Goal: Task Accomplishment & Management: Contribute content

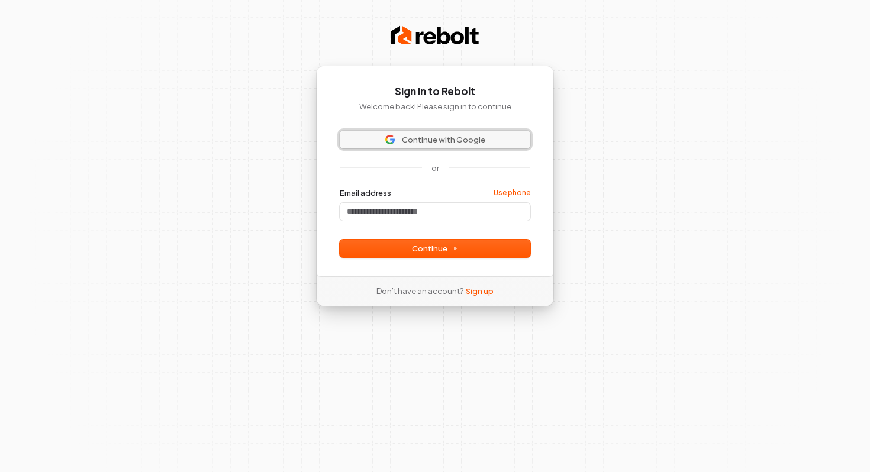
click at [428, 134] on span "Continue with Google" at bounding box center [443, 139] width 83 height 11
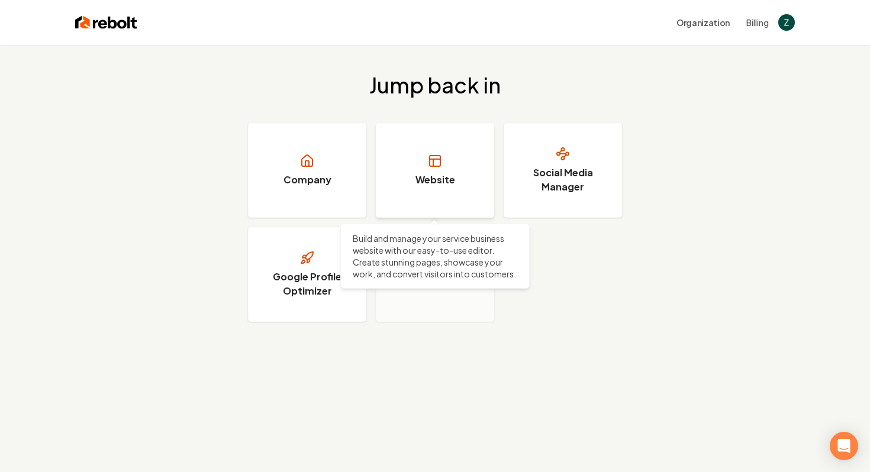
click at [441, 173] on h3 "Website" at bounding box center [435, 180] width 40 height 14
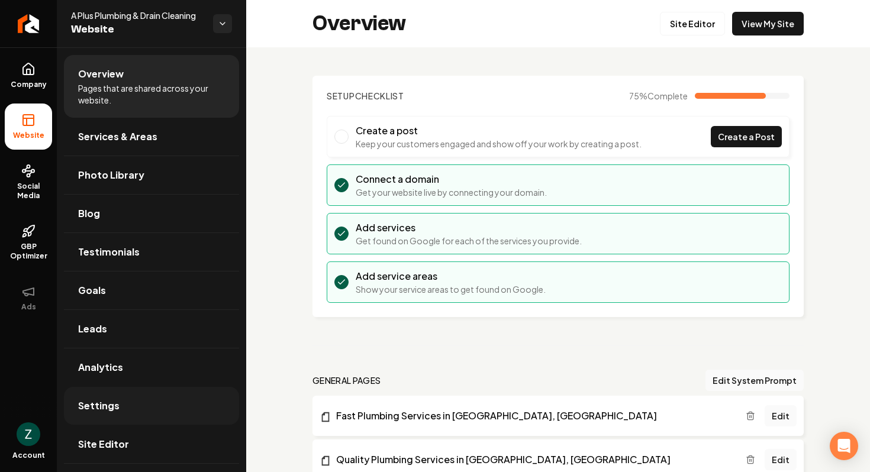
click at [166, 404] on link "Settings" at bounding box center [151, 406] width 175 height 38
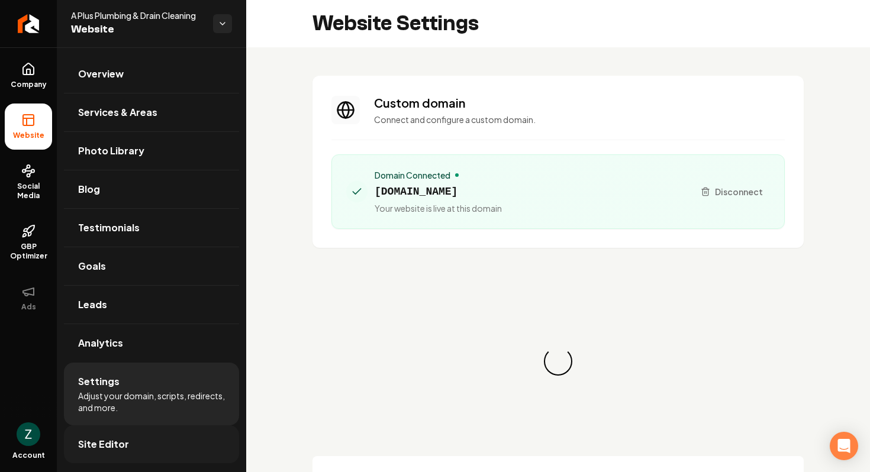
click at [160, 451] on link "Site Editor" at bounding box center [151, 444] width 175 height 38
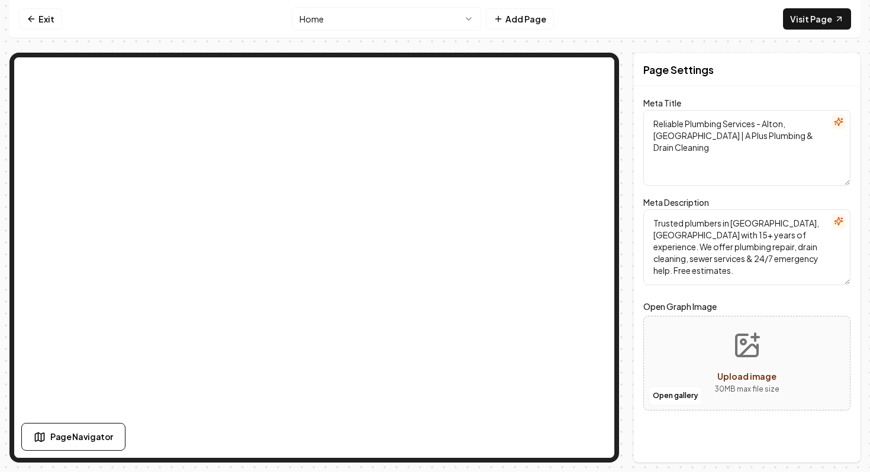
click at [453, 21] on html "Computer Required This feature is only available on a computer. Please switch t…" at bounding box center [435, 236] width 870 height 472
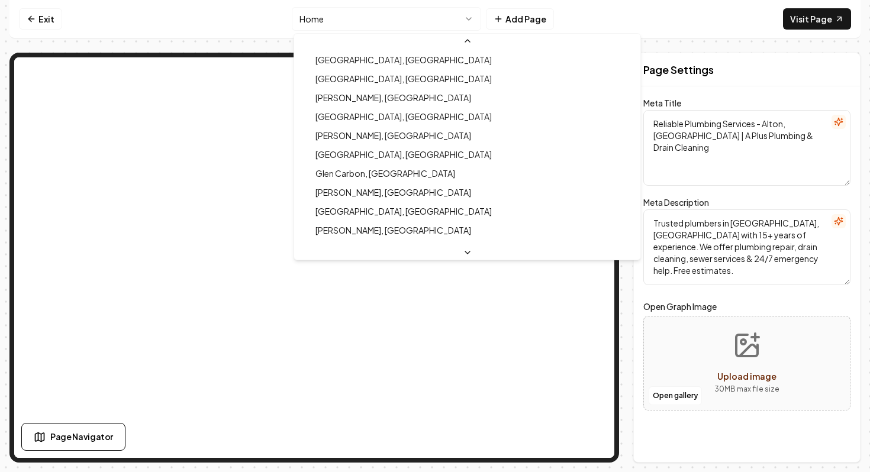
scroll to position [607, 0]
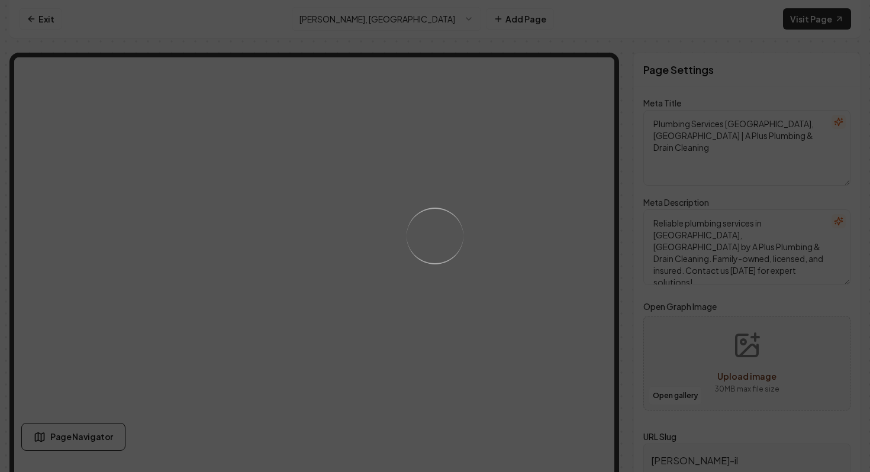
click at [453, 22] on div "Loading..." at bounding box center [435, 236] width 870 height 472
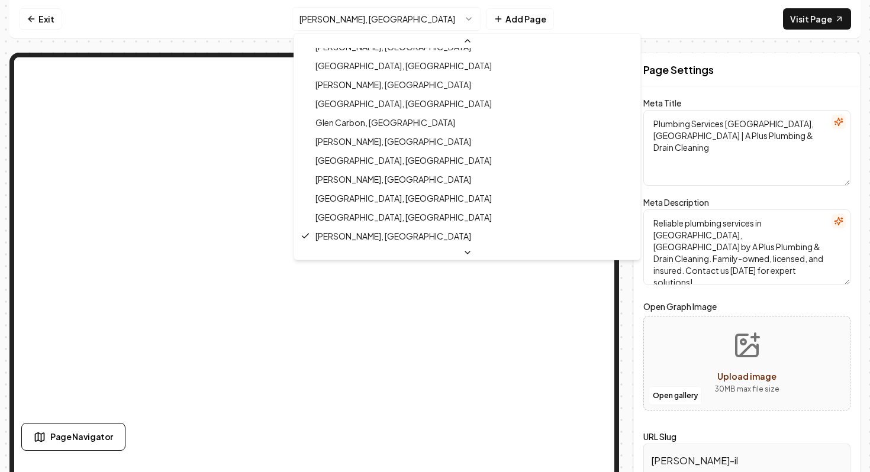
click at [453, 22] on html "Computer Required This feature is only available on a computer. Please switch t…" at bounding box center [435, 236] width 870 height 472
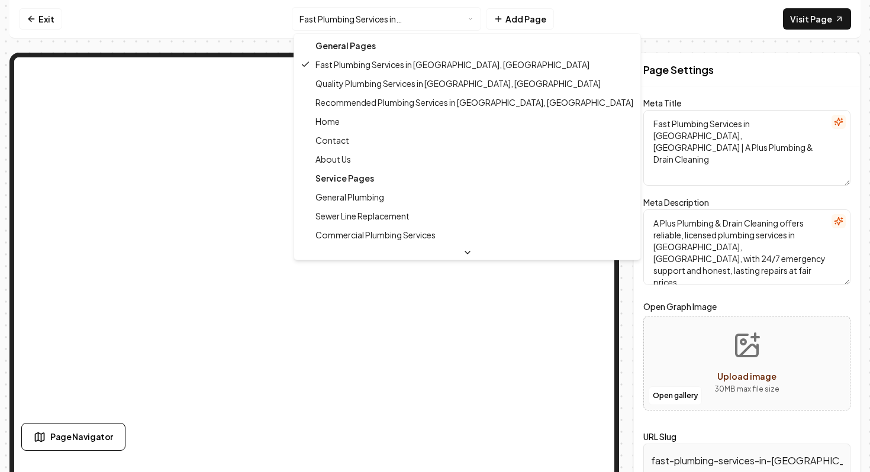
click at [448, 20] on html "Computer Required This feature is only available on a computer. Please switch t…" at bounding box center [435, 236] width 870 height 472
click at [425, 49] on div "General Pages" at bounding box center [466, 45] width 341 height 19
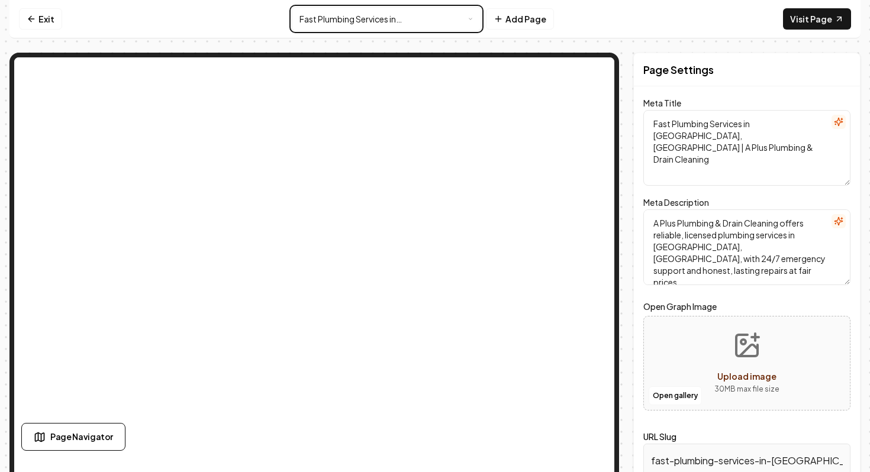
click at [530, 16] on html "Computer Required This feature is only available on a computer. Please switch t…" at bounding box center [435, 236] width 870 height 472
click at [530, 16] on button "Add Page" at bounding box center [520, 18] width 68 height 21
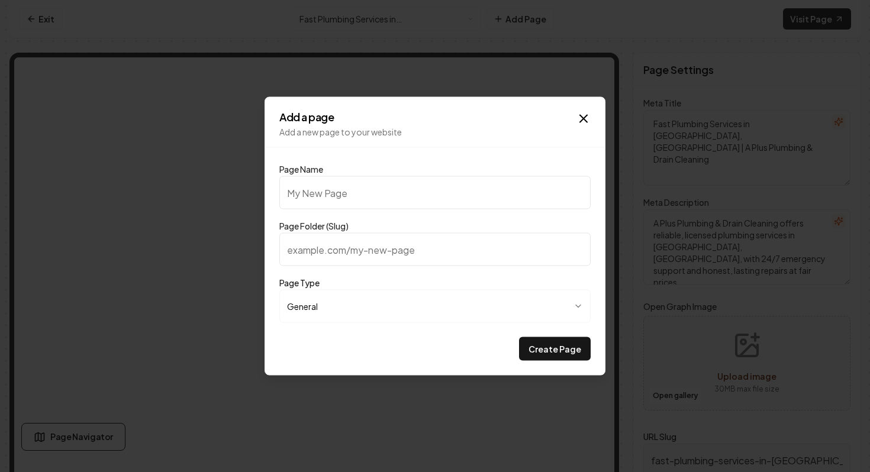
click at [372, 188] on input "Page Name" at bounding box center [434, 192] width 311 height 33
click at [415, 195] on input "Page Name" at bounding box center [434, 192] width 311 height 33
paste input "Serving All of Franklin, [GEOGRAPHIC_DATA]"
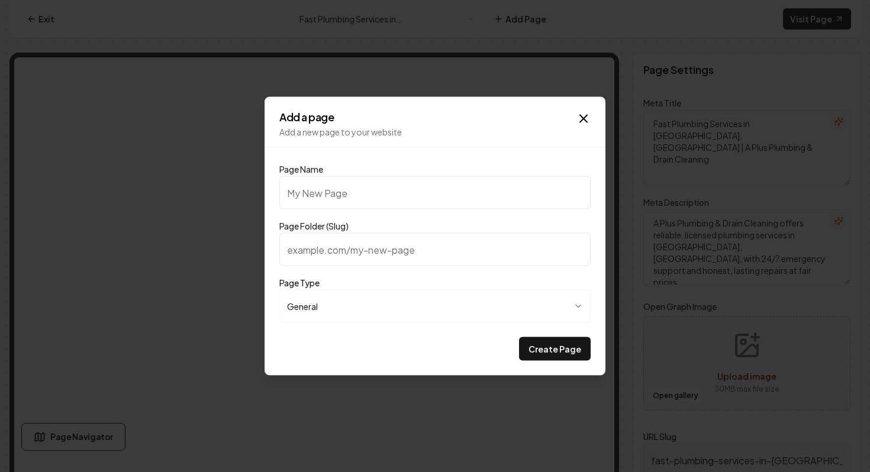
type input "Serving All of Franklin, [GEOGRAPHIC_DATA]"
type input "serving-all-of-franklin-in"
type input "Serving All of Franklin, [GEOGRAPHIC_DATA]"
click at [572, 350] on button "Create Page" at bounding box center [555, 349] width 72 height 24
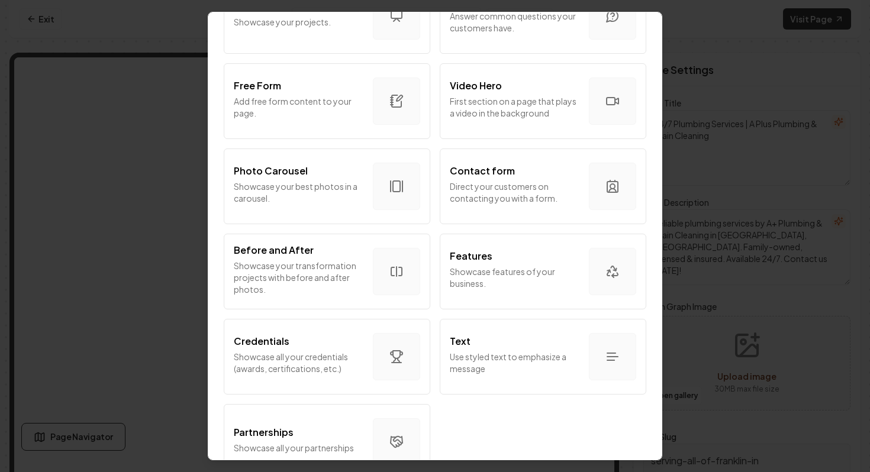
scroll to position [659, 0]
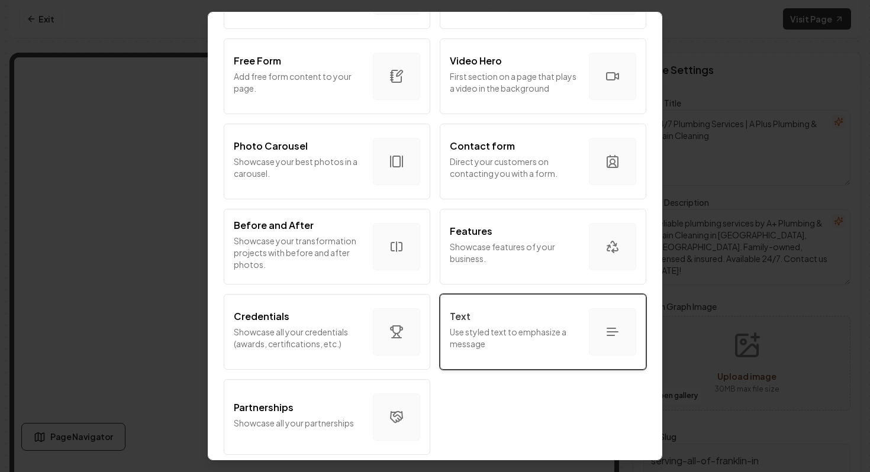
click at [508, 343] on p "Use styled text to emphasize a message" at bounding box center [515, 338] width 130 height 24
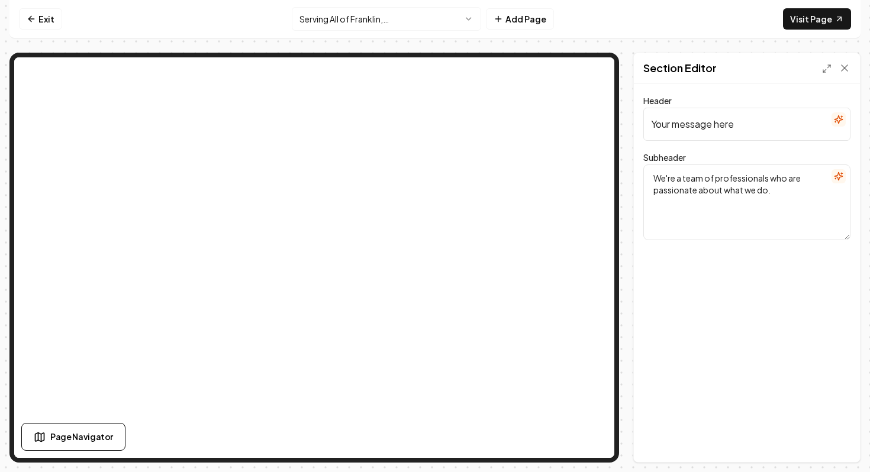
click at [758, 133] on input "Your message here" at bounding box center [746, 124] width 207 height 33
paste input "Serving All of Franklin, [GEOGRAPHIC_DATA]"
type input "Serving All of Franklin, [GEOGRAPHIC_DATA]"
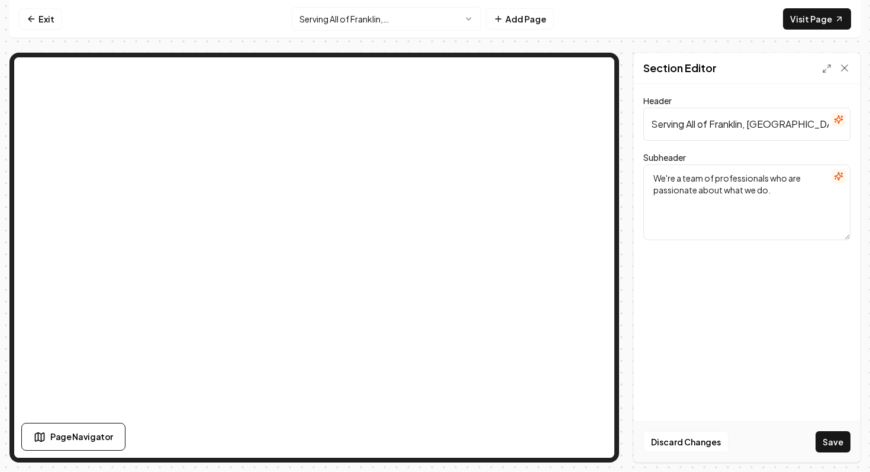
click at [762, 182] on textarea "We're a team of professionals who are passionate about what we do." at bounding box center [746, 202] width 207 height 76
click at [778, 120] on input "Serving All of Franklin, [GEOGRAPHIC_DATA]" at bounding box center [746, 124] width 207 height 33
click at [741, 188] on textarea "Subheader" at bounding box center [746, 202] width 207 height 76
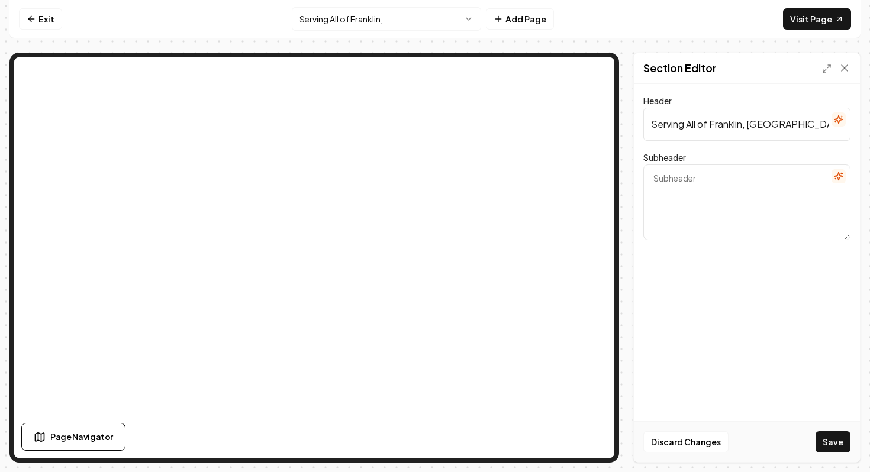
click at [682, 201] on textarea "Subheader" at bounding box center [746, 202] width 207 height 76
paste textarea "Serving All of Franklin, IN Welcome to [GEOGRAPHIC_DATA], [US_STATE], where [PE…"
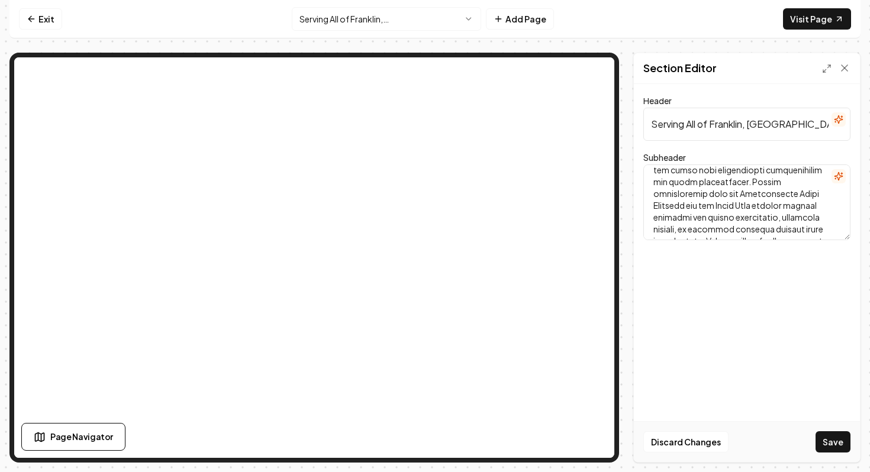
scroll to position [0, 0]
drag, startPoint x: 653, startPoint y: 189, endPoint x: 649, endPoint y: 176, distance: 13.7
click at [649, 176] on textarea "Subheader" at bounding box center [746, 202] width 207 height 76
type textarea "Welcome to [GEOGRAPHIC_DATA], [US_STATE], where Midwestern charm meets metropol…"
click at [733, 205] on textarea "Subheader" at bounding box center [746, 202] width 207 height 76
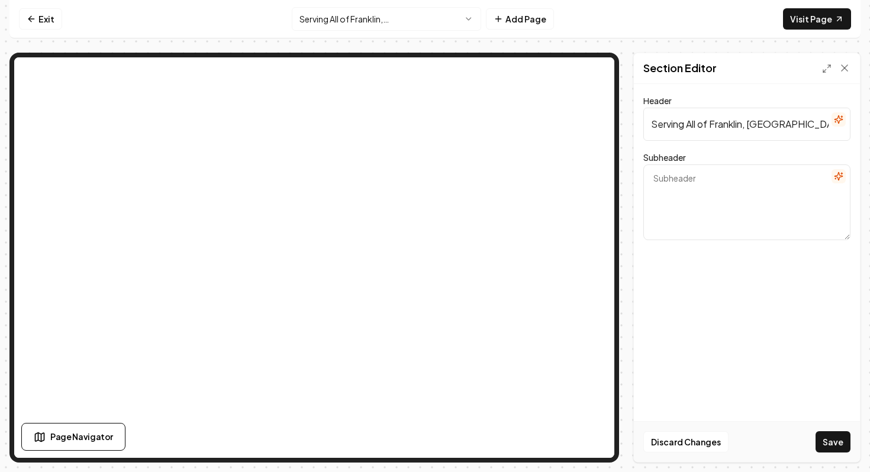
click at [838, 65] on div at bounding box center [836, 68] width 28 height 12
click at [845, 66] on icon at bounding box center [844, 68] width 6 height 6
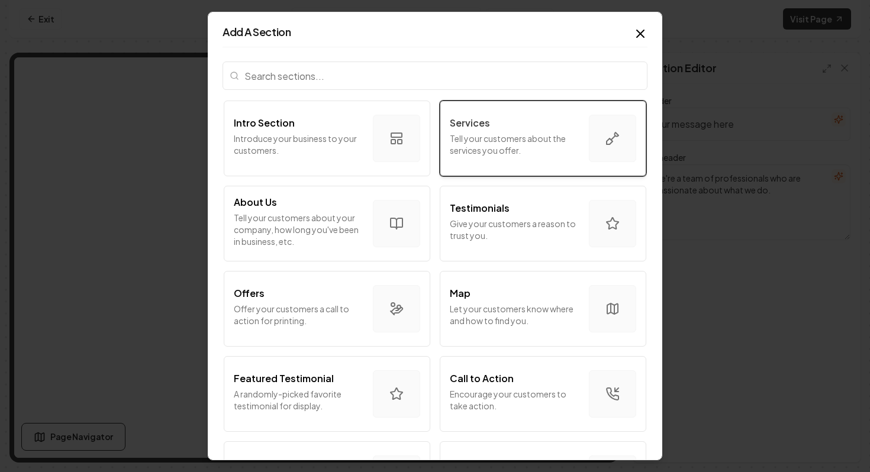
click at [519, 143] on p "Tell your customers about the services you offer." at bounding box center [515, 145] width 130 height 24
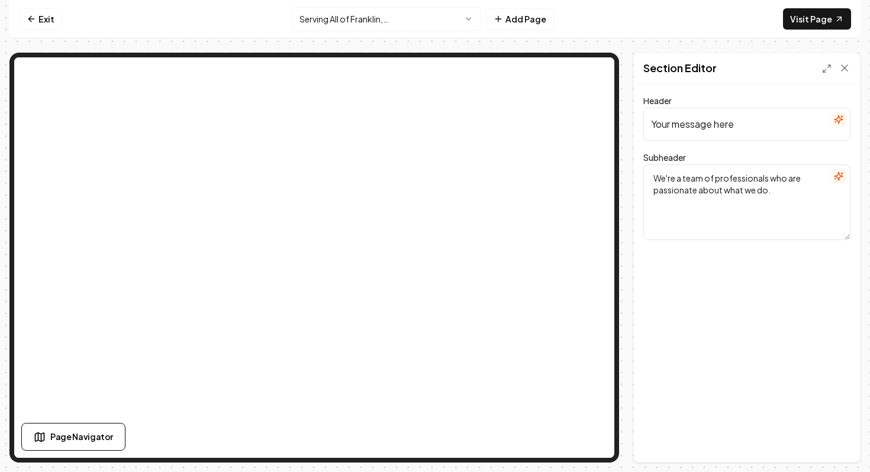
click at [671, 191] on textarea "We're a team of professionals who are passionate about what we do." at bounding box center [746, 202] width 207 height 76
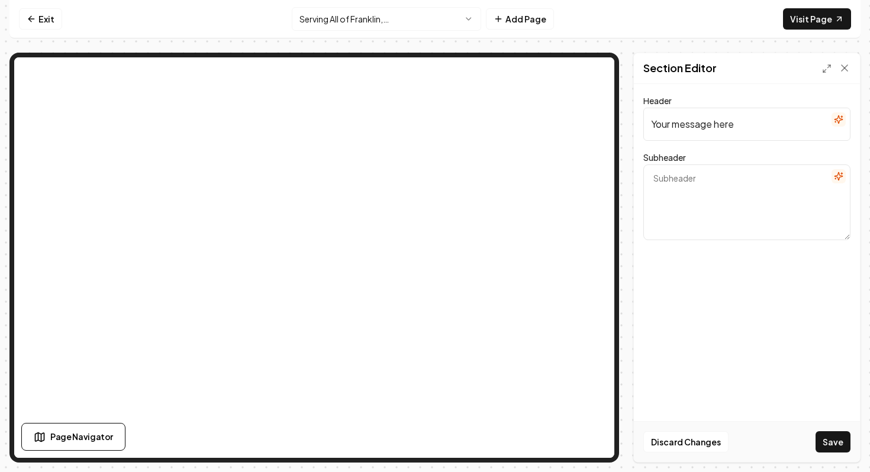
click at [757, 115] on input "Your message here" at bounding box center [746, 124] width 207 height 33
paste input "Serving All of Franklin, IN Welcome to [GEOGRAPHIC_DATA], [US_STATE], where [PE…"
type input "Serving All of Franklin, IN Welcome to [GEOGRAPHIC_DATA], [US_STATE], where [PE…"
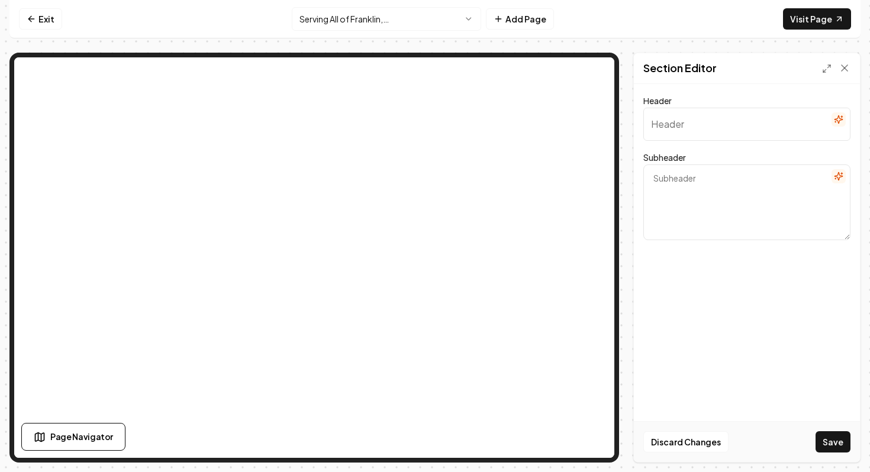
paste input "Serving All of Franklin, [GEOGRAPHIC_DATA]"
type input "Serving All of Franklin, [GEOGRAPHIC_DATA]"
type input "Our Services"
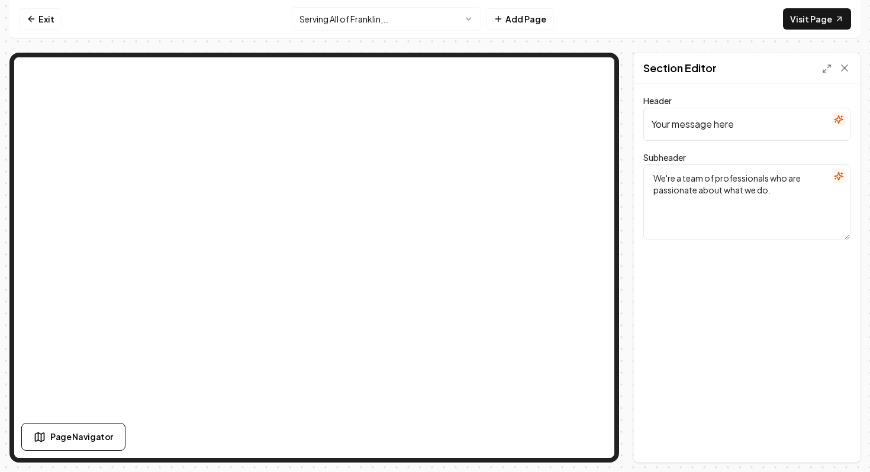
click at [772, 125] on input "Your message here" at bounding box center [746, 124] width 207 height 33
paste input "Serving All of Franklin, [GEOGRAPHIC_DATA]"
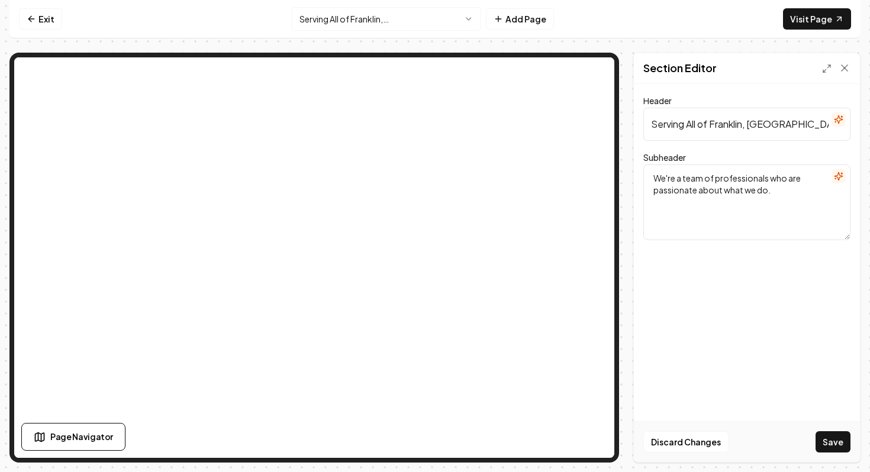
type input "Serving All of Franklin, [GEOGRAPHIC_DATA]"
click at [720, 199] on textarea "We're a team of professionals who are passionate about what we do." at bounding box center [746, 202] width 207 height 76
click at [840, 442] on button "Save" at bounding box center [832, 441] width 35 height 21
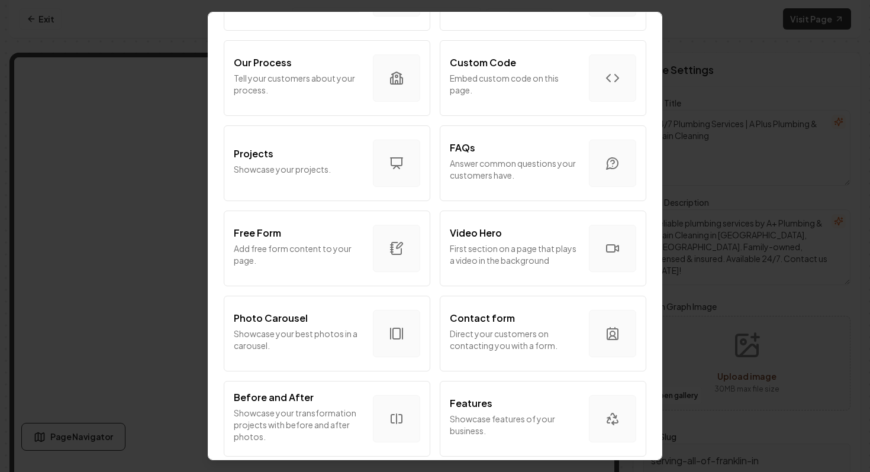
scroll to position [659, 0]
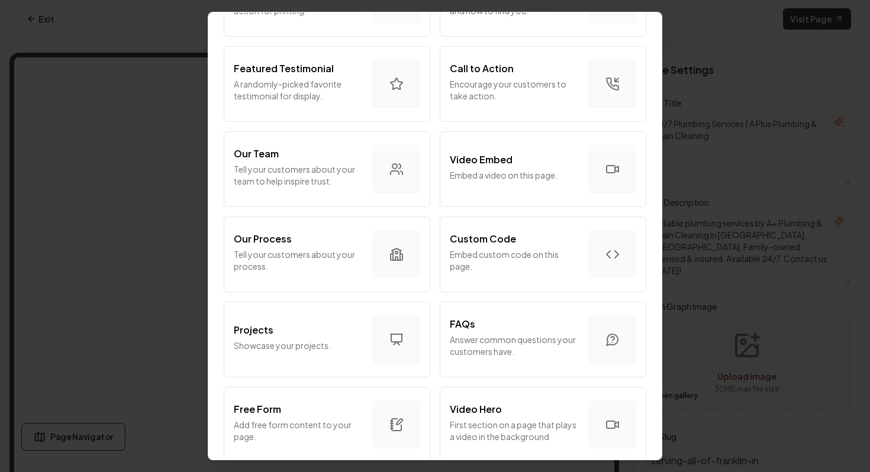
scroll to position [0, 0]
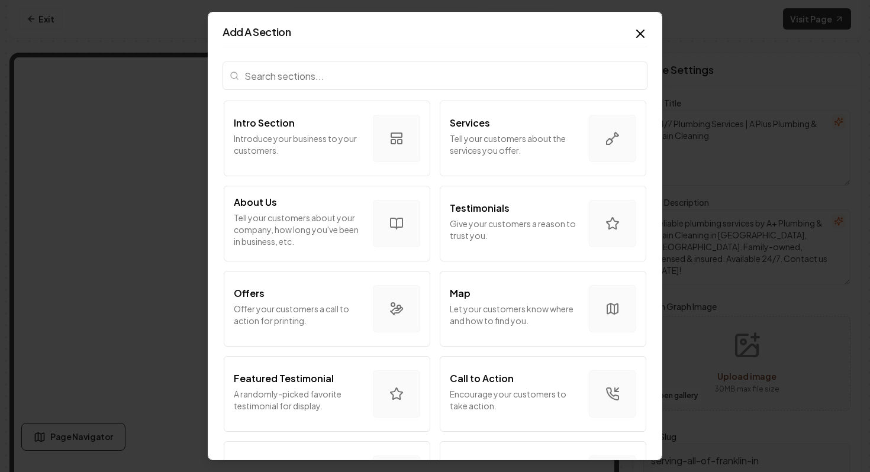
click at [370, 77] on input "search" at bounding box center [434, 76] width 425 height 28
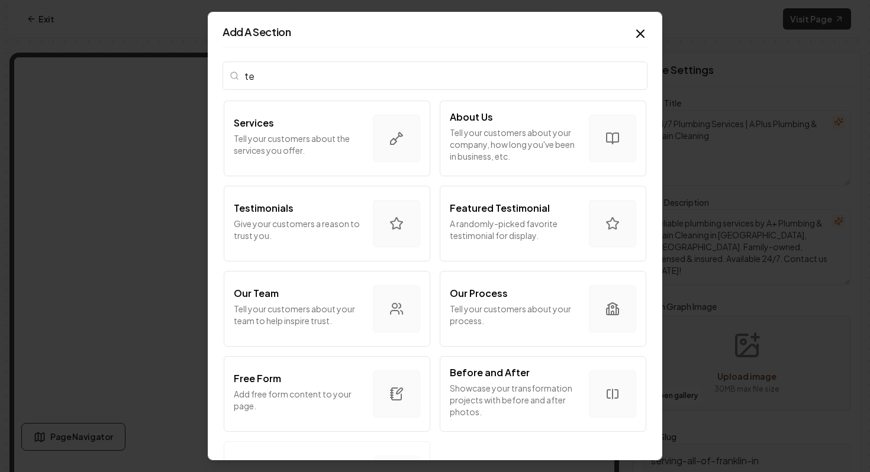
type input "t"
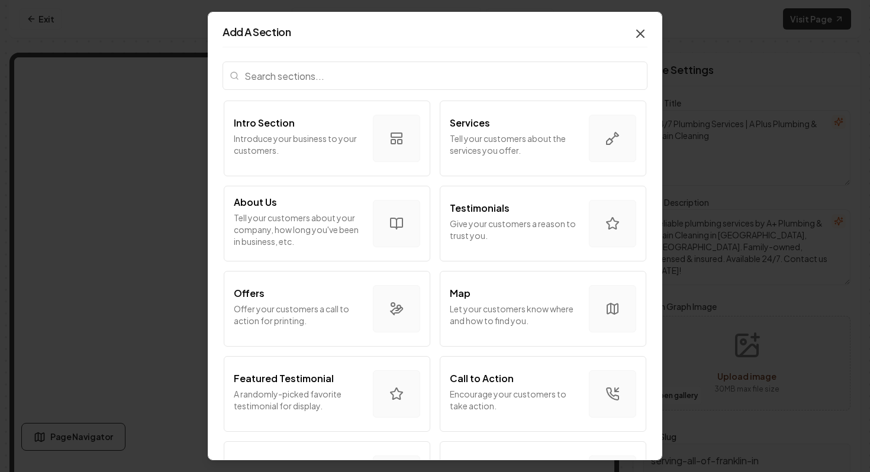
click at [640, 33] on icon "button" at bounding box center [640, 33] width 7 height 7
click at [526, 145] on p "Tell your customers about the services you offer." at bounding box center [515, 145] width 130 height 24
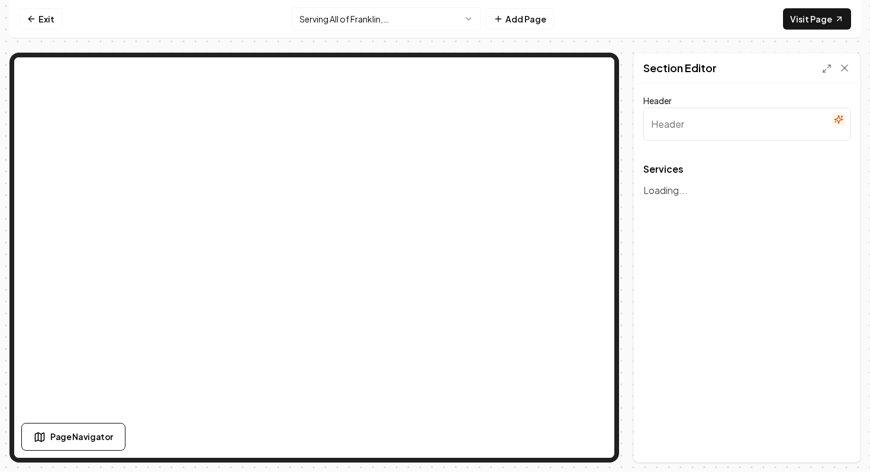
click at [772, 123] on input "Header" at bounding box center [746, 124] width 207 height 33
type input "Our Services"
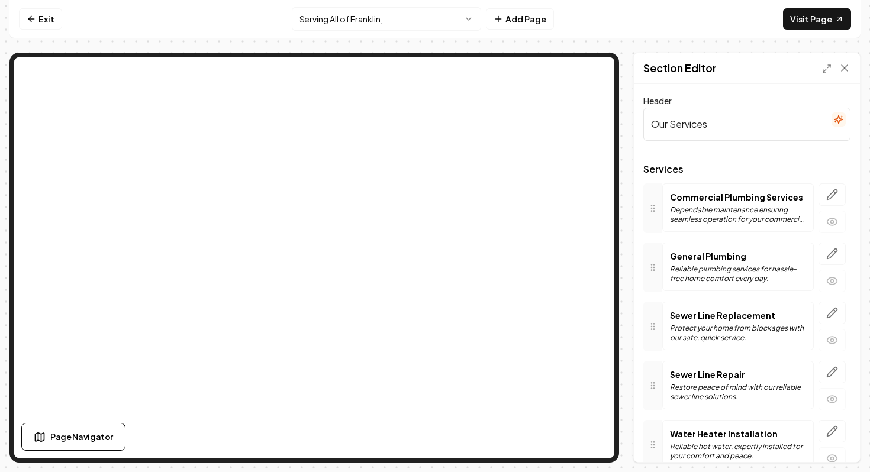
click at [761, 196] on p "Commercial Plumbing Services" at bounding box center [738, 197] width 136 height 12
click at [838, 193] on button "button" at bounding box center [831, 194] width 27 height 22
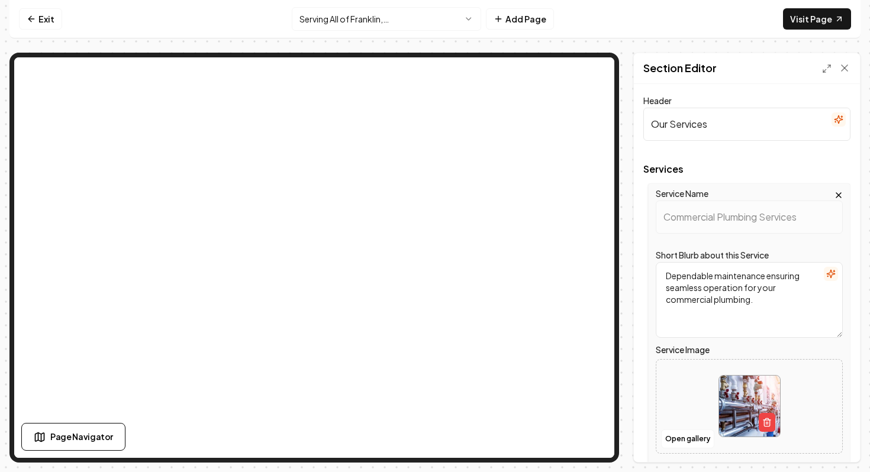
click at [840, 195] on icon "button" at bounding box center [838, 195] width 9 height 9
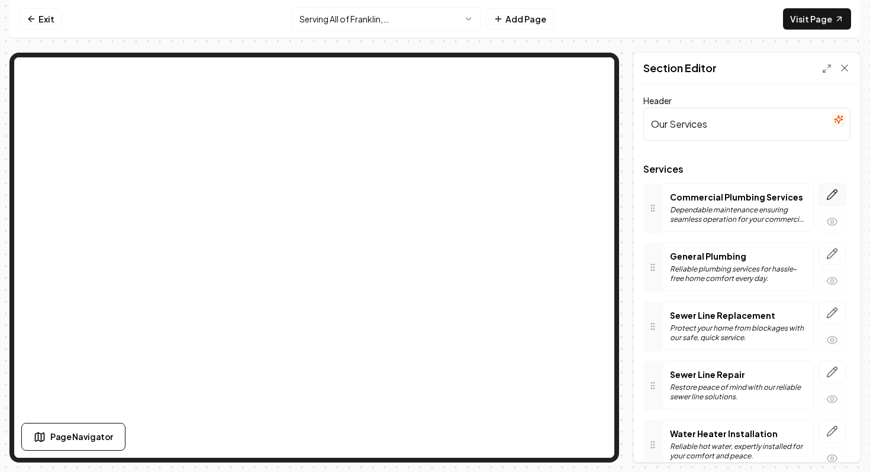
click at [838, 195] on button "button" at bounding box center [831, 194] width 27 height 22
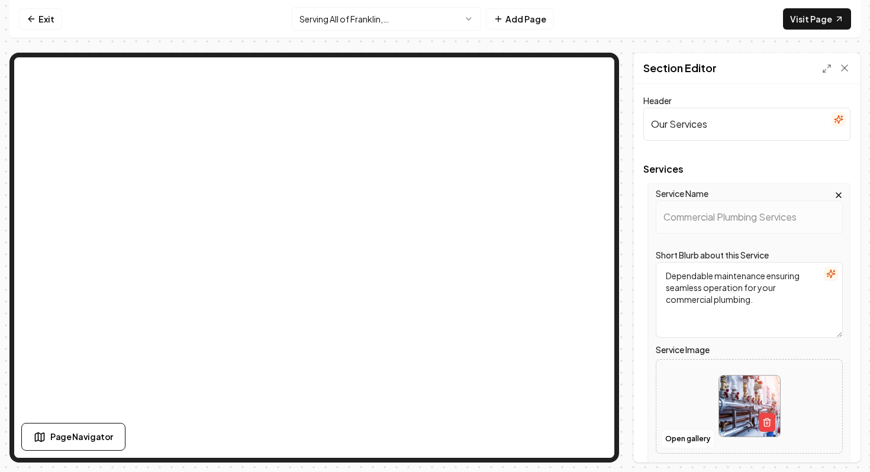
click at [838, 195] on icon "button" at bounding box center [838, 195] width 5 height 5
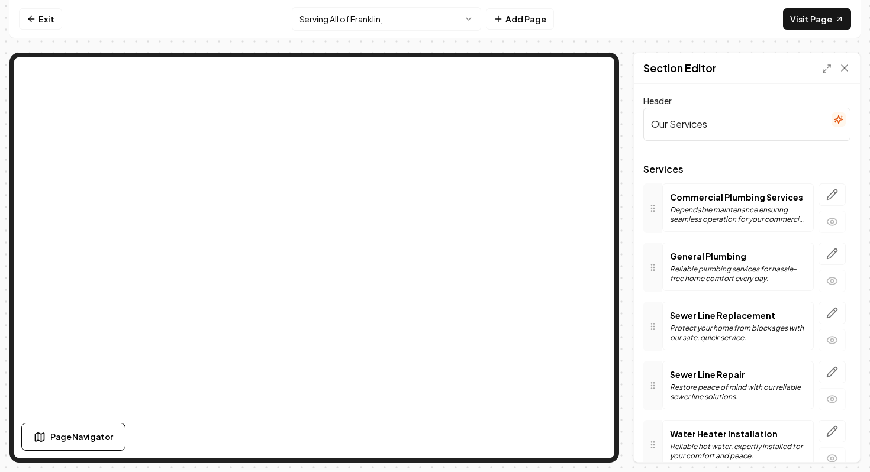
click at [838, 195] on button "button" at bounding box center [831, 194] width 27 height 22
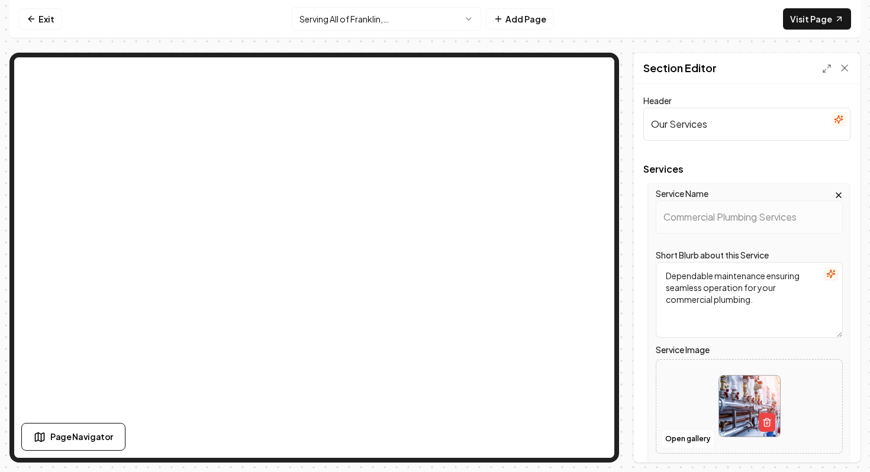
click at [838, 195] on icon "button" at bounding box center [838, 195] width 5 height 5
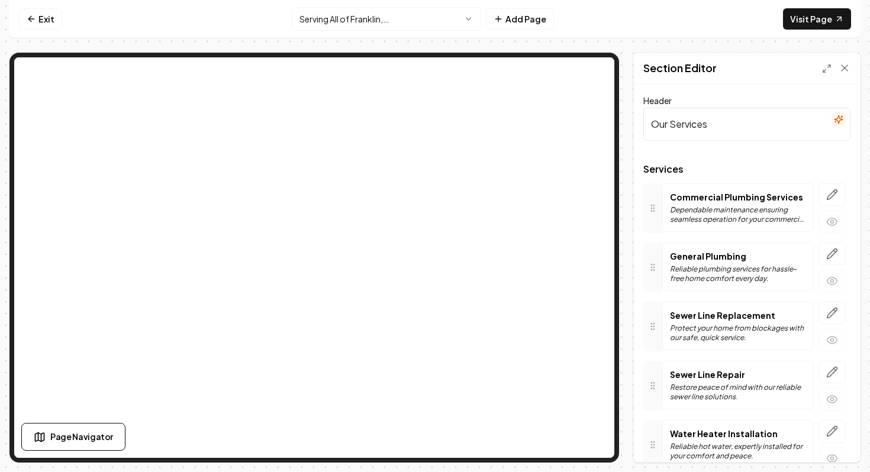
click at [838, 195] on button "button" at bounding box center [831, 194] width 27 height 22
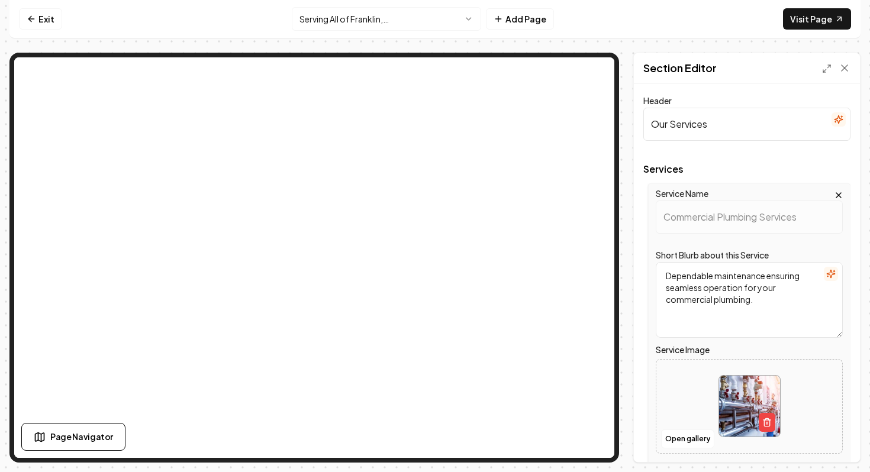
click at [838, 195] on icon "button" at bounding box center [838, 195] width 5 height 5
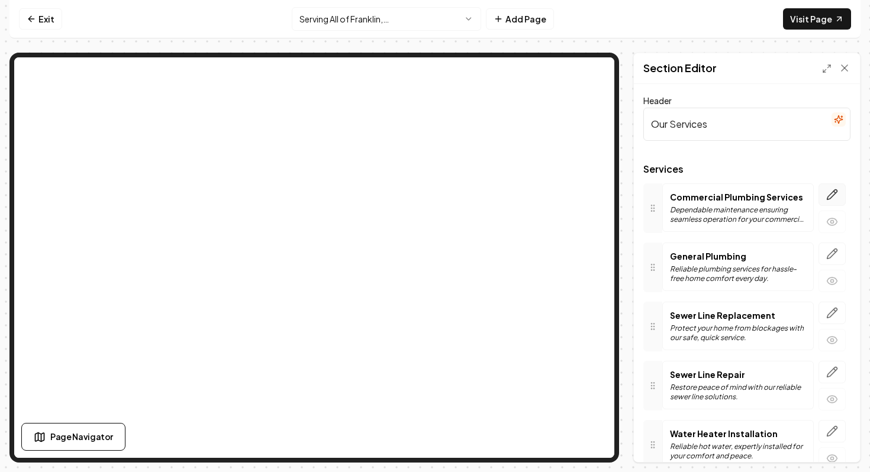
click at [836, 196] on icon "button" at bounding box center [832, 195] width 12 height 12
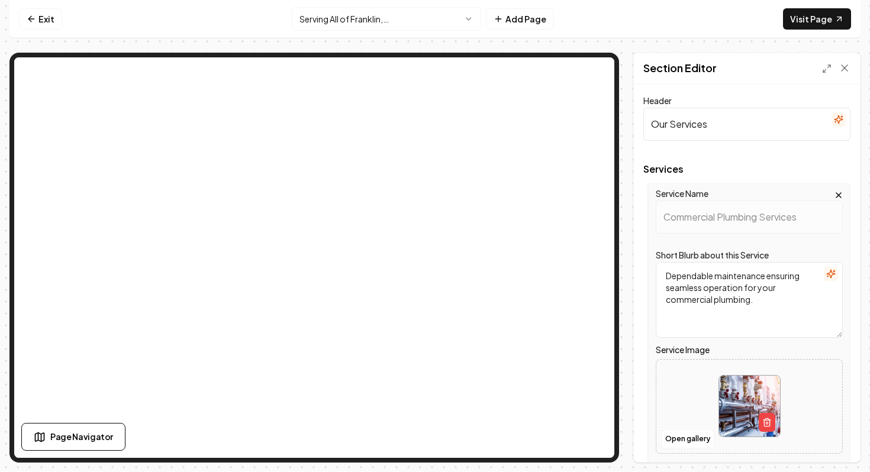
click at [839, 192] on icon "button" at bounding box center [838, 195] width 9 height 9
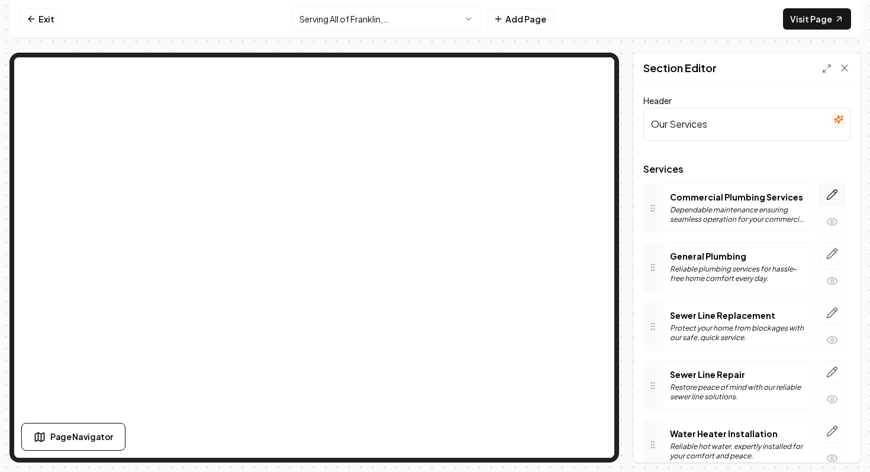
click at [835, 192] on icon "button" at bounding box center [832, 194] width 10 height 10
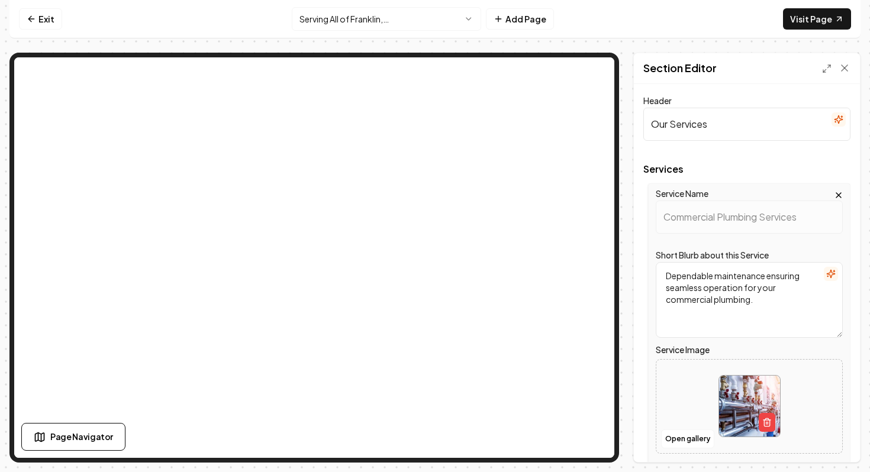
click at [701, 193] on label "Service Name" at bounding box center [682, 193] width 53 height 11
click at [689, 235] on div "Service Name Commercial Plumbing Services Short Blurb about this Service Depend…" at bounding box center [749, 342] width 202 height 318
click at [844, 67] on icon at bounding box center [844, 68] width 6 height 6
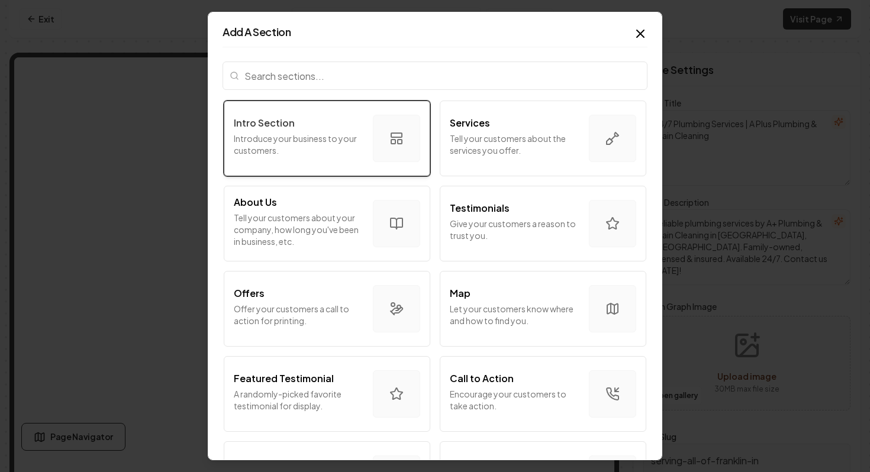
click at [328, 139] on p "Introduce your business to your customers." at bounding box center [299, 145] width 130 height 24
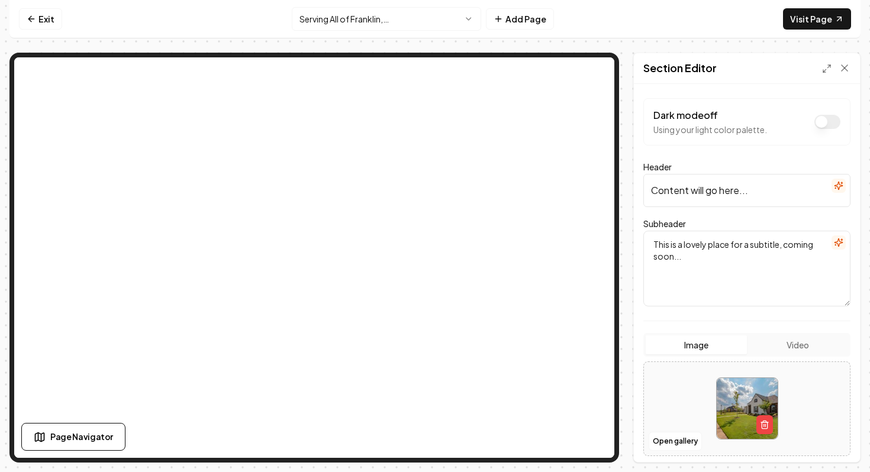
click at [738, 195] on input "Content will go here..." at bounding box center [746, 190] width 207 height 33
click at [743, 275] on textarea "This is a lovely place for a subtitle, coming soon..." at bounding box center [746, 269] width 207 height 76
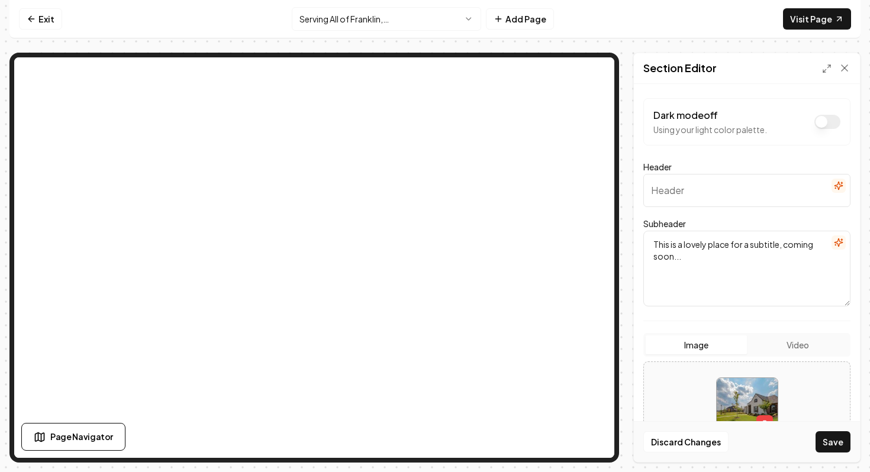
click at [743, 275] on textarea "This is a lovely place for a subtitle, coming soon..." at bounding box center [746, 269] width 207 height 76
paste textarea "Welcome to [GEOGRAPHIC_DATA], [US_STATE], where Midwestern charm meets metropol…"
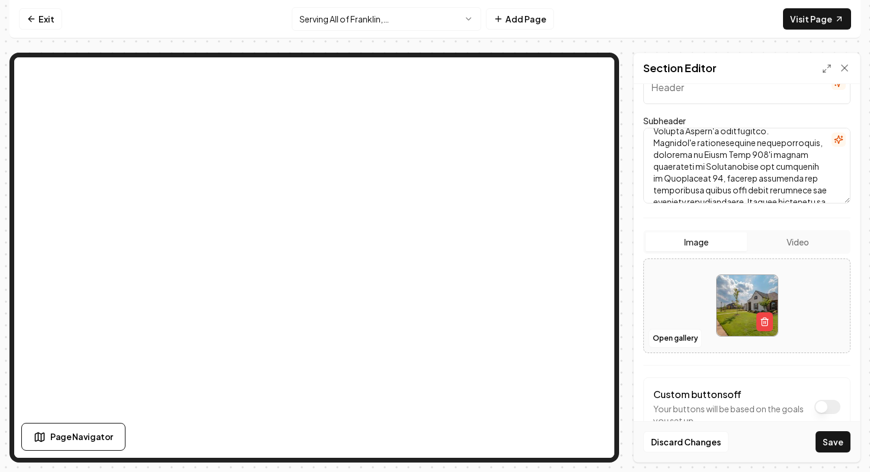
scroll to position [109, 0]
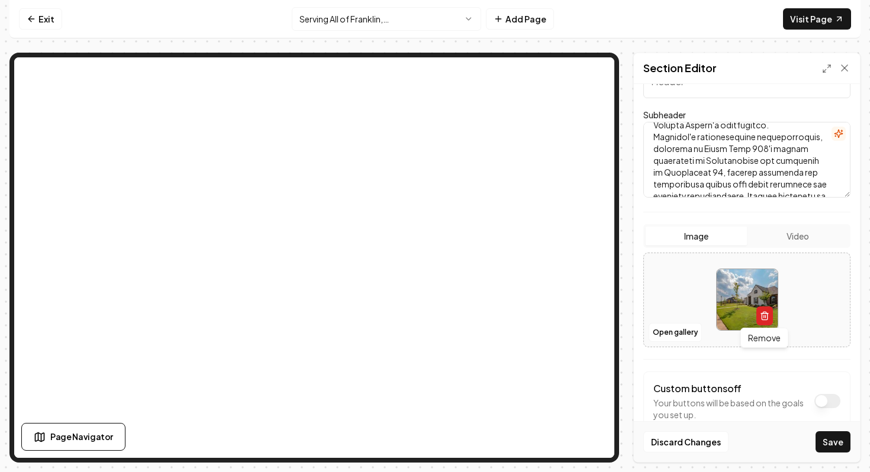
type textarea "Welcome to [GEOGRAPHIC_DATA], [US_STATE], where Midwestern charm meets metropol…"
click at [766, 314] on icon "button" at bounding box center [764, 315] width 9 height 9
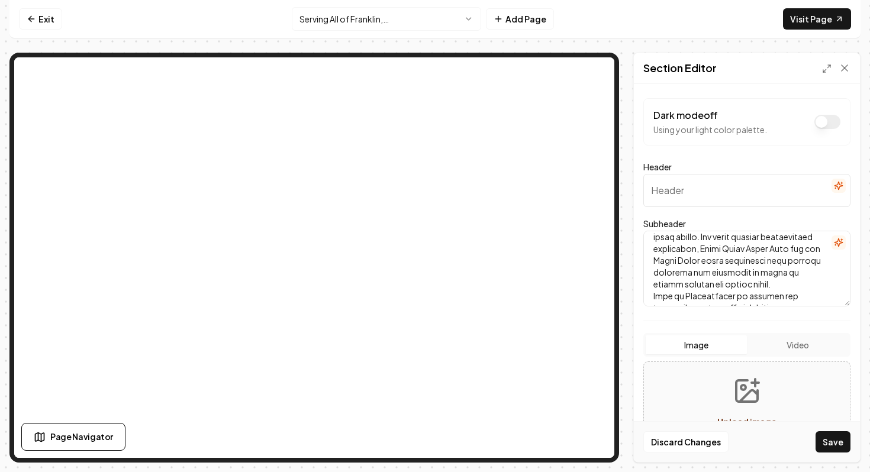
scroll to position [0, 0]
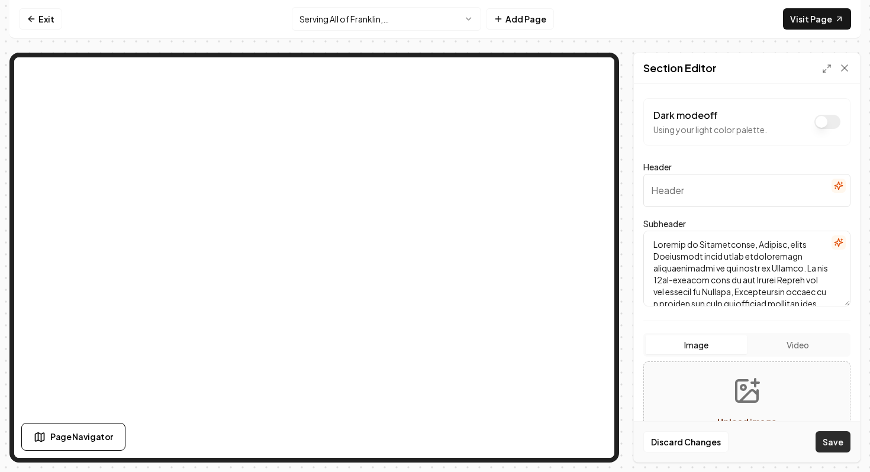
click at [828, 438] on button "Save" at bounding box center [832, 441] width 35 height 21
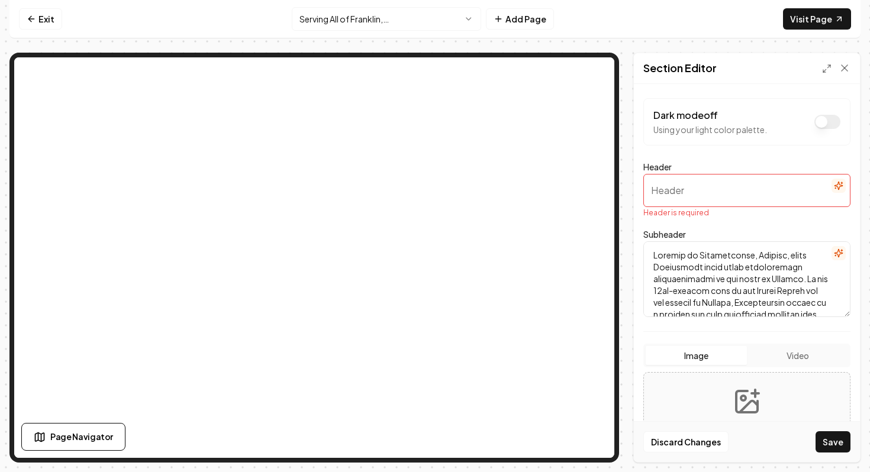
click at [704, 185] on input "Header" at bounding box center [746, 190] width 207 height 33
type input "Serving All of Franklin, [GEOGRAPHIC_DATA]"
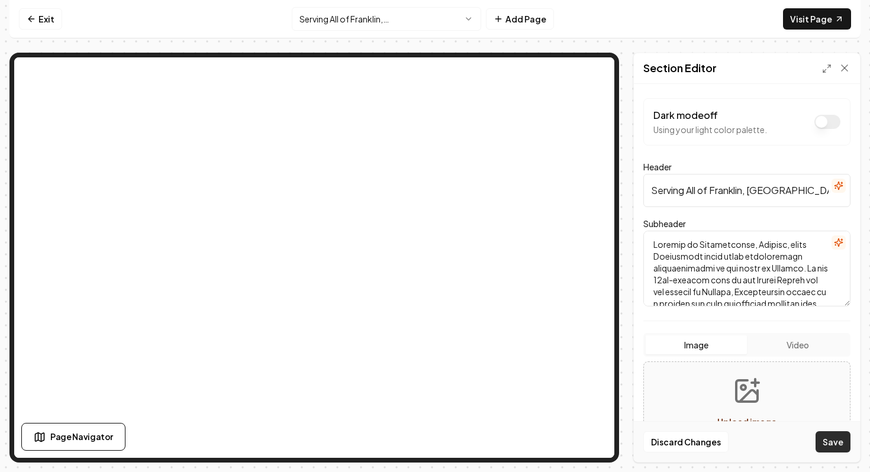
click at [828, 448] on button "Save" at bounding box center [832, 441] width 35 height 21
click at [829, 442] on button "Save" at bounding box center [832, 441] width 35 height 21
click at [768, 182] on input "Serving All of Franklin, [GEOGRAPHIC_DATA]" at bounding box center [746, 190] width 207 height 33
click at [777, 239] on textarea "Subheader" at bounding box center [746, 269] width 207 height 76
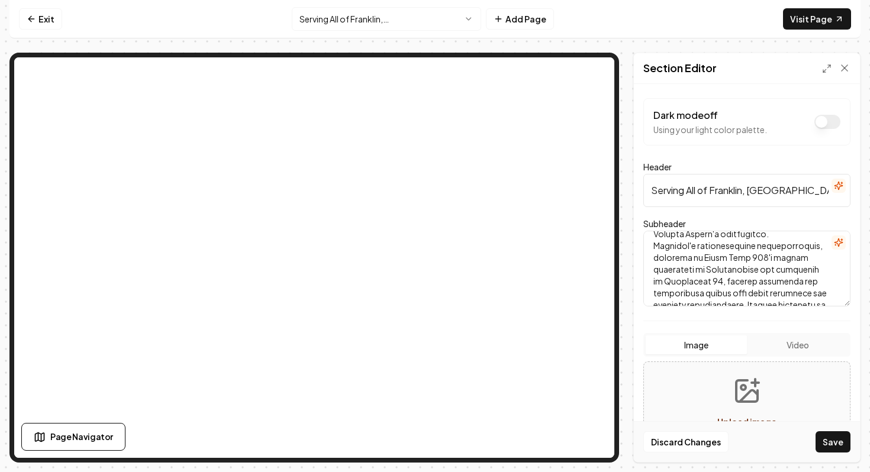
scroll to position [162, 0]
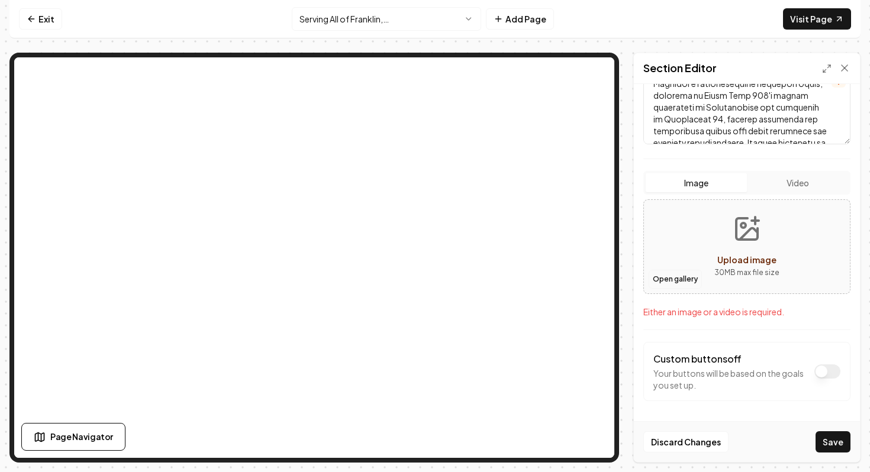
click at [696, 279] on button "Open gallery" at bounding box center [674, 279] width 53 height 19
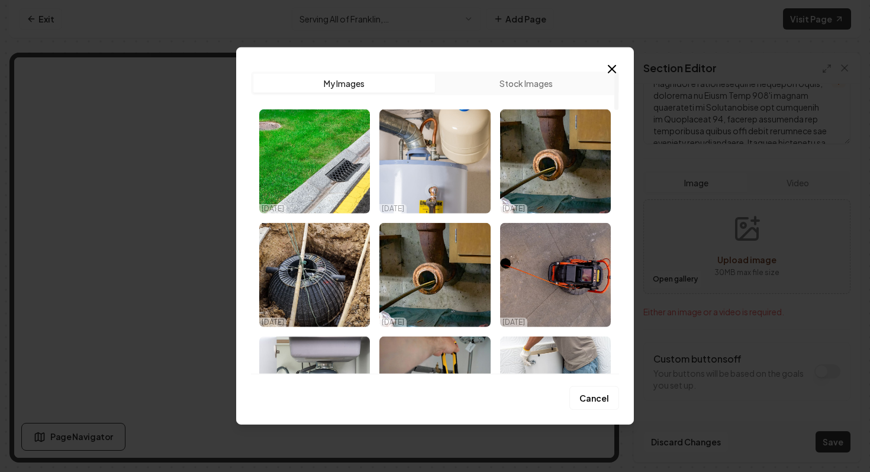
click at [515, 83] on button "Stock Images" at bounding box center [526, 83] width 182 height 19
click at [363, 83] on button "My Images" at bounding box center [344, 83] width 182 height 19
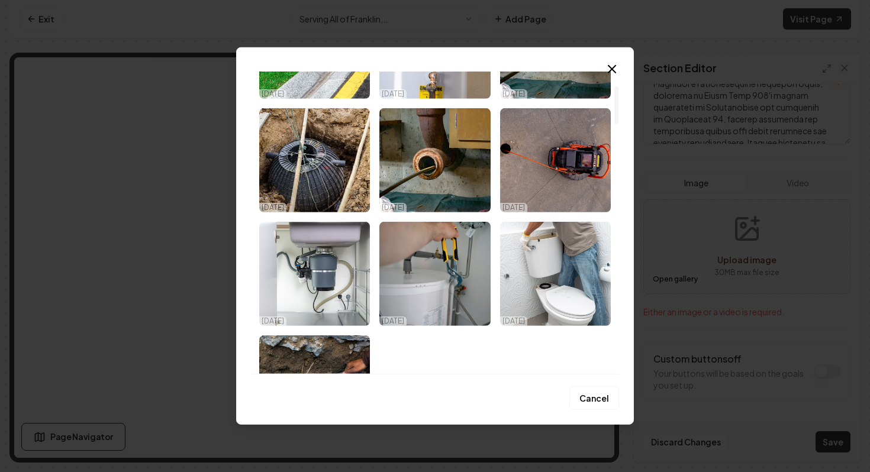
scroll to position [0, 0]
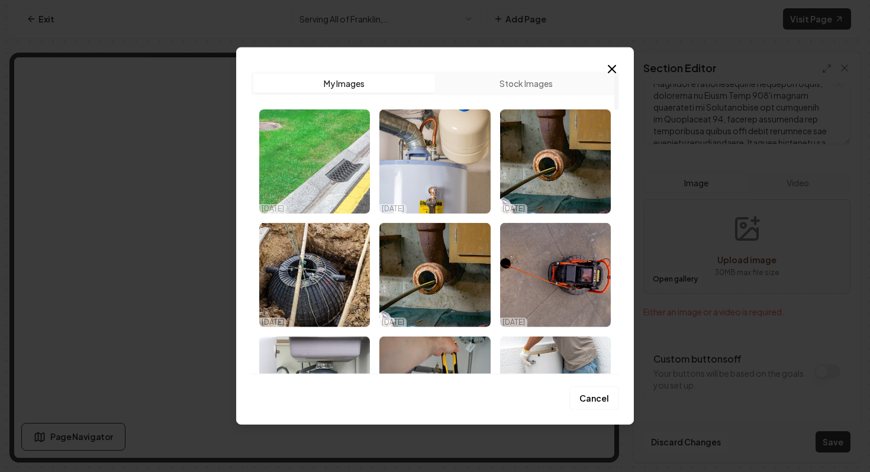
click at [324, 170] on img "Select image image_68cdedea5c7cd75eb8c64850.jpeg" at bounding box center [314, 161] width 111 height 104
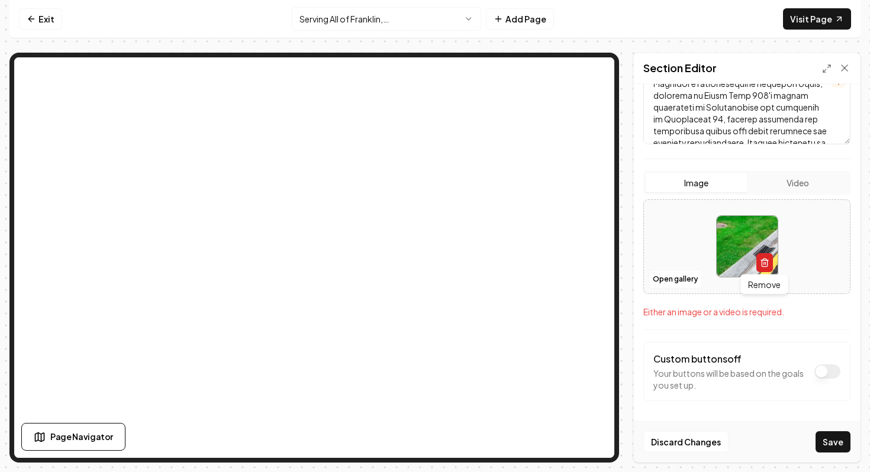
click at [768, 261] on icon "button" at bounding box center [764, 262] width 9 height 9
click at [681, 276] on button "Open gallery" at bounding box center [674, 279] width 53 height 19
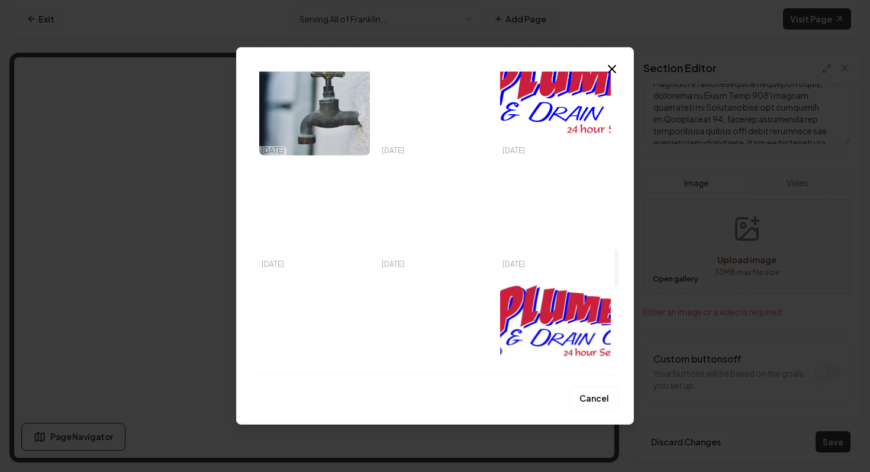
scroll to position [1332, 0]
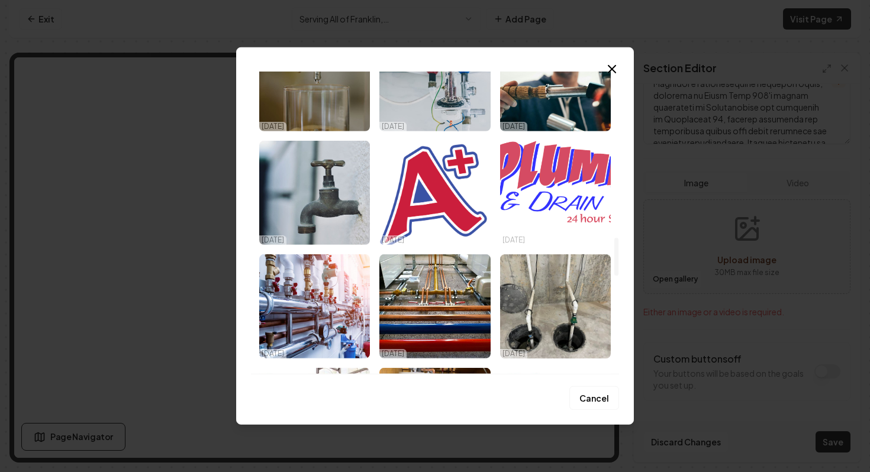
click at [569, 201] on img "Select image image_68cdec185c7cd75eb8bb8ba5.png" at bounding box center [555, 193] width 111 height 104
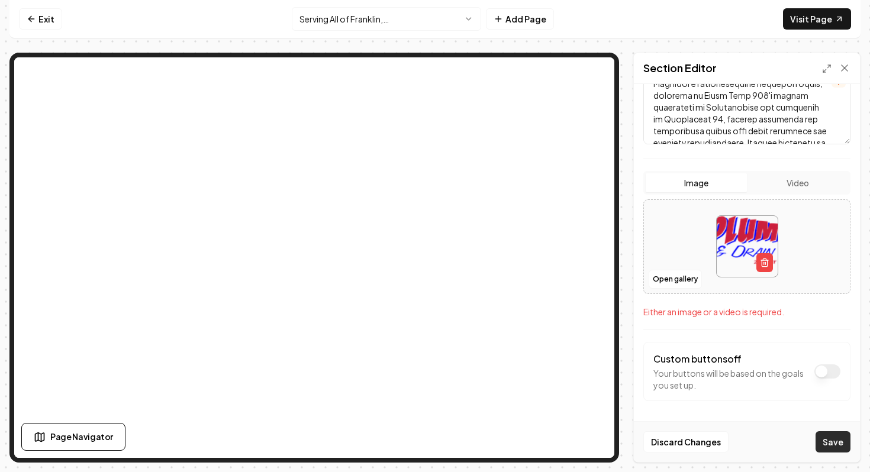
click at [837, 441] on button "Save" at bounding box center [832, 441] width 35 height 21
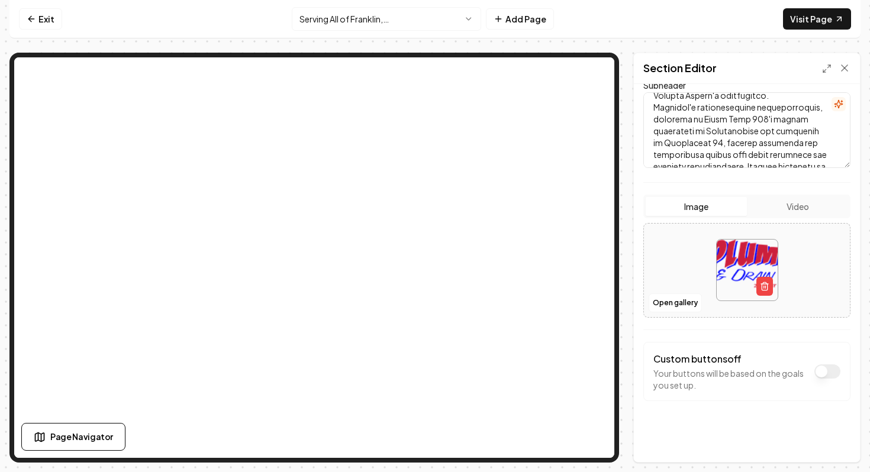
click at [688, 125] on textarea "Subheader" at bounding box center [746, 130] width 207 height 76
click at [732, 149] on textarea "Subheader" at bounding box center [746, 130] width 207 height 76
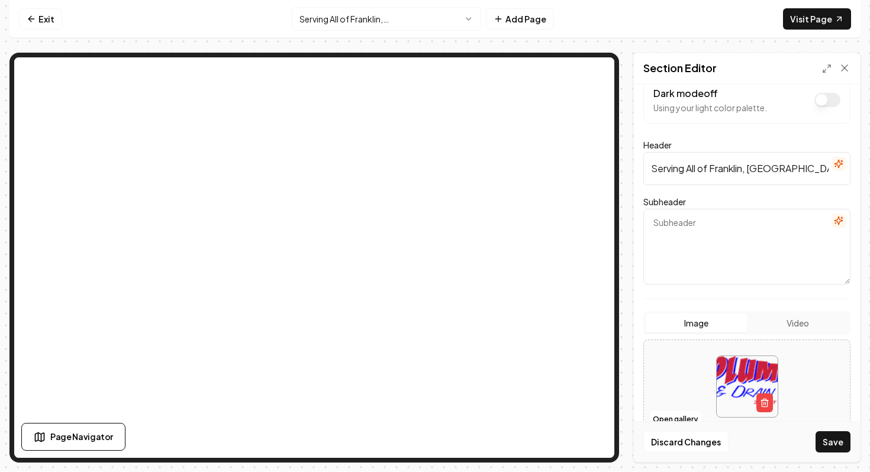
scroll to position [0, 0]
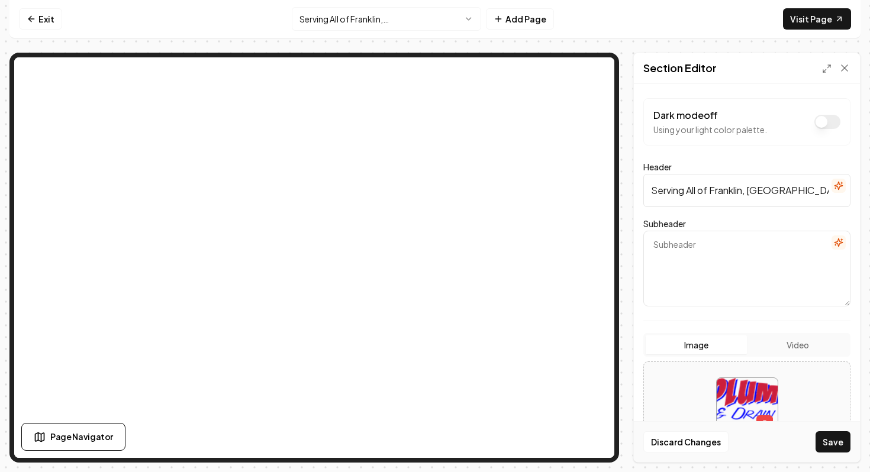
paste textarea "Welcome to [GEOGRAPHIC_DATA], [US_STATE], where Midwestern charm meets metropol…"
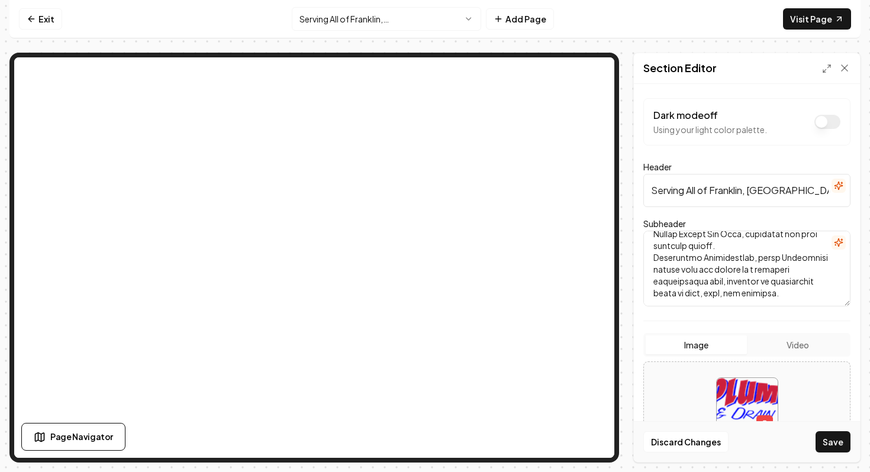
scroll to position [590, 0]
click at [735, 251] on textarea "Subheader" at bounding box center [746, 269] width 207 height 76
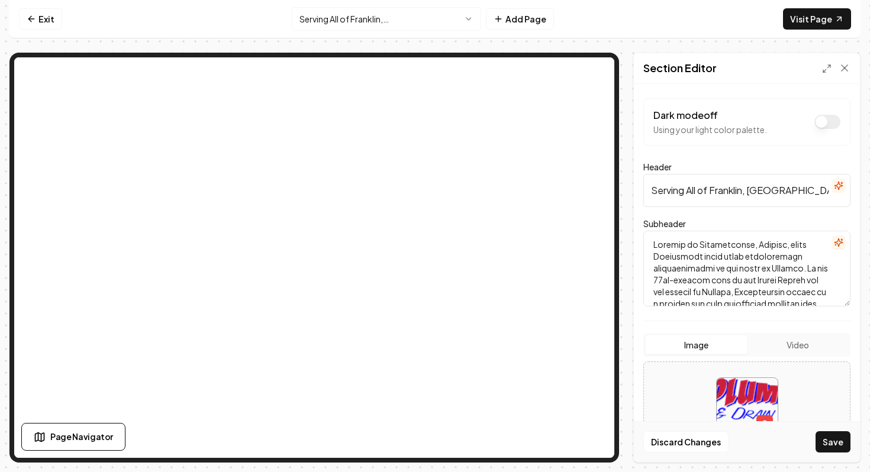
type textarea "Welcome to [GEOGRAPHIC_DATA], [US_STATE], where Midwestern charm meets metropol…"
click at [828, 122] on button "Dark mode off" at bounding box center [827, 122] width 26 height 14
click at [828, 122] on button "Dark mode on" at bounding box center [827, 122] width 26 height 14
click at [840, 69] on icon at bounding box center [844, 68] width 12 height 12
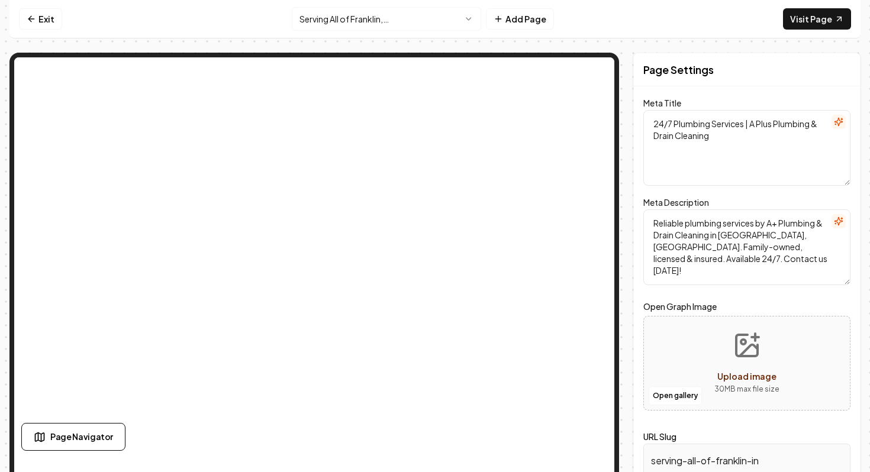
click at [712, 140] on textarea "24/7 Plumbing Services | A Plus Plumbing & Drain Cleaning" at bounding box center [746, 148] width 207 height 76
click at [762, 128] on textarea "24/7 Plumbing Services | A Plus Plumbing & Drain Cleaning" at bounding box center [746, 148] width 207 height 76
click at [748, 126] on textarea "24/7 Plumbing Services | A Plus Plumbing & Drain Cleaning" at bounding box center [746, 148] width 207 height 76
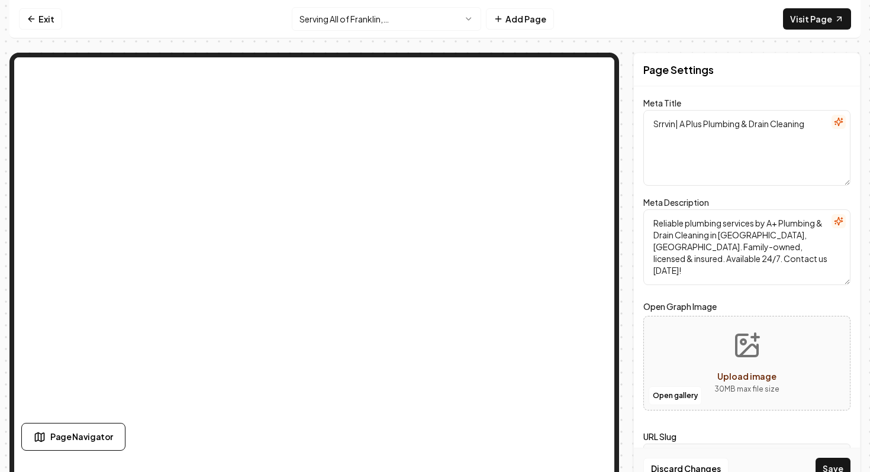
type textarea "Srrvi| A Plus Plumbing & Drain Cleaning"
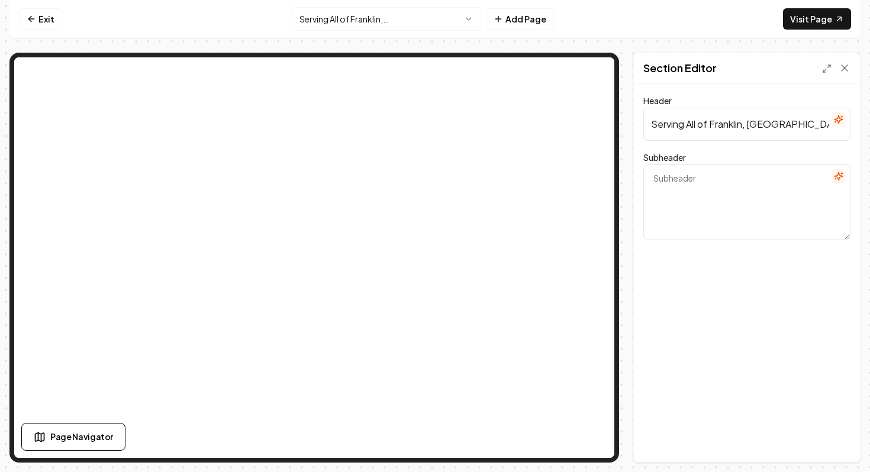
click at [721, 199] on textarea "Subheader" at bounding box center [746, 202] width 207 height 76
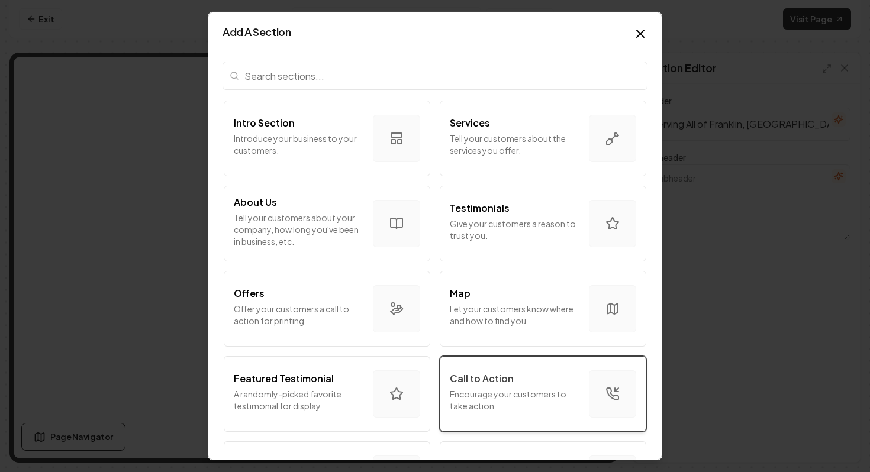
scroll to position [659, 0]
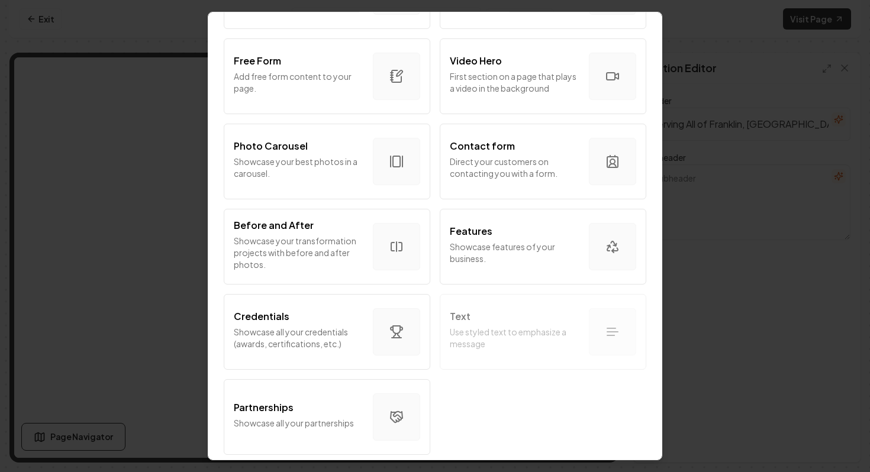
drag, startPoint x: 614, startPoint y: 326, endPoint x: 626, endPoint y: 324, distance: 12.6
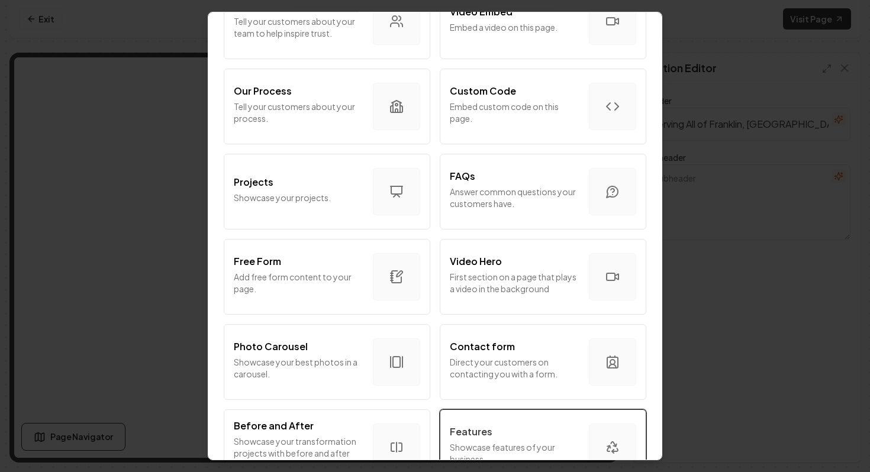
scroll to position [0, 0]
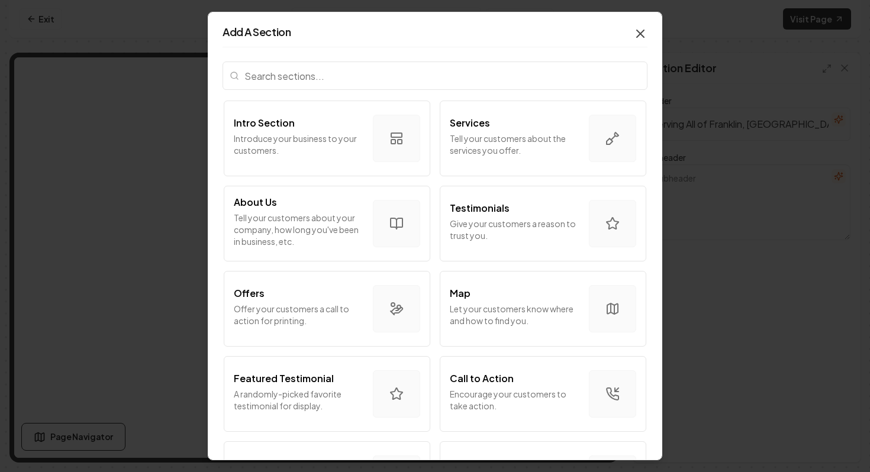
click at [643, 31] on icon "button" at bounding box center [640, 33] width 7 height 7
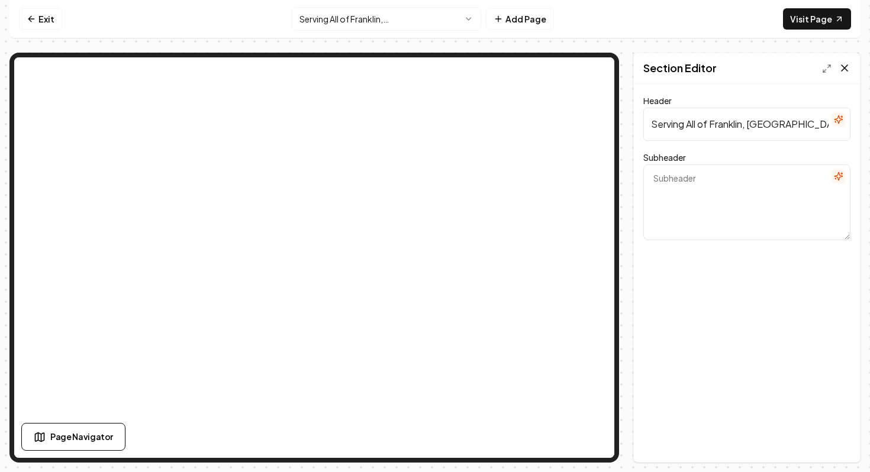
click at [845, 69] on icon at bounding box center [844, 68] width 12 height 12
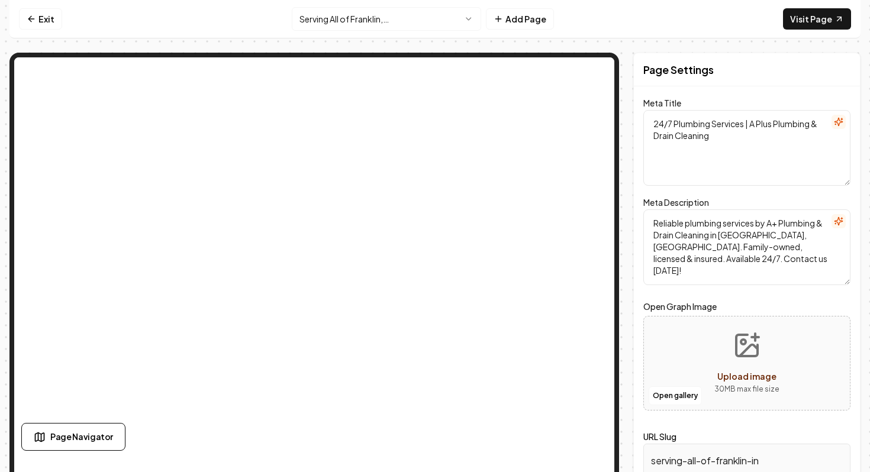
click at [430, 17] on html "Computer Required This feature is only available on a computer. Please switch t…" at bounding box center [435, 236] width 870 height 472
click at [415, 25] on html "Computer Required This feature is only available on a computer. Please switch t…" at bounding box center [435, 236] width 870 height 472
click at [420, 32] on nav "Exit Serving All of Franklin, [GEOGRAPHIC_DATA] Add Page Visit Page" at bounding box center [434, 19] width 851 height 38
click at [420, 28] on html "Computer Required This feature is only available on a computer. Please switch t…" at bounding box center [435, 236] width 870 height 472
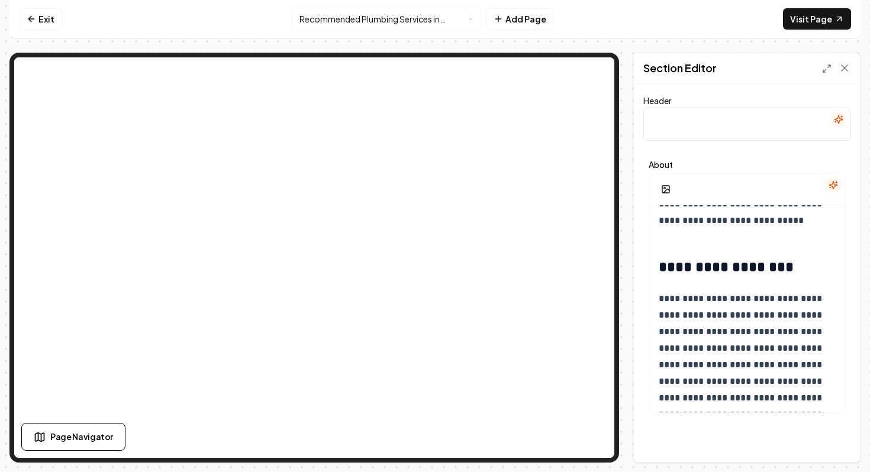
scroll to position [1710, 0]
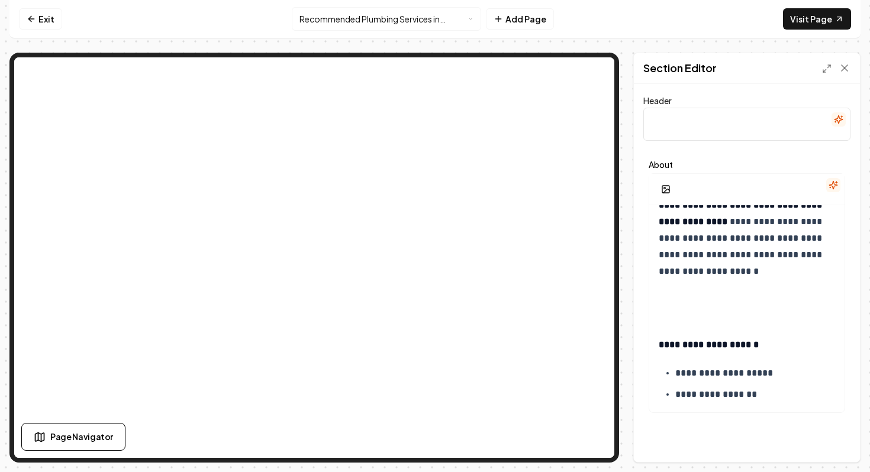
click at [422, 20] on html "**********" at bounding box center [435, 236] width 870 height 472
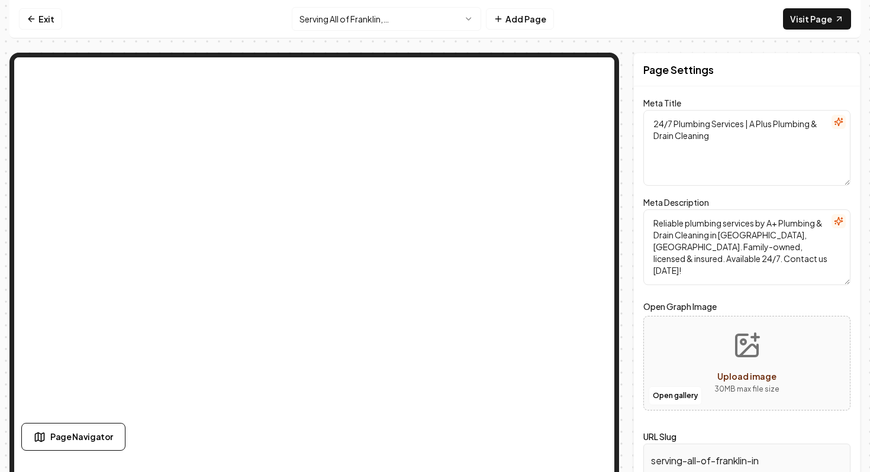
click at [745, 125] on textarea "24/7 Plumbing Services | A Plus Plumbing & Drain Cleaning" at bounding box center [746, 148] width 207 height 76
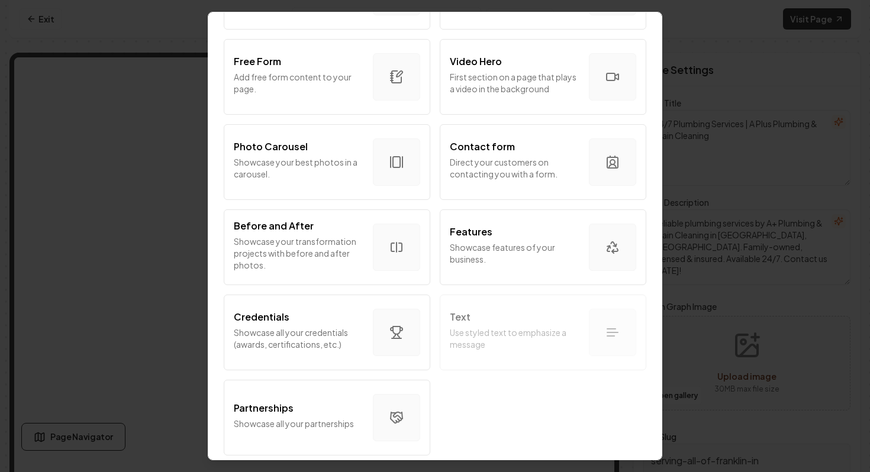
scroll to position [659, 0]
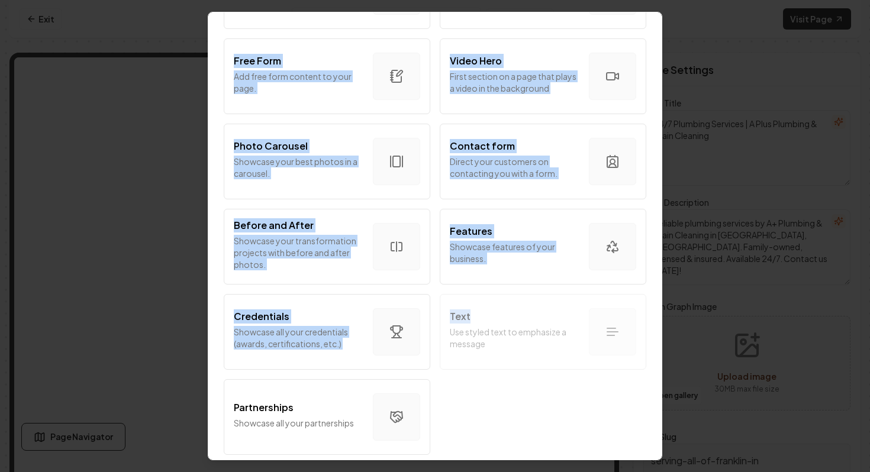
drag, startPoint x: 506, startPoint y: 317, endPoint x: 728, endPoint y: 332, distance: 222.4
click at [728, 332] on body "Computer Required This feature is only available on a computer. Please switch t…" at bounding box center [435, 236] width 870 height 472
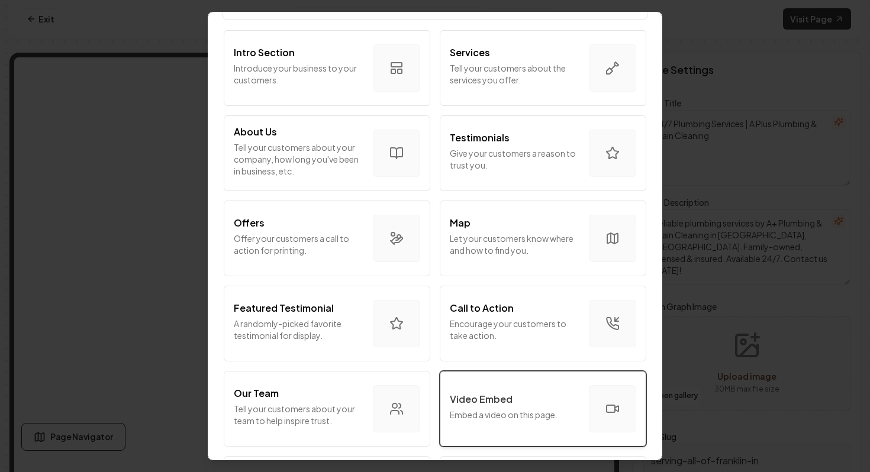
scroll to position [0, 0]
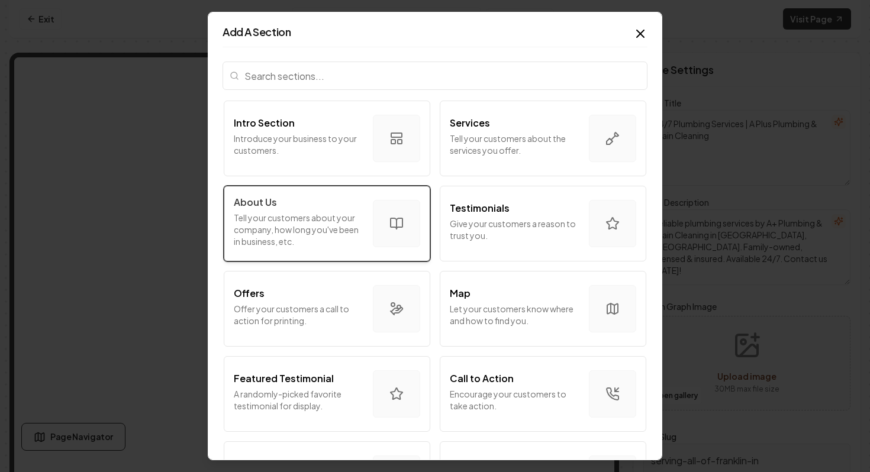
click at [308, 201] on div "About Us" at bounding box center [299, 202] width 130 height 14
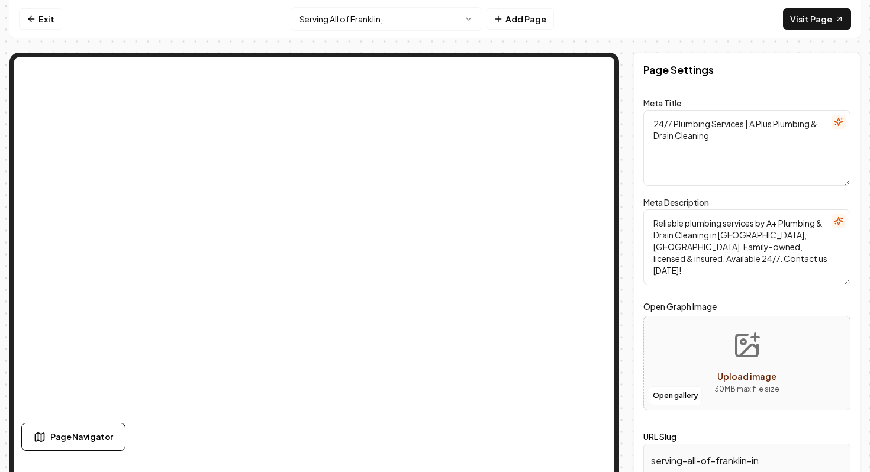
scroll to position [17, 0]
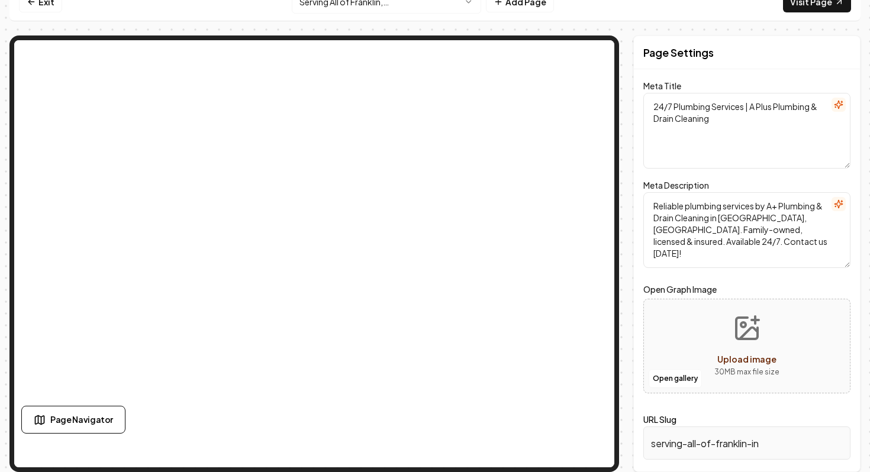
click at [679, 222] on textarea "Reliable plumbing services by A+ Plumbing & Drain Cleaning in [GEOGRAPHIC_DATA]…" at bounding box center [746, 230] width 207 height 76
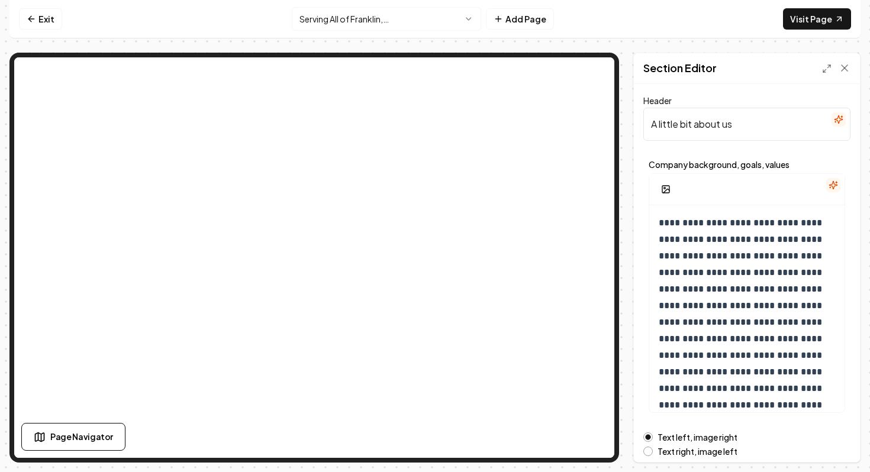
scroll to position [0, 0]
click at [697, 279] on p "**********" at bounding box center [747, 347] width 176 height 265
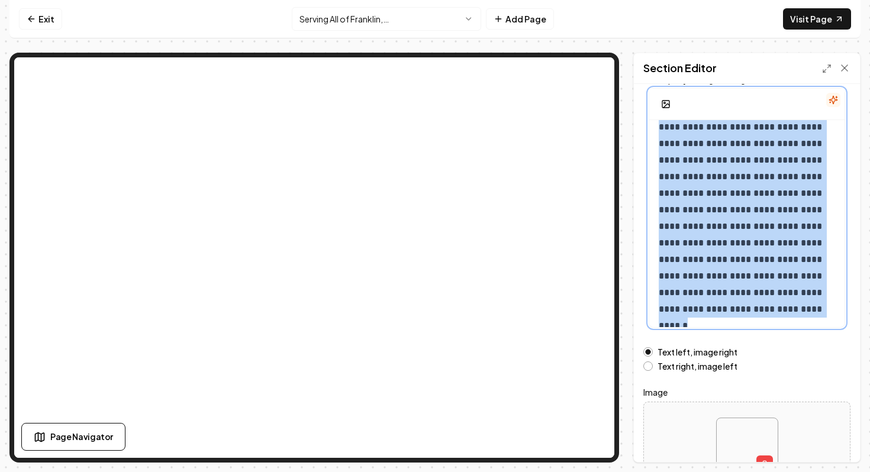
scroll to position [166, 0]
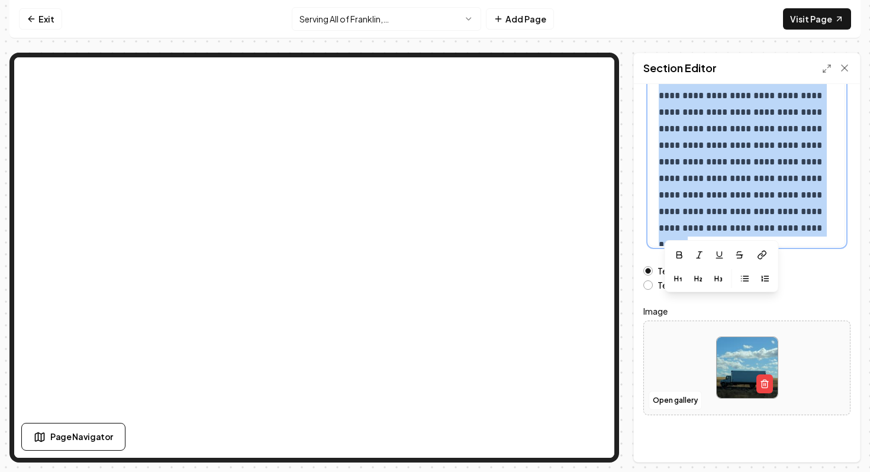
drag, startPoint x: 662, startPoint y: 227, endPoint x: 743, endPoint y: 472, distance: 257.8
click at [743, 472] on div "**********" at bounding box center [435, 236] width 870 height 472
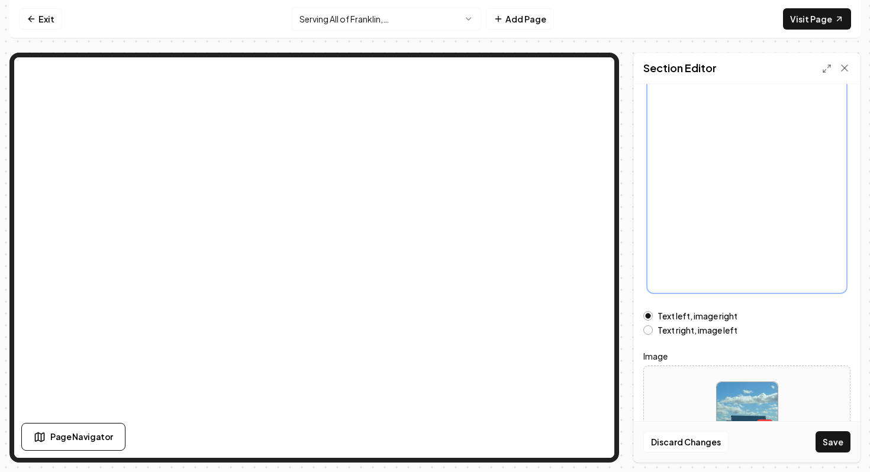
scroll to position [0, 0]
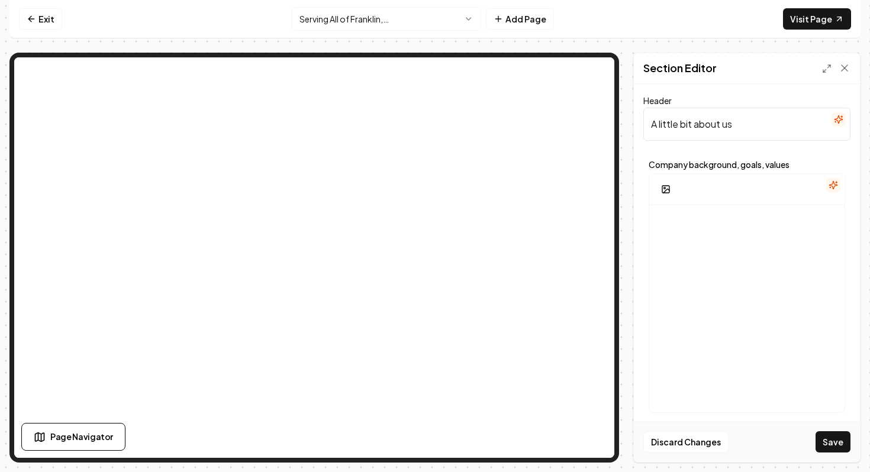
click at [737, 128] on input "A little bit about us" at bounding box center [746, 124] width 207 height 33
click at [763, 358] on div at bounding box center [746, 318] width 195 height 227
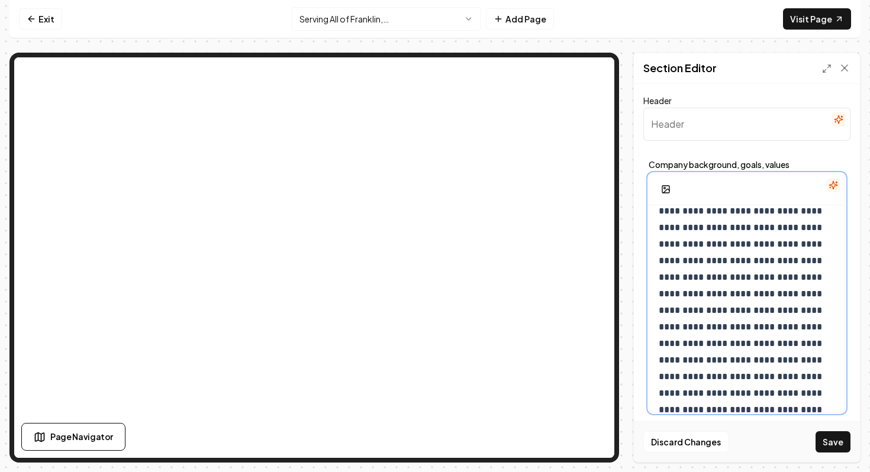
scroll to position [924, 0]
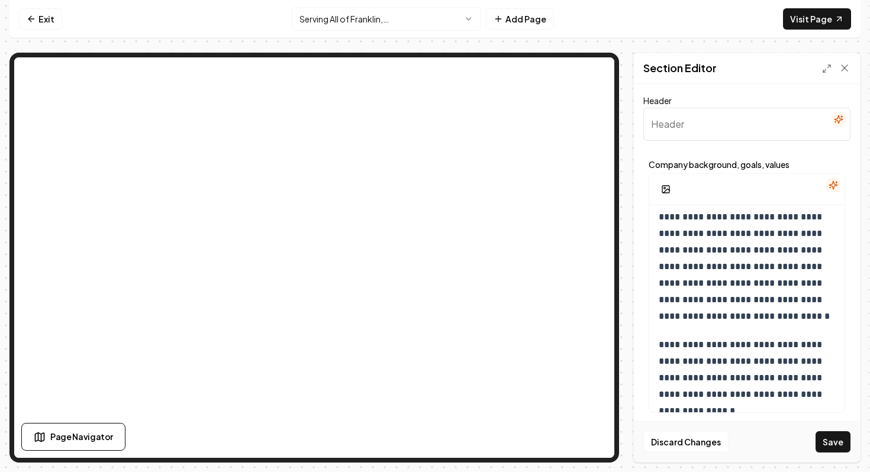
click at [685, 124] on input "Header" at bounding box center [746, 124] width 207 height 33
type input "Serving All of Franklin, [GEOGRAPHIC_DATA]"
click at [832, 447] on button "Save" at bounding box center [832, 441] width 35 height 21
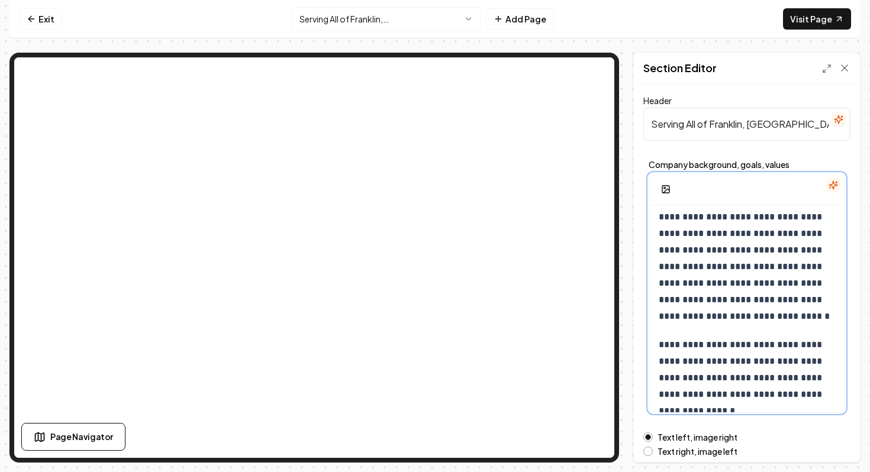
click at [711, 260] on p "**********" at bounding box center [747, 176] width 176 height 298
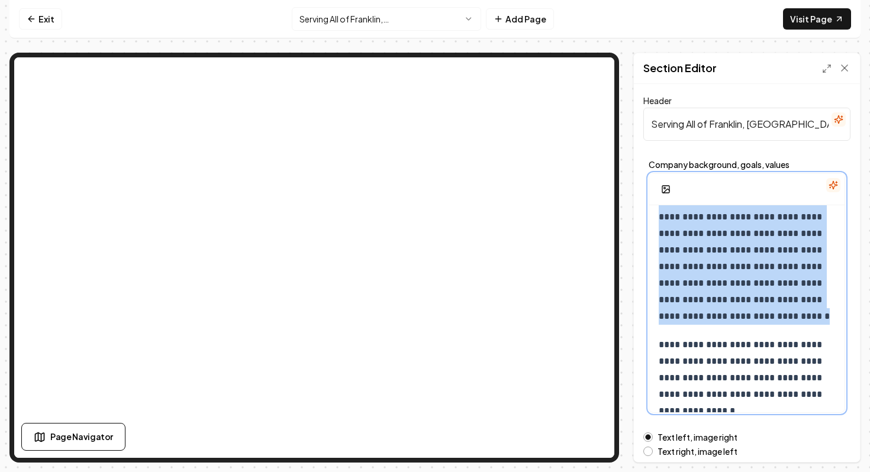
click at [711, 260] on p "**********" at bounding box center [747, 176] width 176 height 298
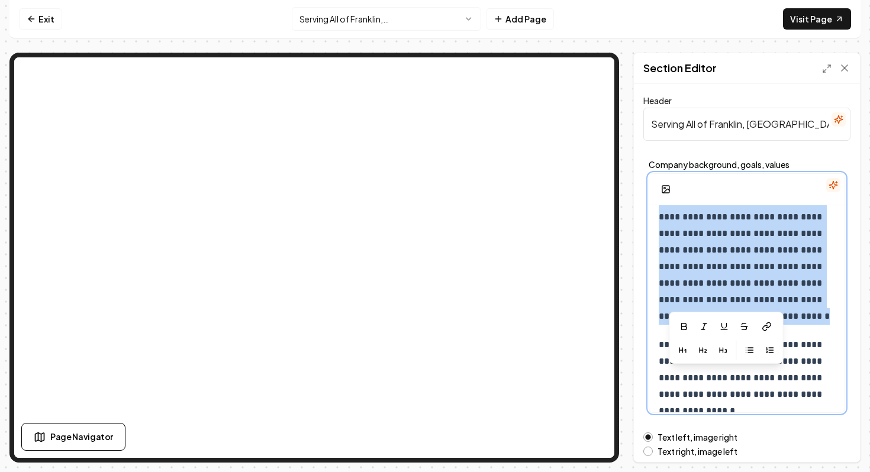
click at [711, 260] on p "**********" at bounding box center [747, 176] width 176 height 298
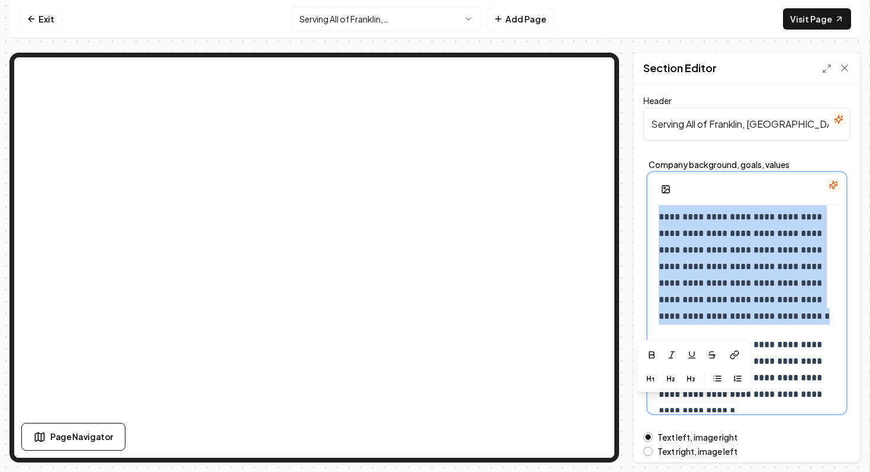
click at [711, 260] on p "**********" at bounding box center [747, 176] width 176 height 298
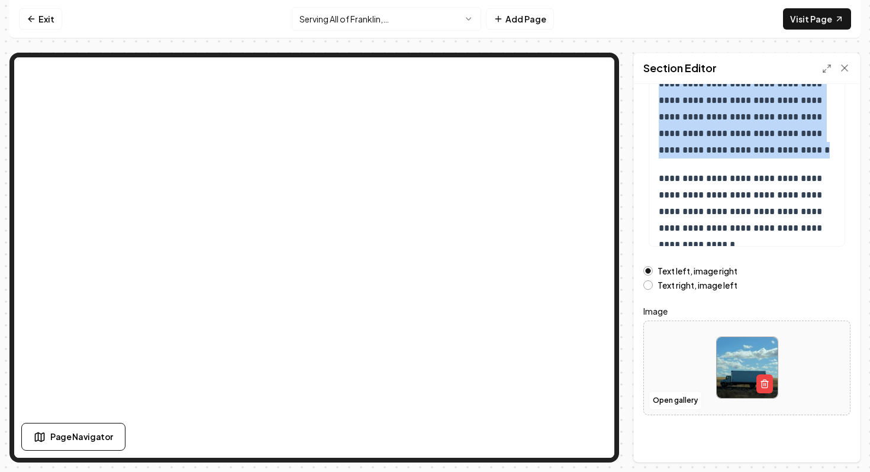
click at [650, 286] on button "Text right, image left" at bounding box center [647, 284] width 9 height 9
click at [651, 268] on button "Text left, image right" at bounding box center [647, 270] width 9 height 9
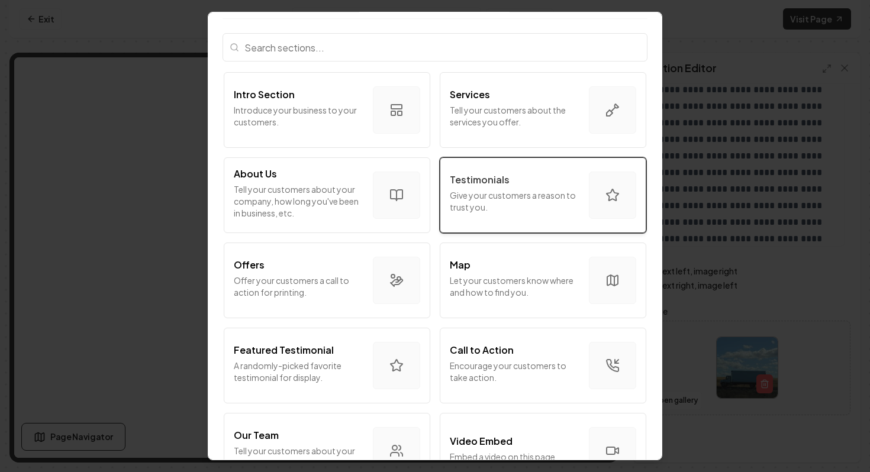
scroll to position [32, 0]
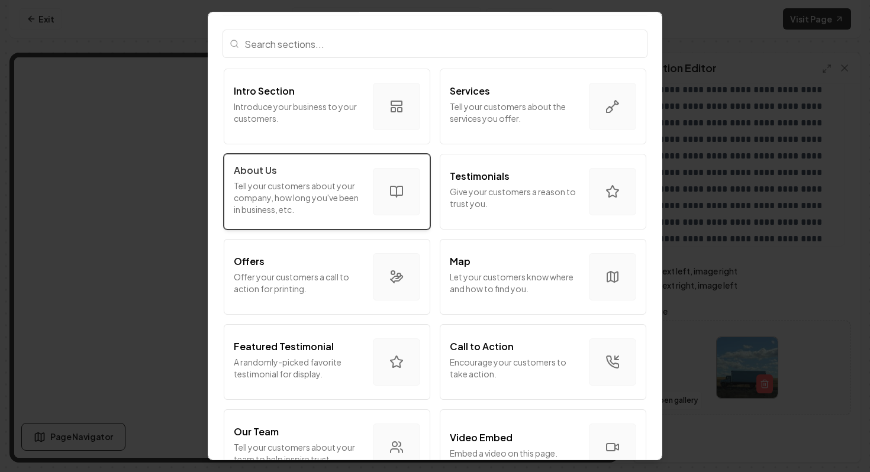
click at [368, 211] on button "About Us Tell your customers about your company, how long you've been in busine…" at bounding box center [327, 192] width 206 height 76
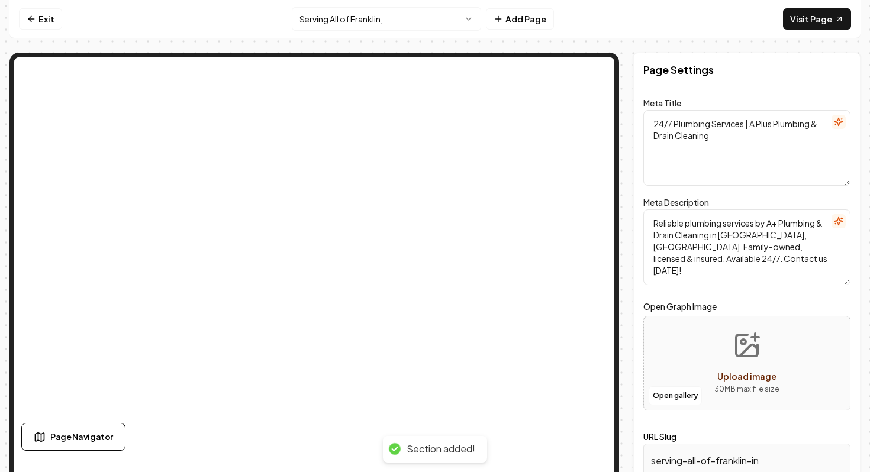
scroll to position [0, 0]
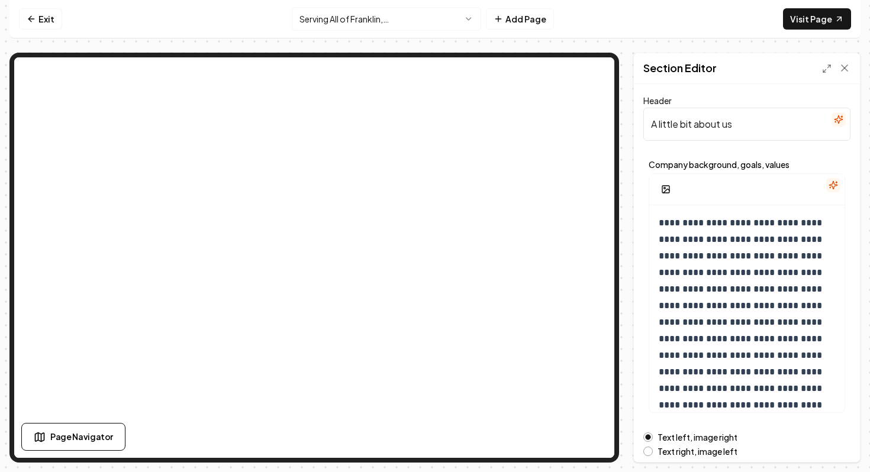
click at [796, 121] on input "A little bit about us" at bounding box center [746, 124] width 207 height 33
paste input "[PERSON_NAME] Small-Town Excellence"
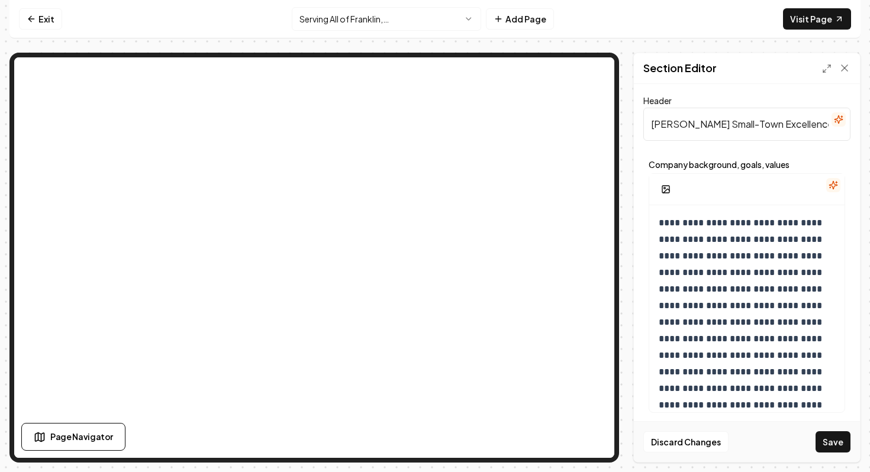
type input "[PERSON_NAME] Small-Town Excellence"
click at [725, 234] on p "**********" at bounding box center [747, 347] width 176 height 265
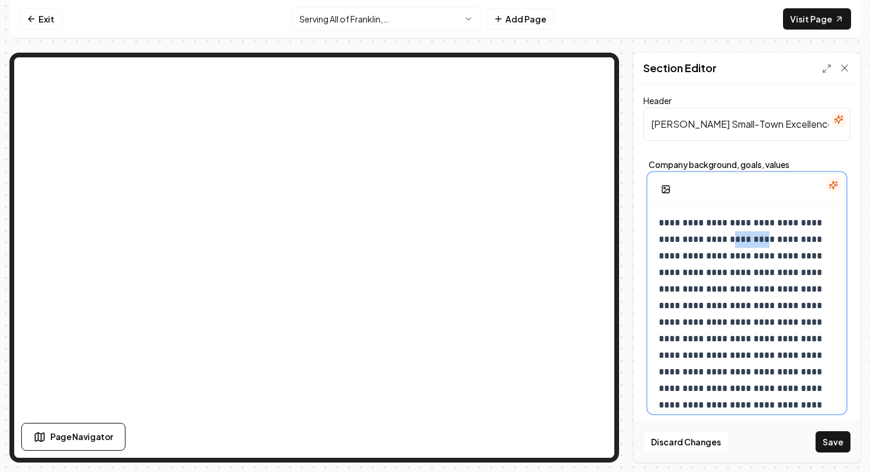
click at [725, 234] on p "**********" at bounding box center [747, 347] width 176 height 265
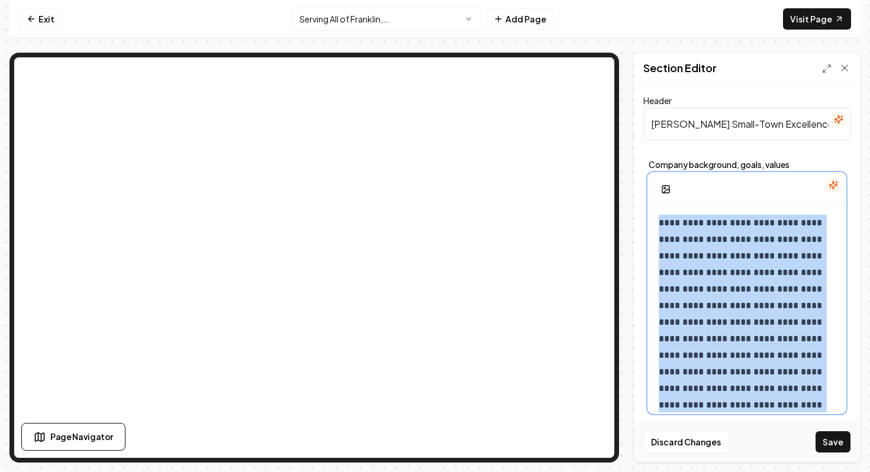
click at [725, 234] on p "**********" at bounding box center [747, 347] width 176 height 265
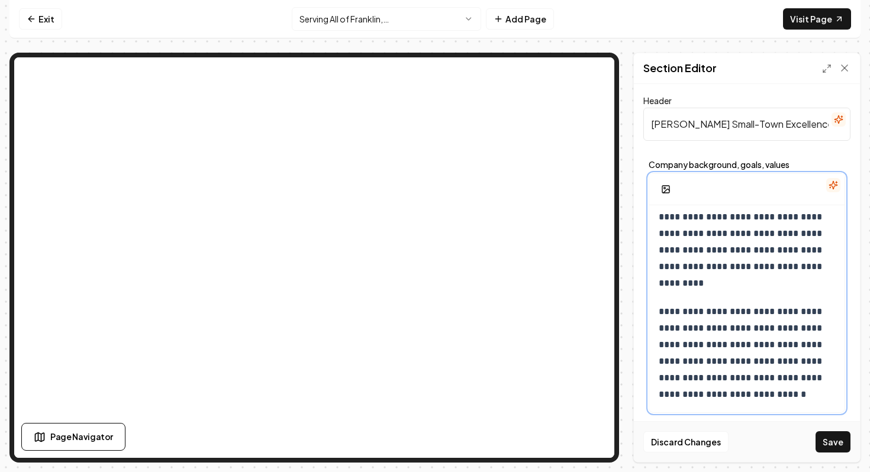
scroll to position [737, 0]
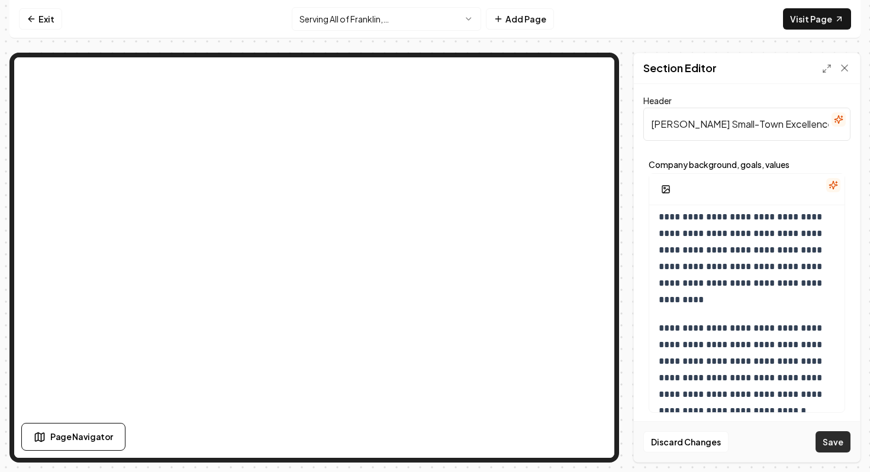
click at [835, 438] on button "Save" at bounding box center [832, 441] width 35 height 21
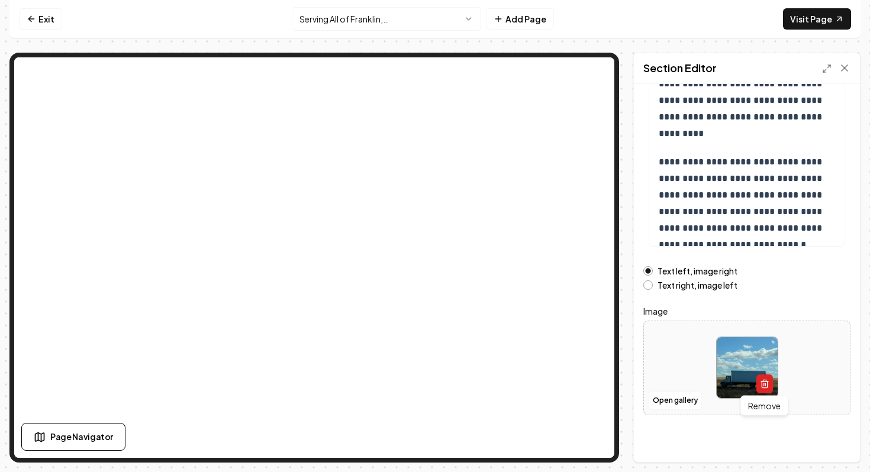
click at [766, 386] on icon "button" at bounding box center [764, 383] width 9 height 9
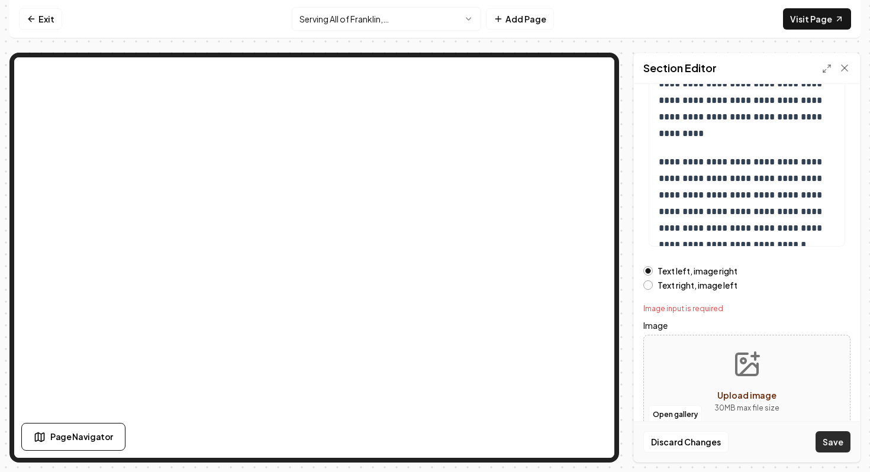
click at [830, 441] on button "Save" at bounding box center [832, 441] width 35 height 21
click at [689, 412] on button "Open gallery" at bounding box center [674, 414] width 53 height 19
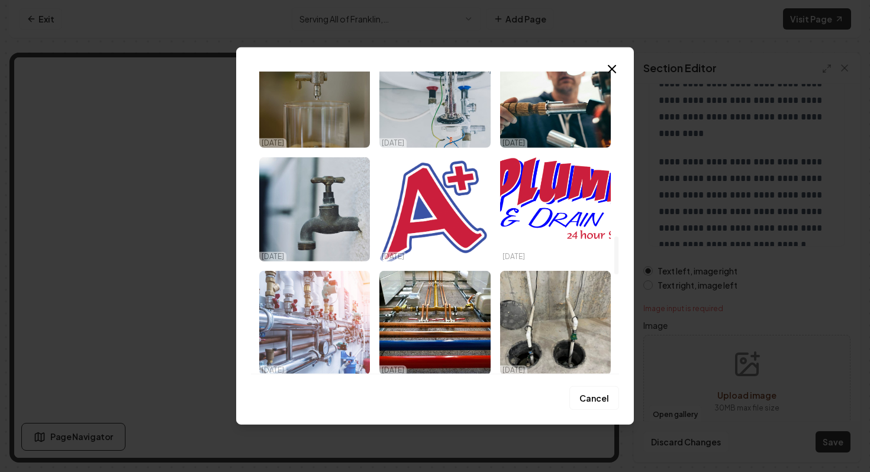
scroll to position [1321, 0]
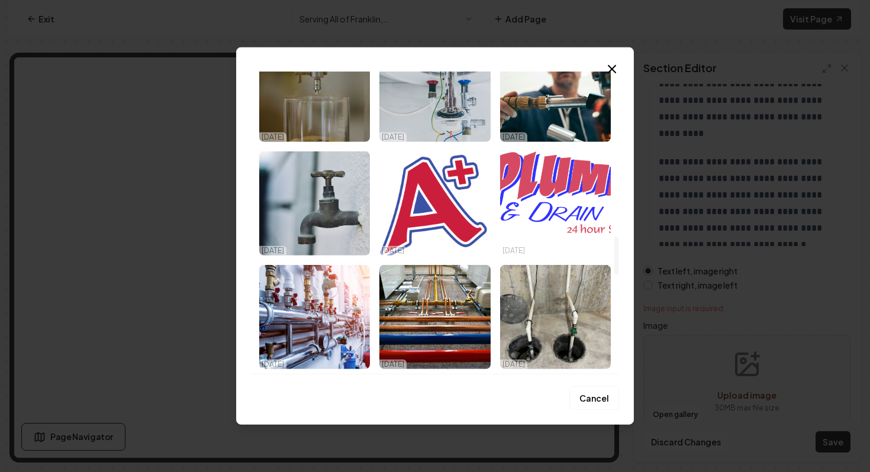
click at [583, 228] on img "Select image image_68cdec185c7cd75eb8bb8ba5.png" at bounding box center [555, 203] width 111 height 104
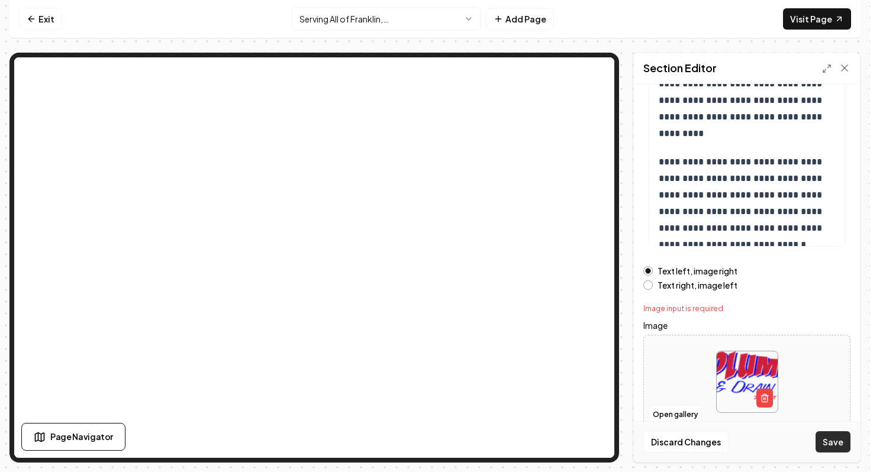
click at [833, 436] on button "Save" at bounding box center [832, 441] width 35 height 21
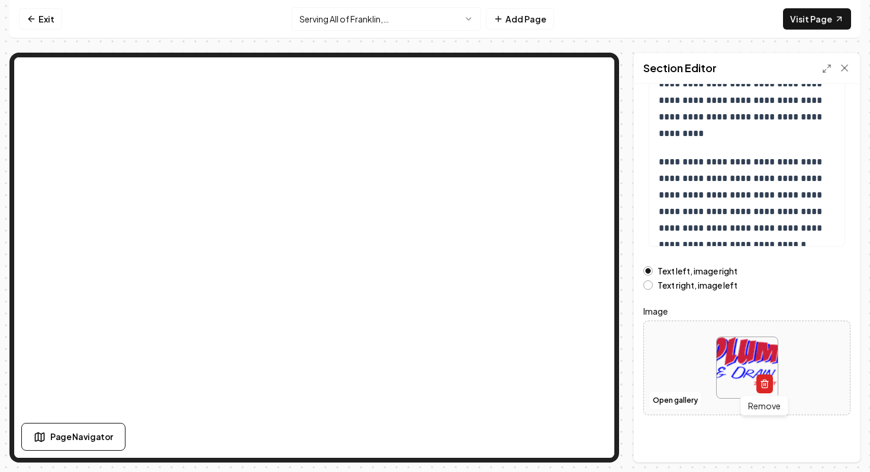
click at [760, 382] on icon "button" at bounding box center [764, 383] width 9 height 9
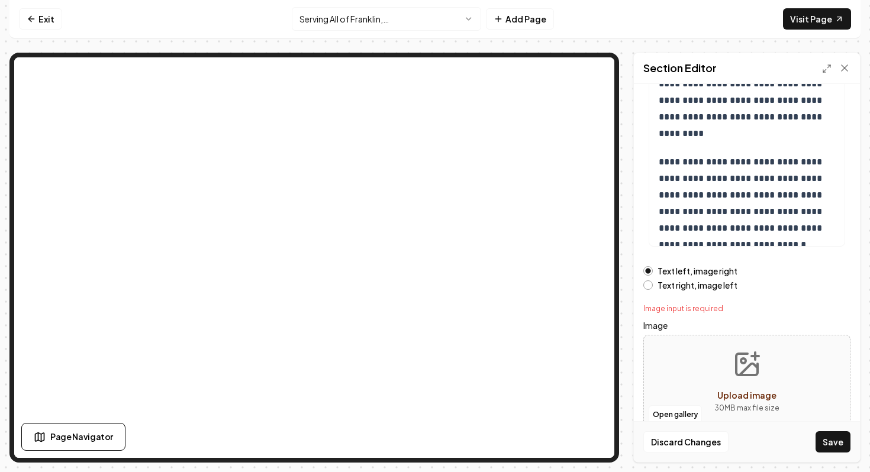
click at [717, 395] on button "Upload image 30 MB max file size" at bounding box center [747, 382] width 84 height 83
click at [670, 409] on button "Open gallery" at bounding box center [674, 414] width 53 height 19
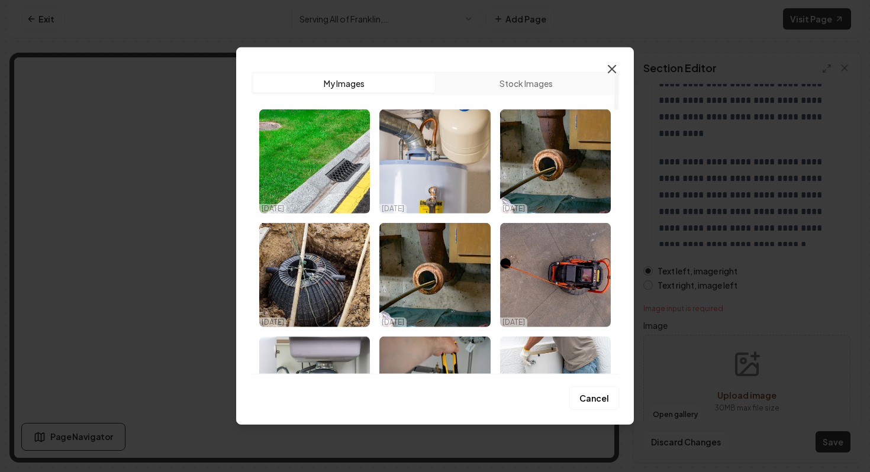
click at [610, 65] on icon "button" at bounding box center [612, 69] width 14 height 14
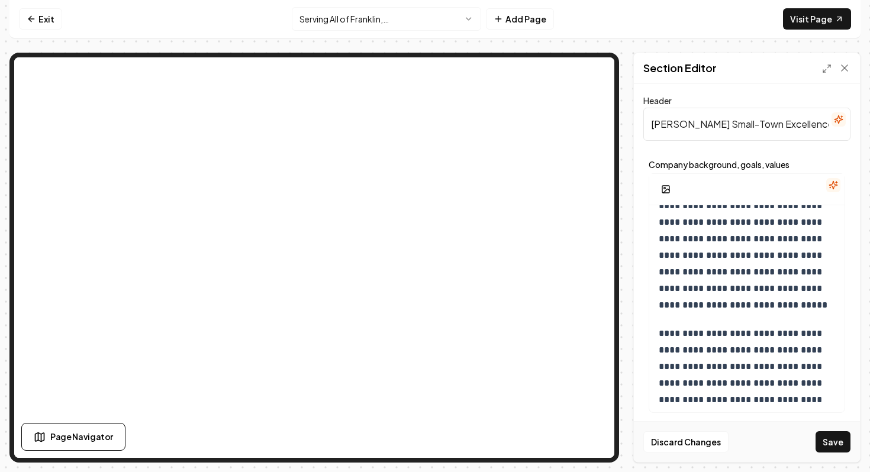
scroll to position [701, 0]
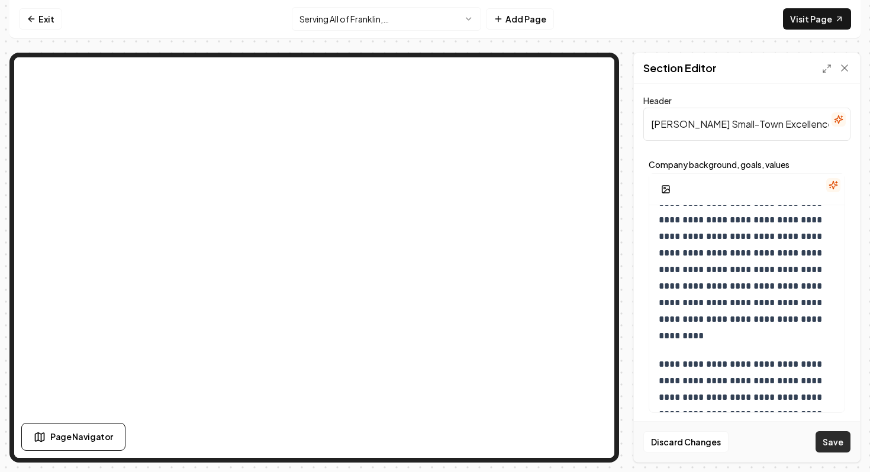
click at [833, 437] on button "Save" at bounding box center [832, 441] width 35 height 21
click at [844, 73] on icon at bounding box center [844, 68] width 12 height 12
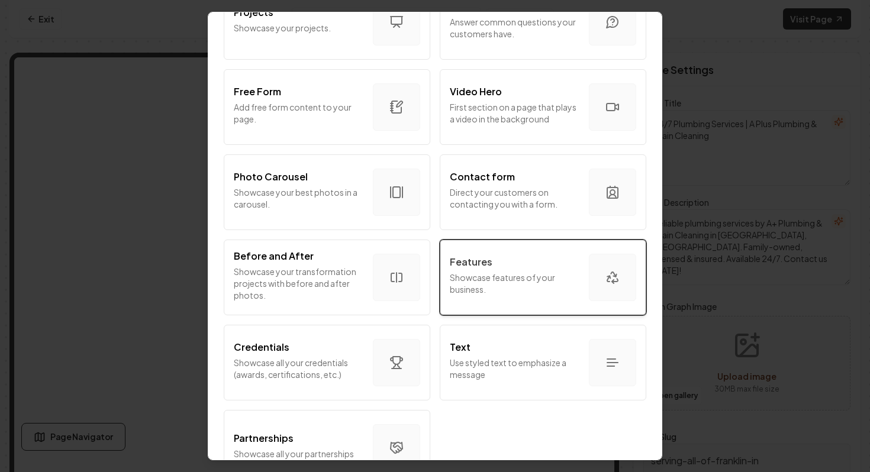
scroll to position [659, 0]
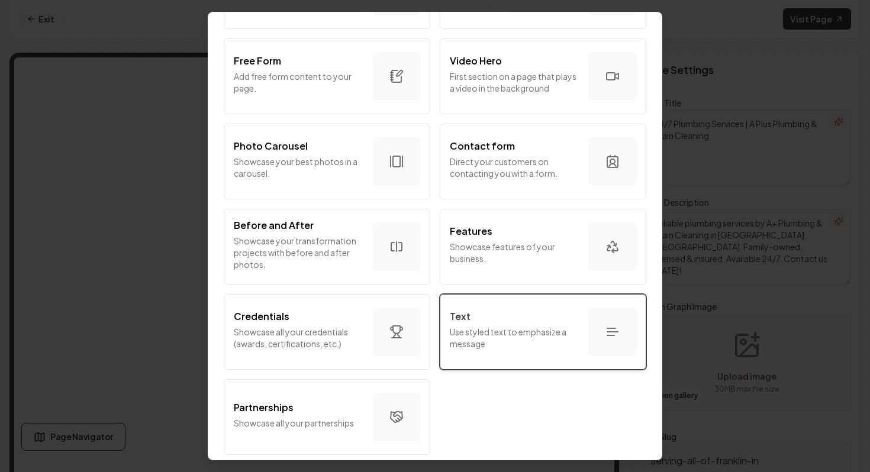
click at [498, 338] on p "Use styled text to emphasize a message" at bounding box center [515, 338] width 130 height 24
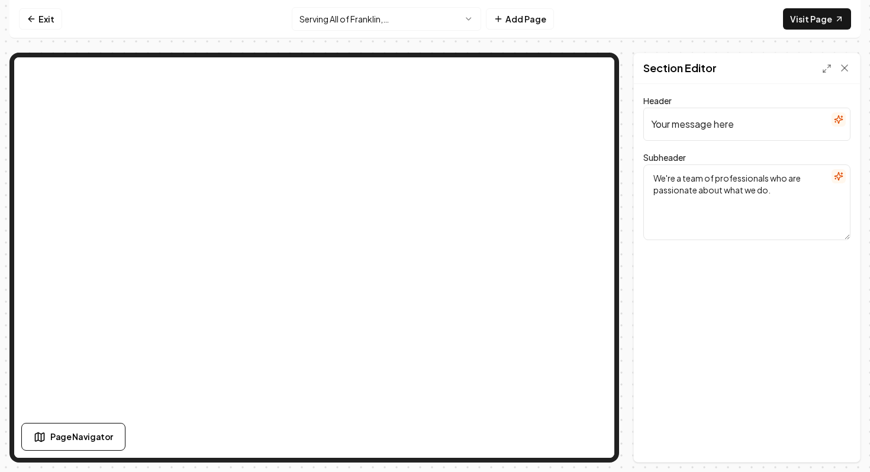
click at [716, 195] on textarea "We're a team of professionals who are passionate about what we do." at bounding box center [746, 202] width 207 height 76
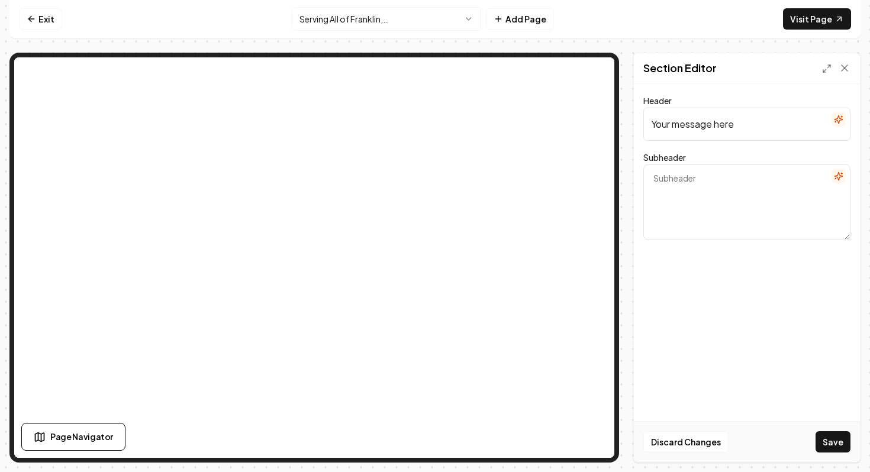
click at [689, 217] on textarea "Subheader" at bounding box center [746, 202] width 207 height 76
paste textarea "[GEOGRAPHIC_DATA], [US_STATE], is a city of [GEOGRAPHIC_DATA] neighborhoods, ea…"
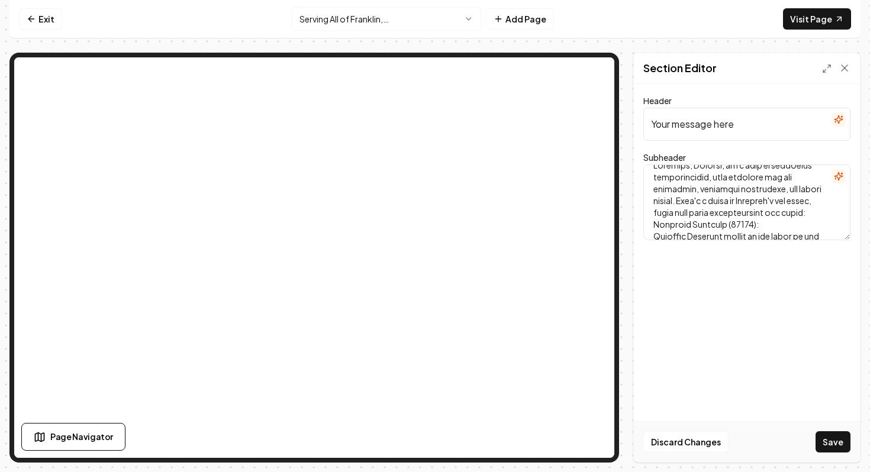
scroll to position [0, 0]
type textarea "[GEOGRAPHIC_DATA], [US_STATE], is a city of [GEOGRAPHIC_DATA] neighborhoods, ea…"
click at [688, 117] on input "Your message here" at bounding box center [746, 124] width 207 height 33
paste input "Neighborhoods and Zip Codes of [GEOGRAPHIC_DATA], [GEOGRAPHIC_DATA]"
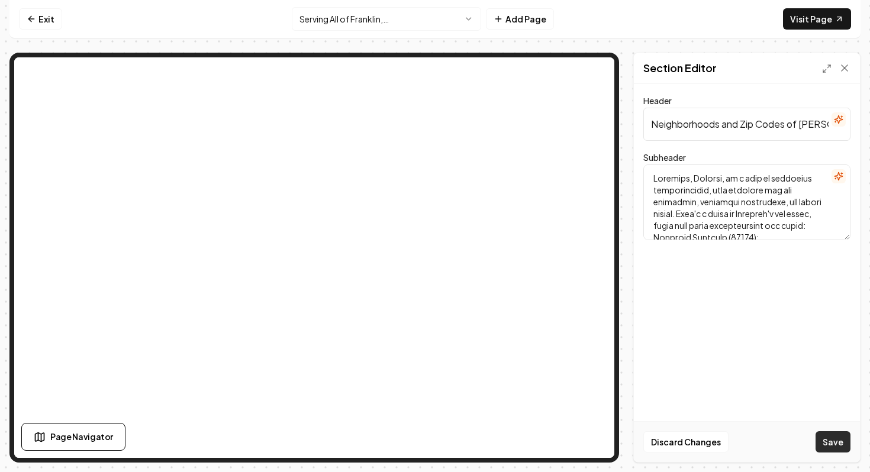
click at [834, 440] on button "Save" at bounding box center [832, 441] width 35 height 21
click at [737, 117] on input "Neighborhoods and Zip Codes of [PERSON_NAME], INYour message here" at bounding box center [746, 124] width 207 height 33
type input "Neighborhoods and Zip Codes of [GEOGRAPHIC_DATA], [GEOGRAPHIC_DATA]"
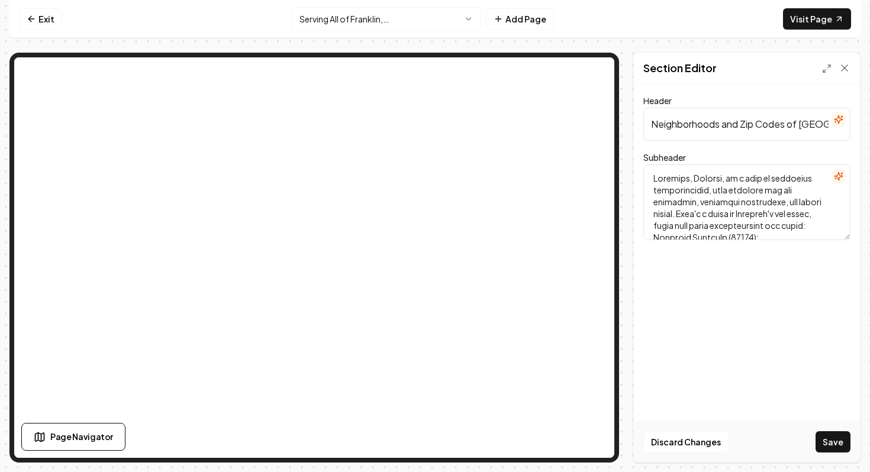
click at [707, 201] on textarea "Subheader" at bounding box center [746, 202] width 207 height 76
click at [701, 233] on textarea "Subheader" at bounding box center [746, 202] width 207 height 76
type textarea "[GEOGRAPHIC_DATA], [US_STATE], is a city of [GEOGRAPHIC_DATA] neighborhoods, ea…"
click at [834, 438] on button "Save" at bounding box center [832, 441] width 35 height 21
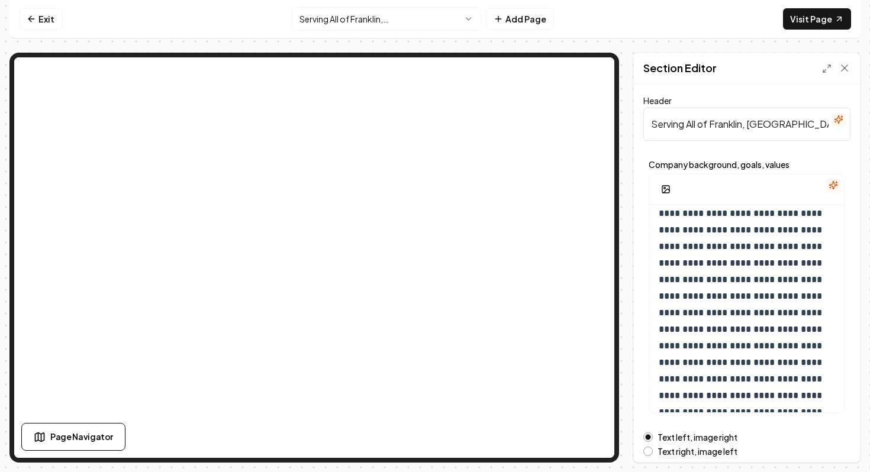
scroll to position [924, 0]
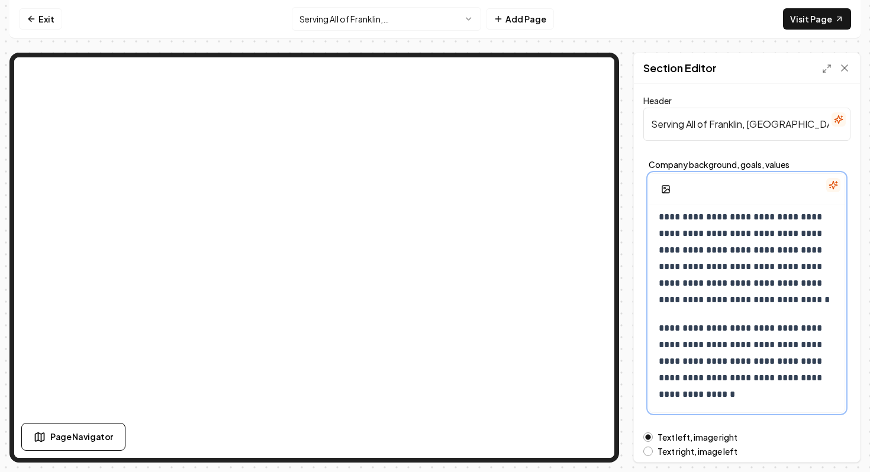
click at [751, 399] on p "**********" at bounding box center [747, 361] width 176 height 83
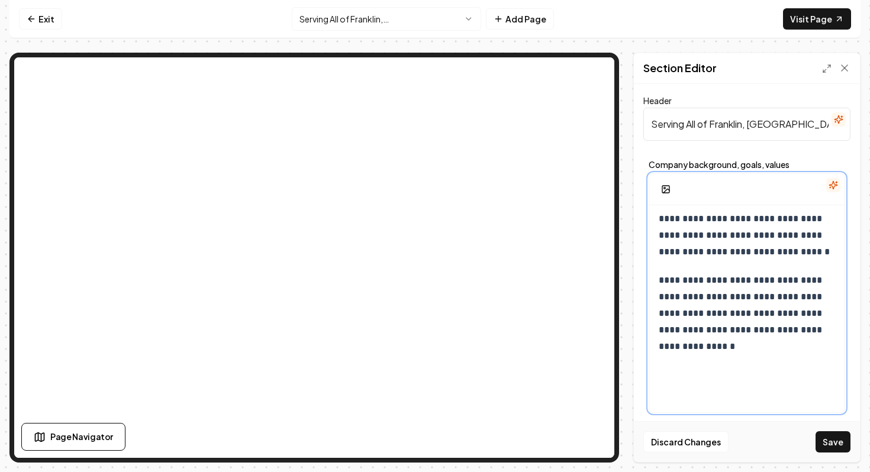
scroll to position [1994, 0]
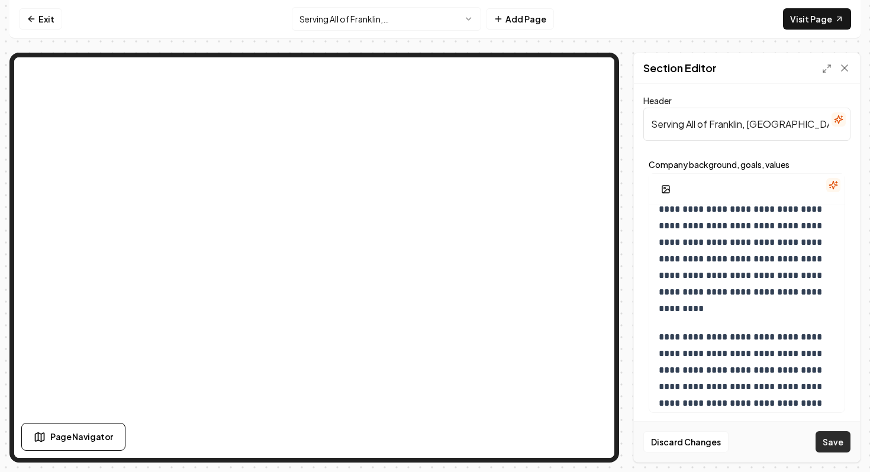
click at [834, 447] on button "Save" at bounding box center [832, 441] width 35 height 21
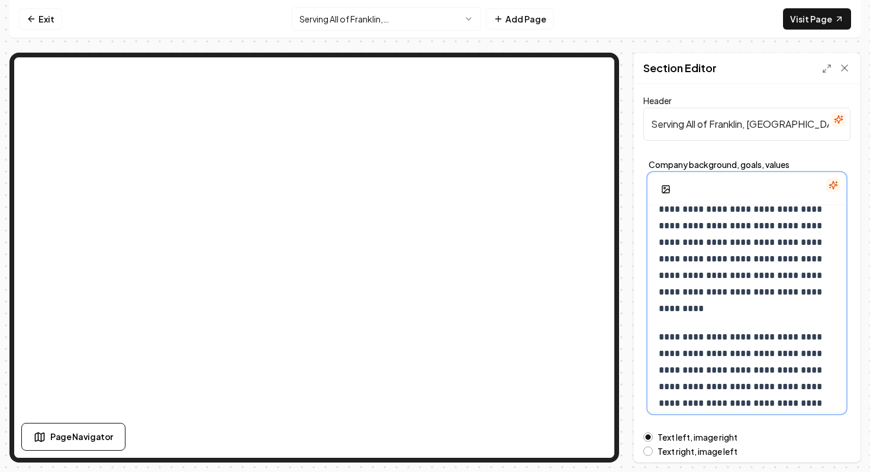
click at [722, 402] on p "**********" at bounding box center [747, 378] width 176 height 99
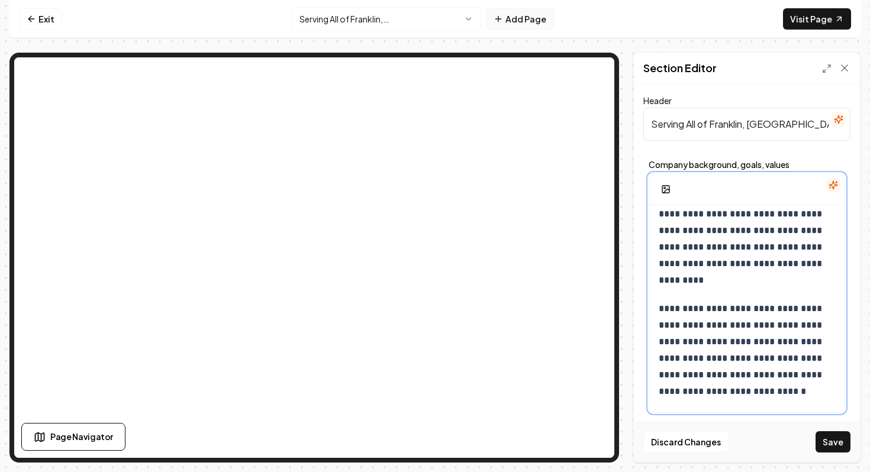
scroll to position [9094, 0]
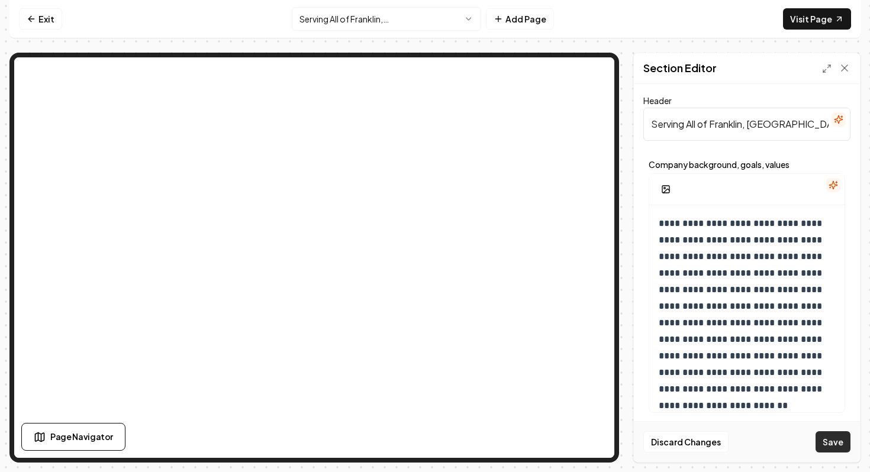
click at [832, 439] on button "Save" at bounding box center [832, 441] width 35 height 21
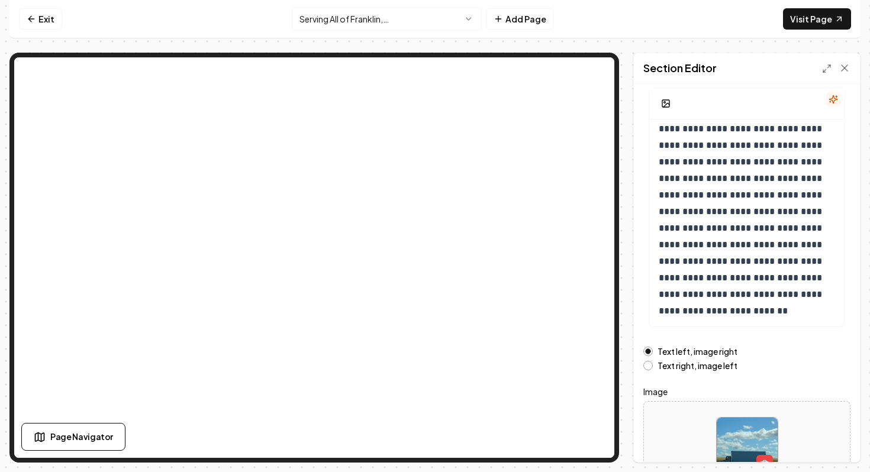
scroll to position [166, 0]
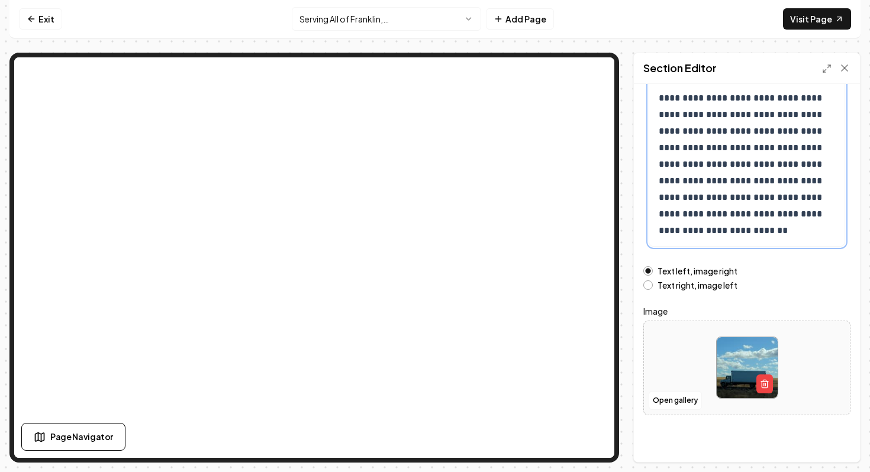
click at [789, 319] on p "**********" at bounding box center [747, 385] width 176 height 133
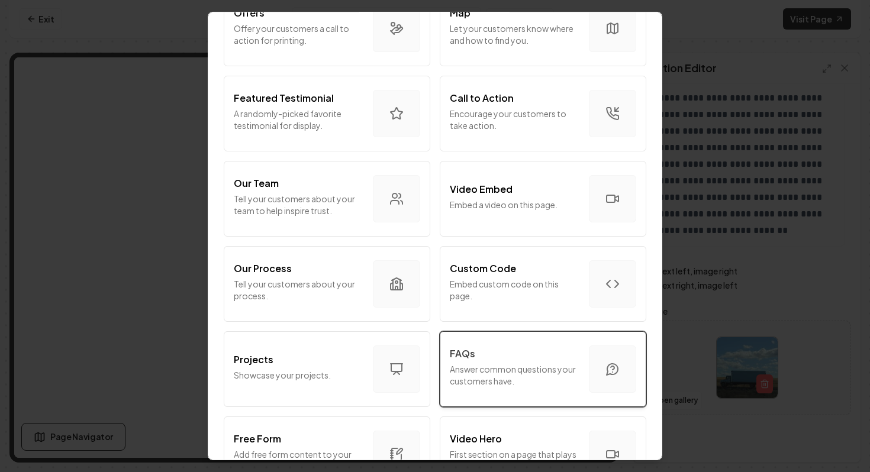
scroll to position [291, 0]
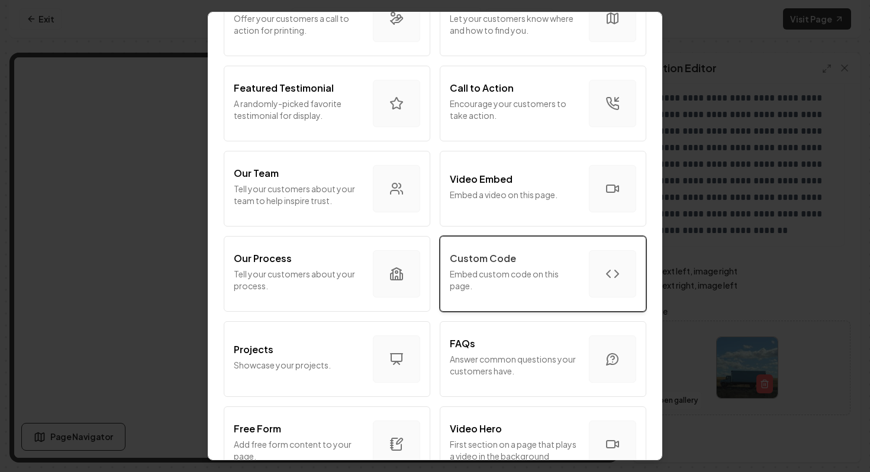
click at [522, 264] on div "Custom Code" at bounding box center [515, 258] width 130 height 14
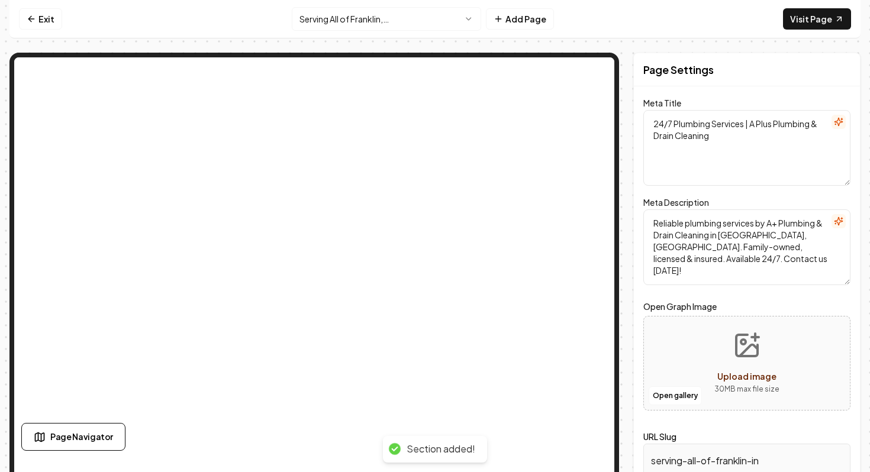
scroll to position [0, 0]
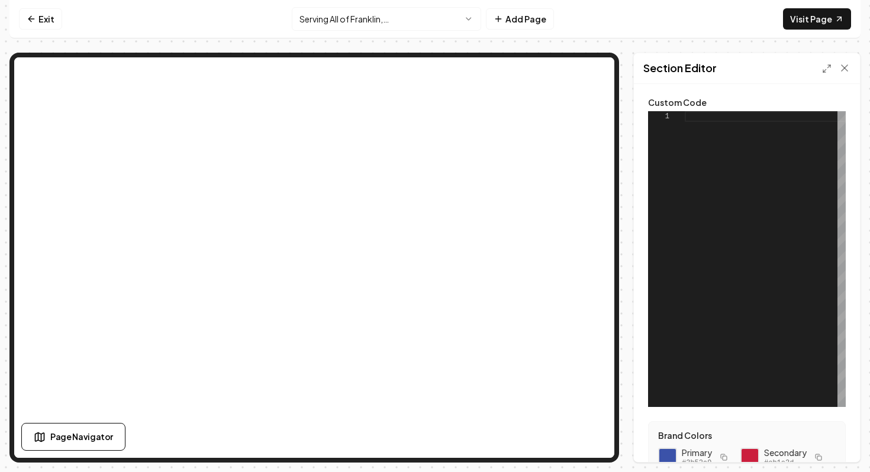
click at [696, 279] on div at bounding box center [765, 259] width 161 height 296
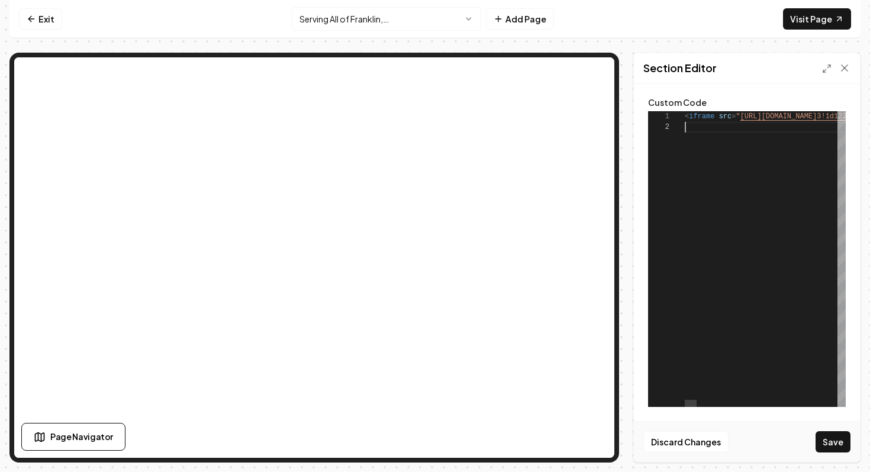
scroll to position [0, 2136]
click at [841, 444] on button "Save" at bounding box center [832, 441] width 35 height 21
type textarea "**********"
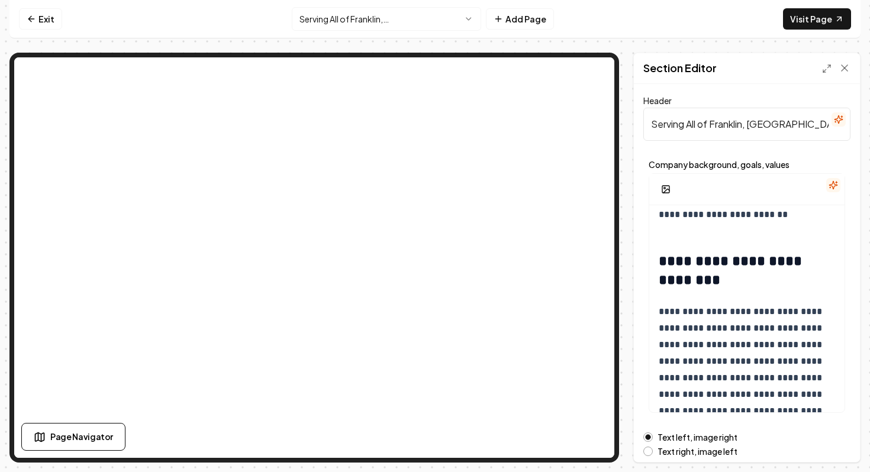
scroll to position [166, 0]
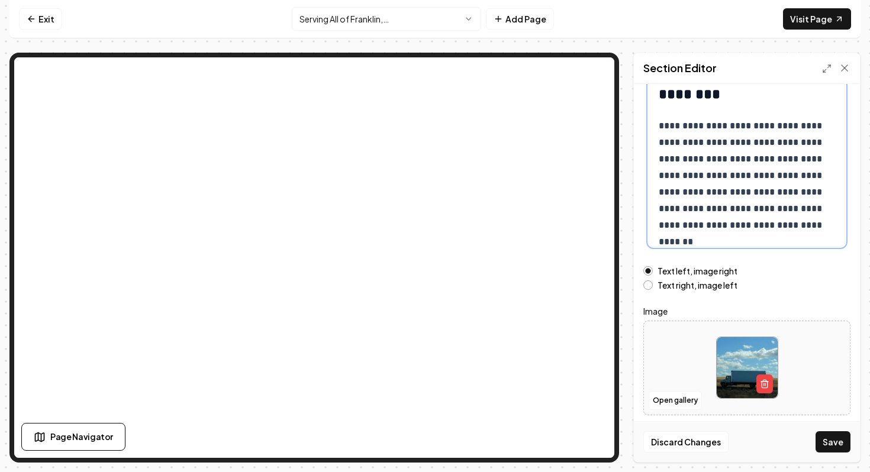
scroll to position [9148, 0]
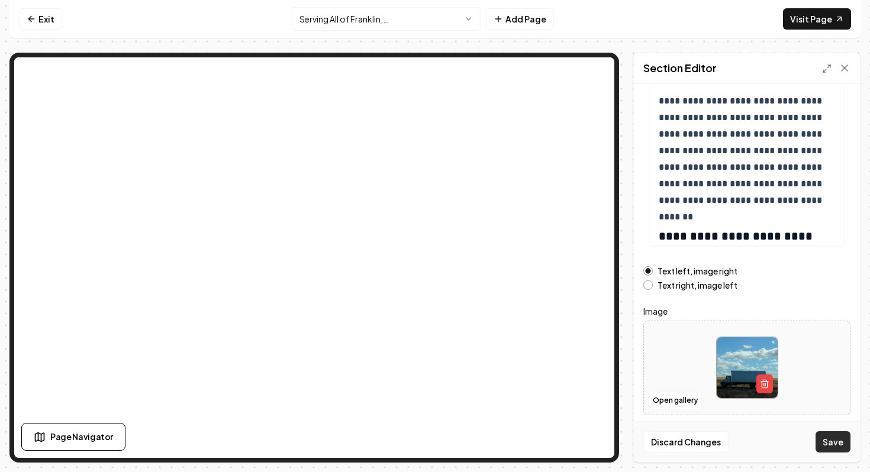
click at [834, 441] on button "Save" at bounding box center [832, 441] width 35 height 21
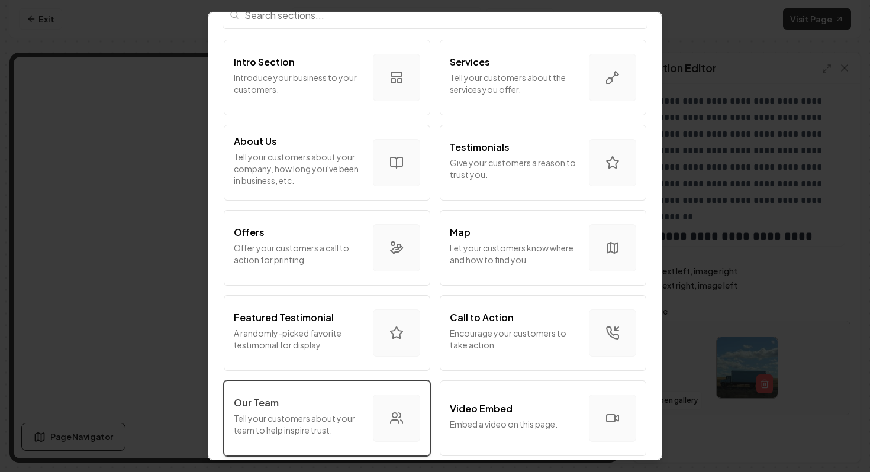
scroll to position [0, 0]
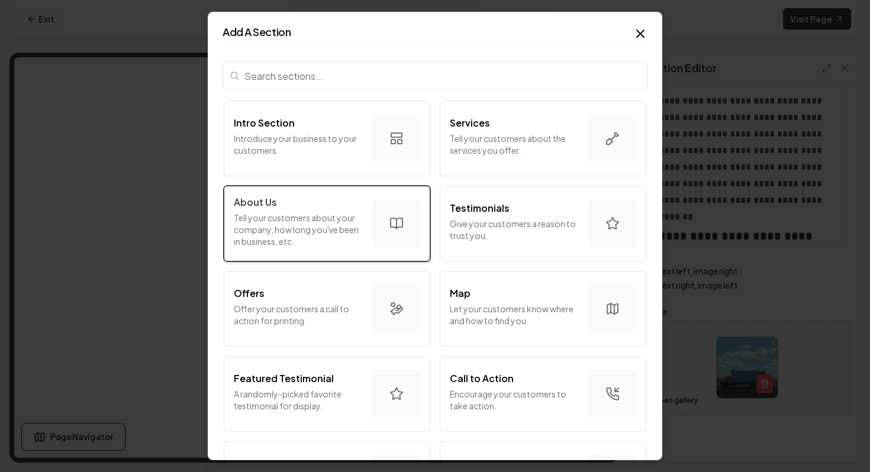
click at [320, 191] on button "About Us Tell your customers about your company, how long you've been in busine…" at bounding box center [327, 224] width 206 height 76
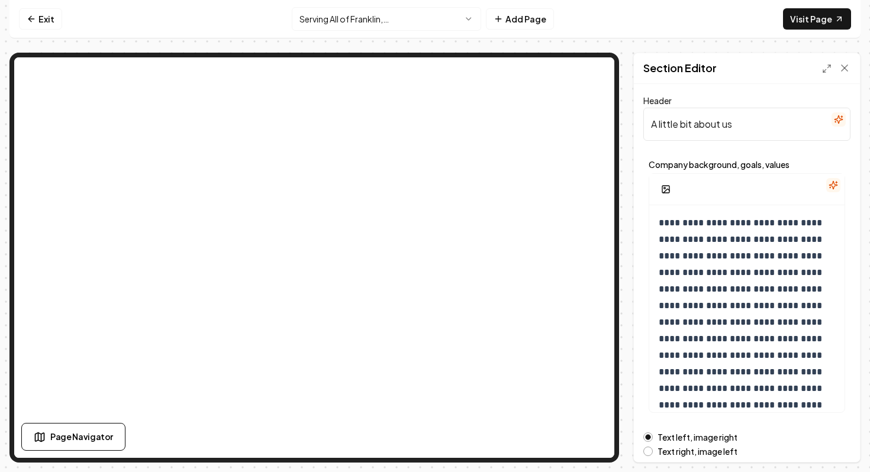
click at [750, 125] on input "A little bit about us" at bounding box center [746, 124] width 207 height 33
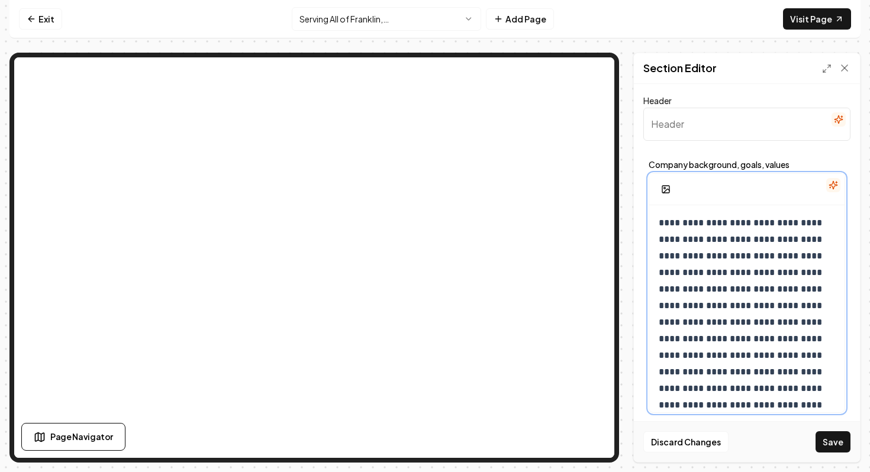
click at [755, 208] on div "**********" at bounding box center [746, 347] width 195 height 284
click at [744, 222] on p "**********" at bounding box center [747, 347] width 176 height 265
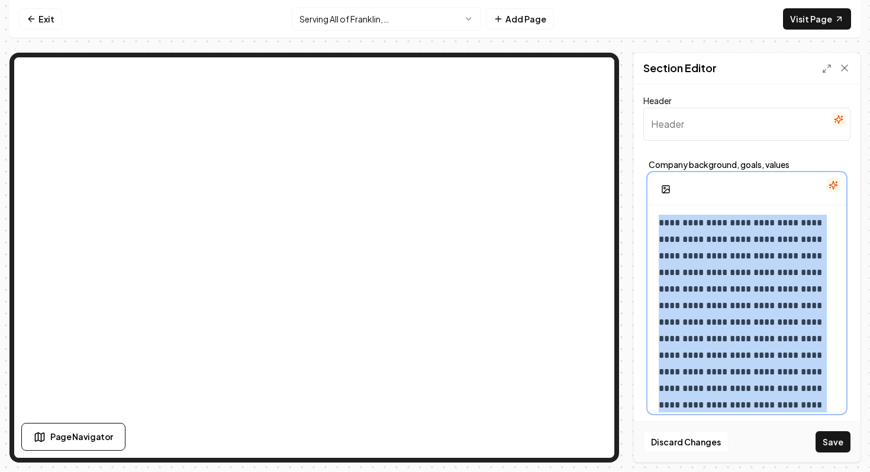
click at [744, 222] on p "**********" at bounding box center [747, 347] width 176 height 265
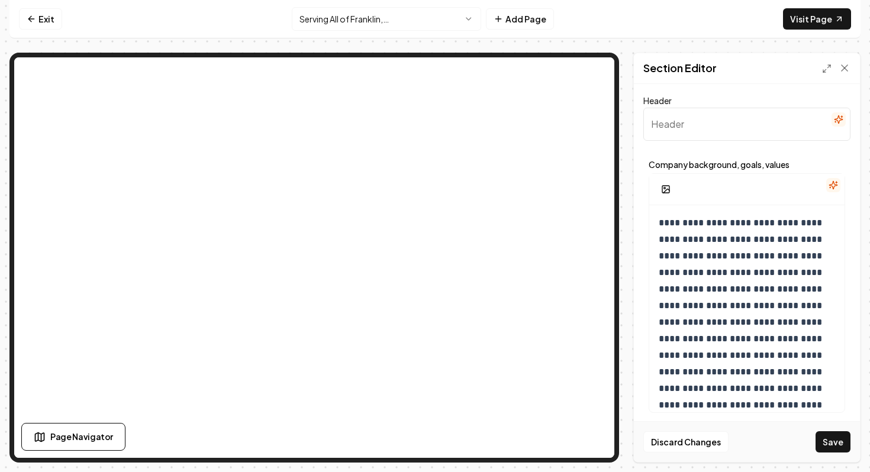
click at [715, 117] on input "Header" at bounding box center [746, 124] width 207 height 33
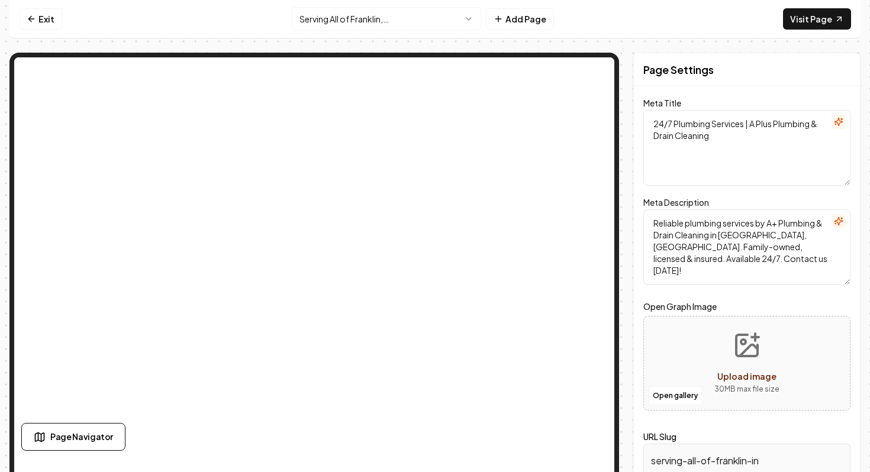
drag, startPoint x: 743, startPoint y: 123, endPoint x: 612, endPoint y: 133, distance: 131.1
click at [567, 88] on div "Page Settings Meta Title 24/7 Plumbing Services | A Plus Plumbing & Drain Clean…" at bounding box center [434, 271] width 851 height 437
drag, startPoint x: 770, startPoint y: 123, endPoint x: 757, endPoint y: 123, distance: 13.0
click at [757, 123] on textarea "24/7 Plumbing Services | A Plus Plumbing & Drain Cleaning" at bounding box center [746, 148] width 207 height 76
click at [747, 127] on textarea "24/7 Plumbing Services | A Plus Plumbing & Drain Cleaning" at bounding box center [746, 148] width 207 height 76
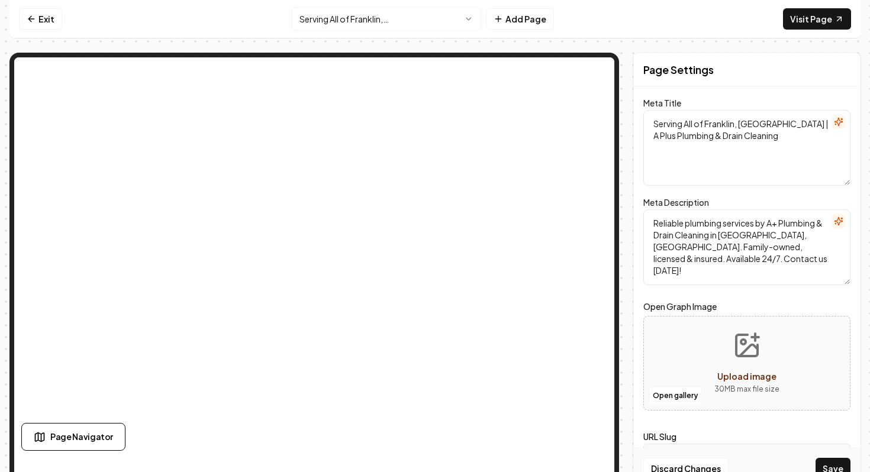
type textarea "Serving All of Franklin, [GEOGRAPHIC_DATA] | A Plus Plumbing & Drain Cleaning"
click at [782, 246] on textarea "Reliable plumbing services by A+ Plumbing & Drain Cleaning in [GEOGRAPHIC_DATA]…" at bounding box center [746, 247] width 207 height 76
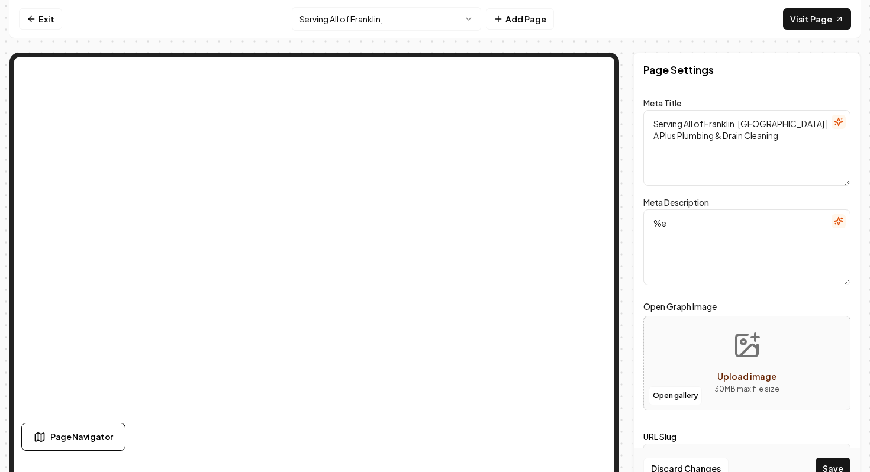
type textarea "%"
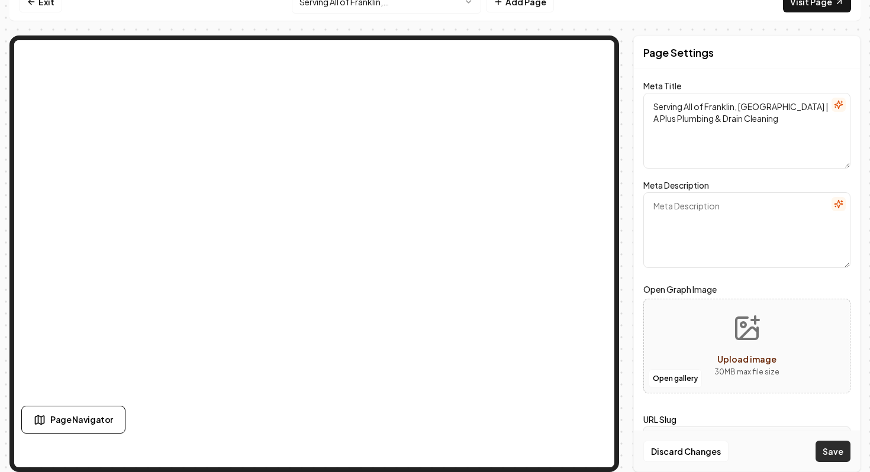
click at [834, 457] on button "Save" at bounding box center [832, 451] width 35 height 21
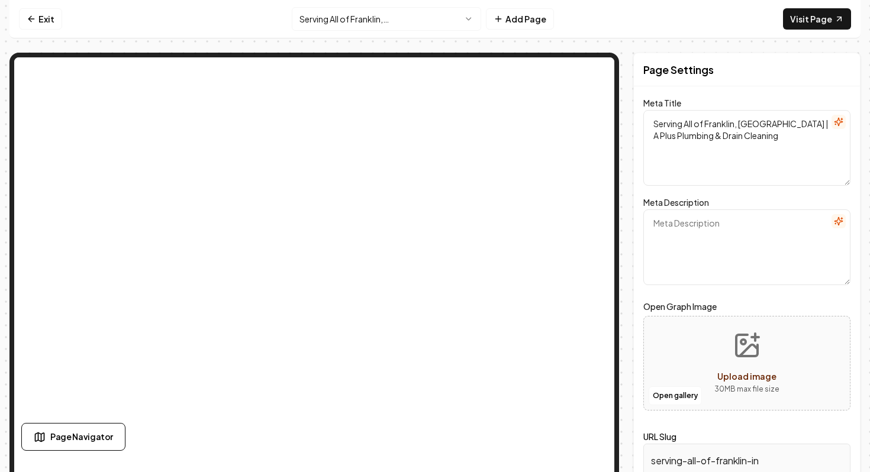
click at [629, 67] on div "Page Settings Meta Title Serving All of Franklin, [GEOGRAPHIC_DATA] | A Plus Pl…" at bounding box center [434, 271] width 851 height 437
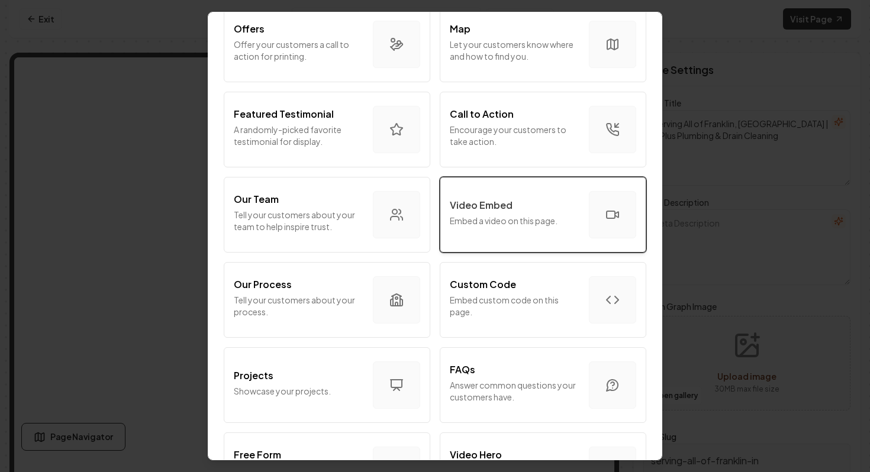
scroll to position [400, 0]
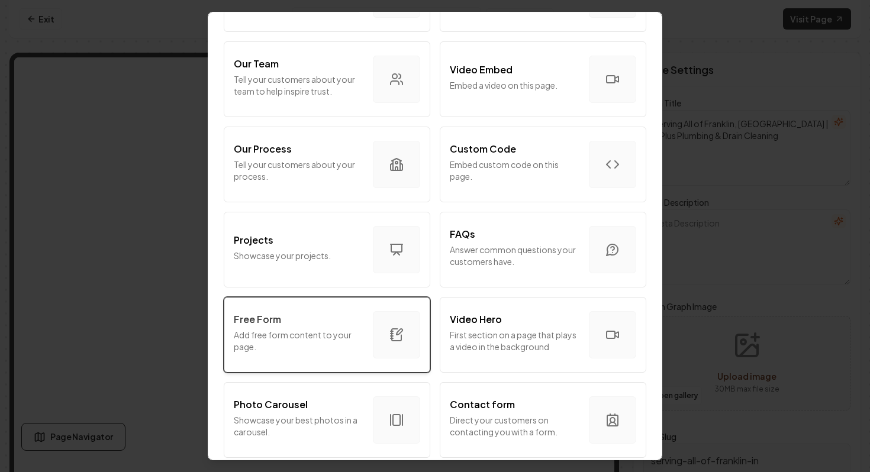
click at [374, 341] on div "button" at bounding box center [396, 334] width 47 height 47
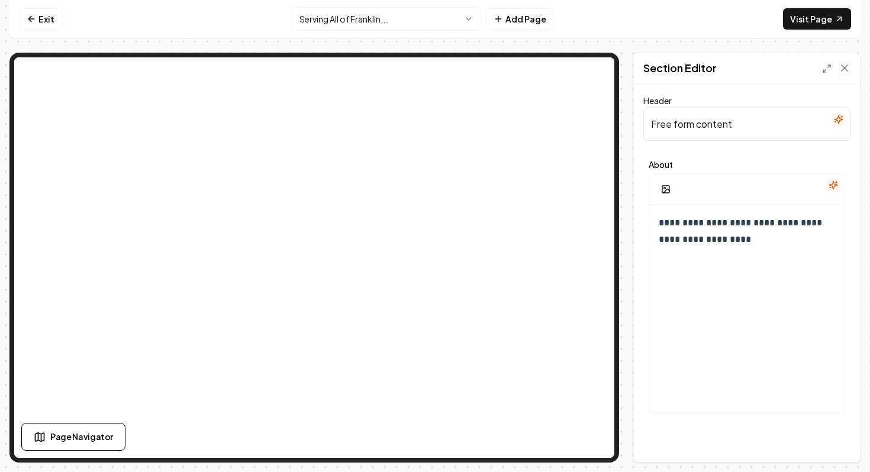
click at [665, 124] on input "Free form content" at bounding box center [746, 124] width 207 height 33
paste input "Serving All of Franklin, [GEOGRAPHIC_DATA]"
type input "Serving All of Franklin, [GEOGRAPHIC_DATA]"
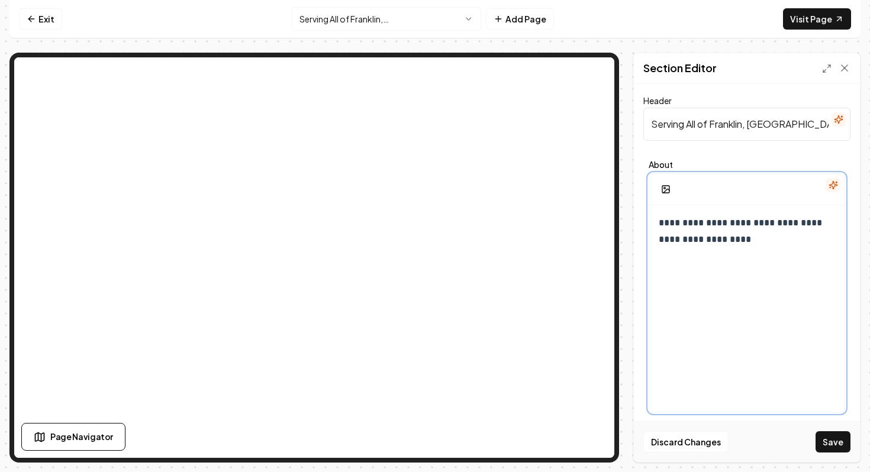
click at [740, 295] on div "**********" at bounding box center [746, 318] width 195 height 227
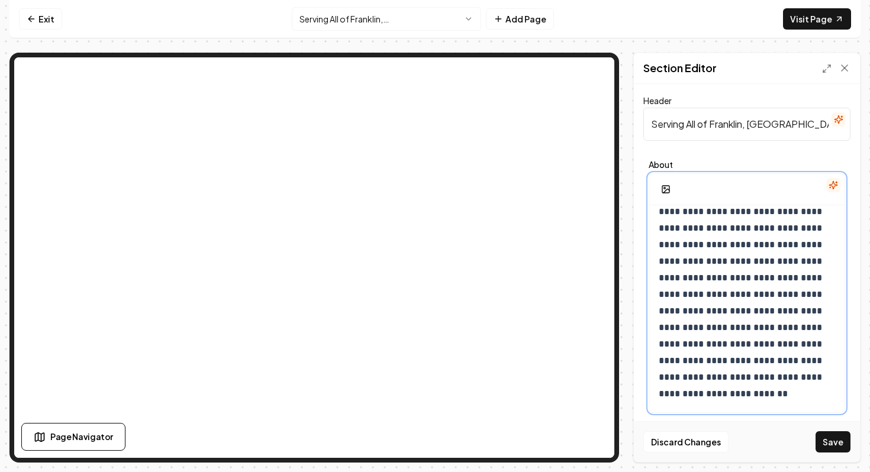
scroll to position [9181, 0]
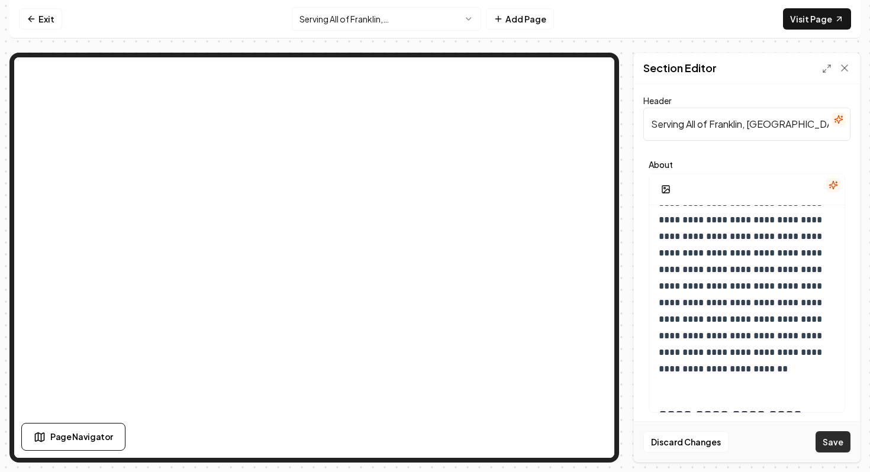
click at [830, 452] on button "Save" at bounding box center [832, 441] width 35 height 21
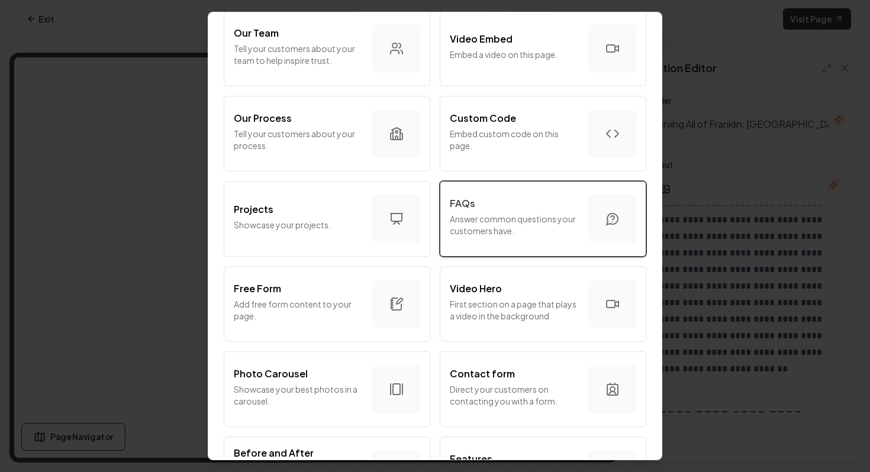
scroll to position [429, 0]
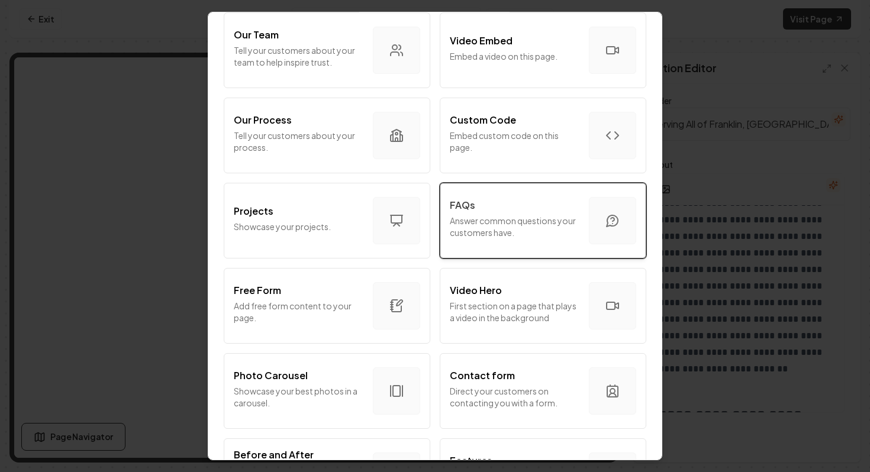
click at [538, 146] on p "Embed custom code on this page." at bounding box center [515, 142] width 130 height 24
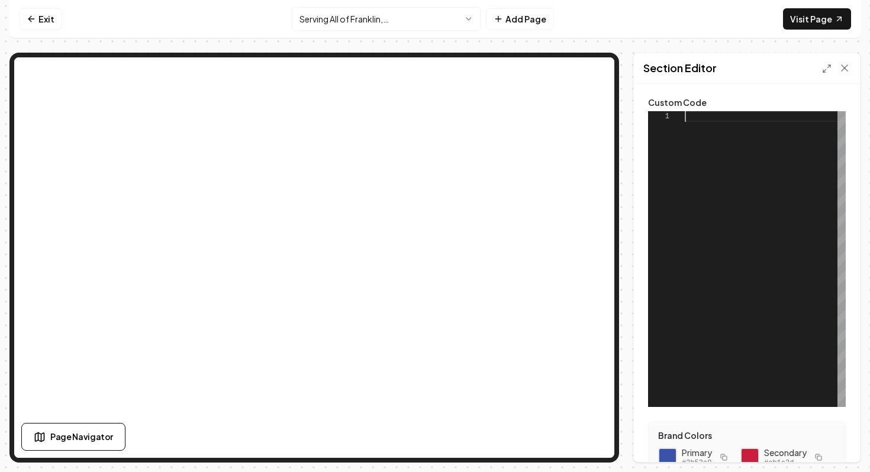
click at [777, 167] on div at bounding box center [765, 259] width 161 height 296
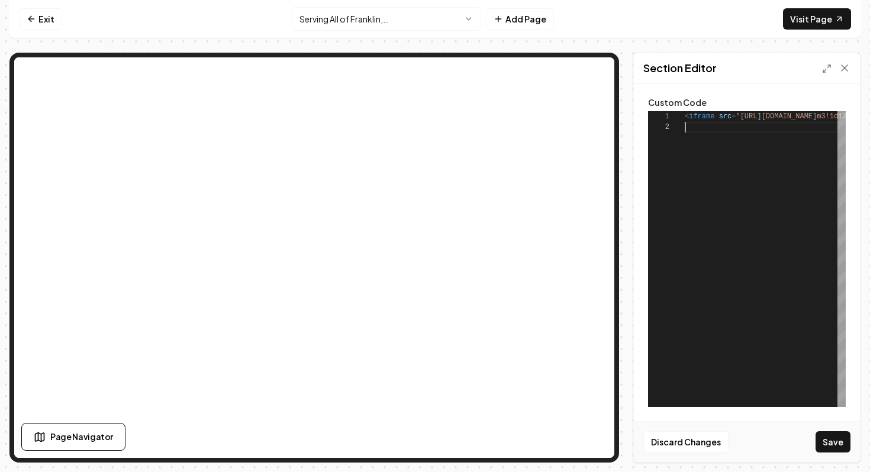
scroll to position [11, 0]
click at [829, 443] on button "Save" at bounding box center [832, 441] width 35 height 21
type textarea "**********"
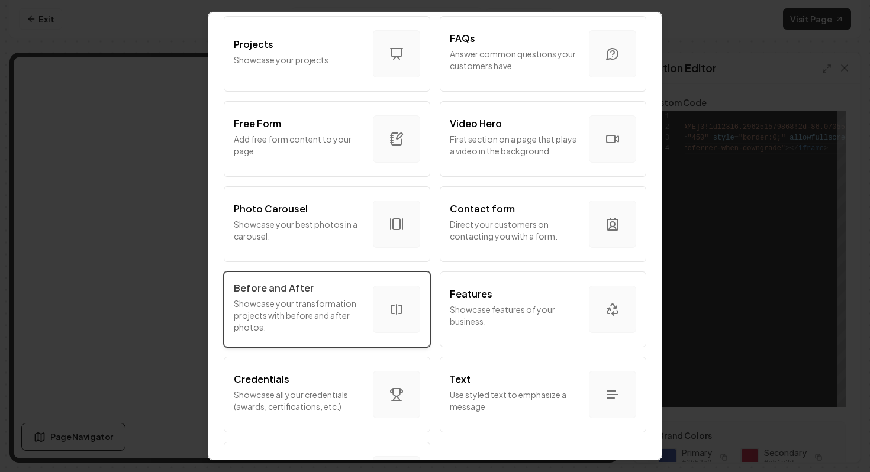
scroll to position [582, 0]
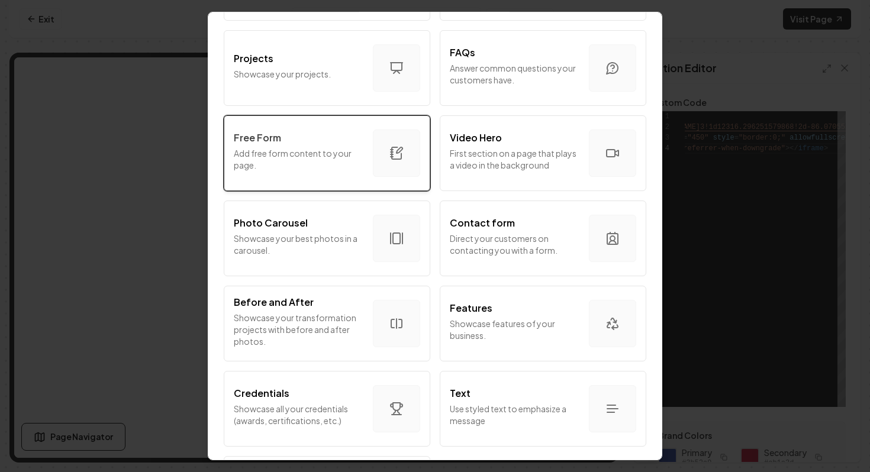
click at [345, 146] on div "Free Form Add free form content to your page." at bounding box center [299, 153] width 130 height 45
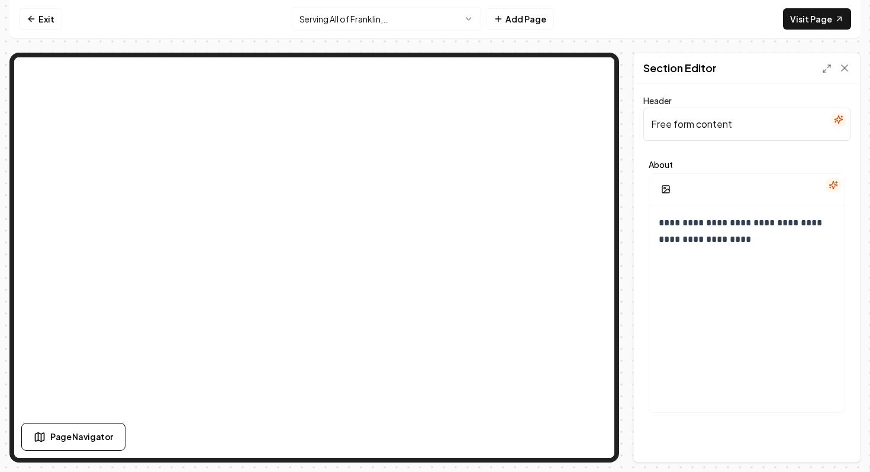
click at [725, 132] on input "Free form content" at bounding box center [746, 124] width 207 height 33
paste input "Located in the historic 1881 [GEOGRAPHIC_DATA] on [GEOGRAPHIC_DATA], this museu…"
type input "Located in the historic 1881 [GEOGRAPHIC_DATA] on [GEOGRAPHIC_DATA], this museu…"
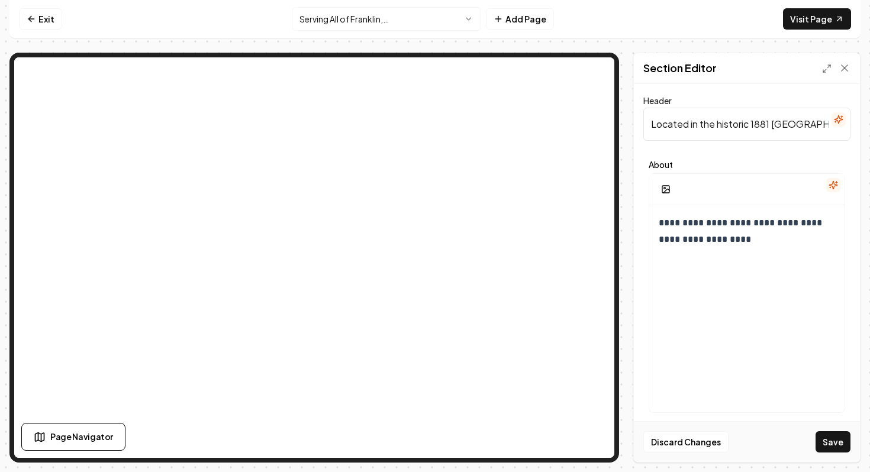
scroll to position [0, 2120]
click at [702, 125] on input "Located in the historic 1881 [GEOGRAPHIC_DATA] on [GEOGRAPHIC_DATA], this museu…" at bounding box center [746, 124] width 207 height 33
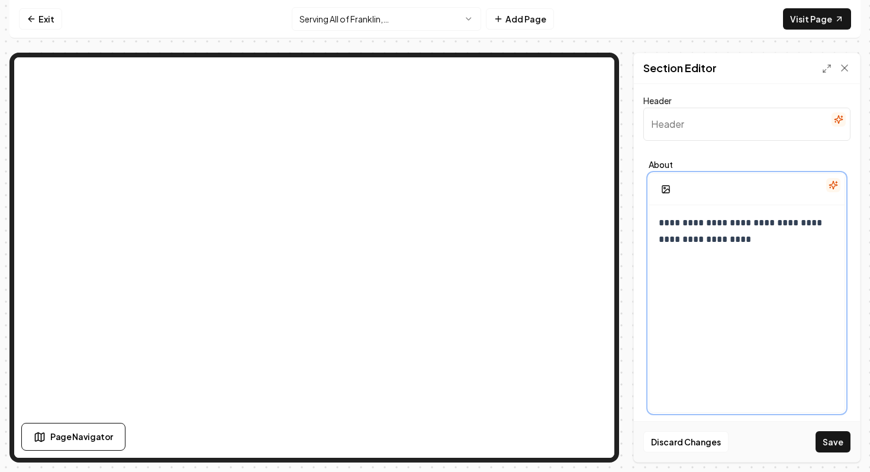
click at [740, 241] on p "**********" at bounding box center [747, 231] width 176 height 33
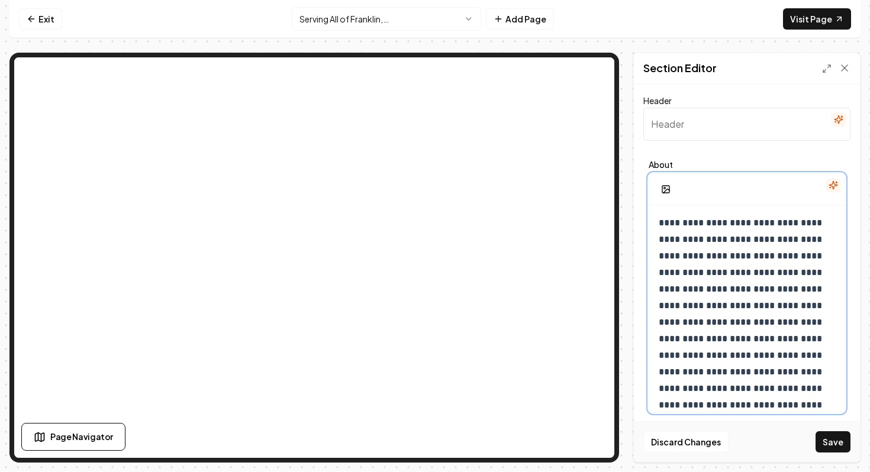
scroll to position [117, 0]
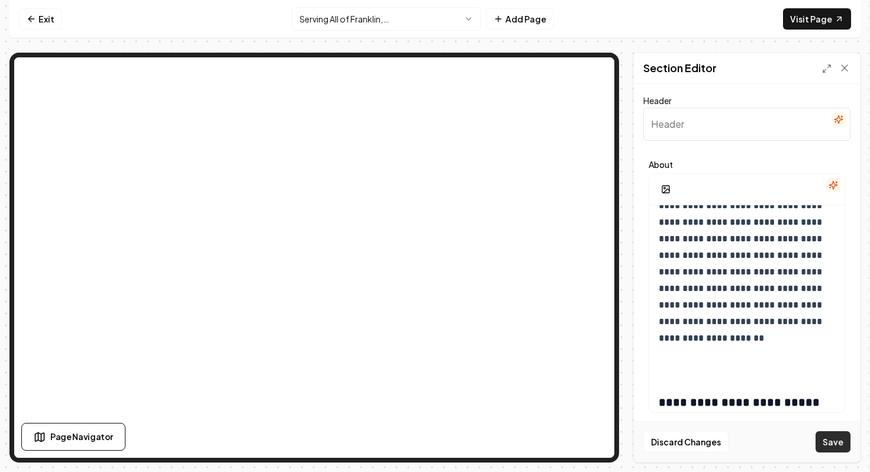
click at [832, 435] on button "Save" at bounding box center [832, 441] width 35 height 21
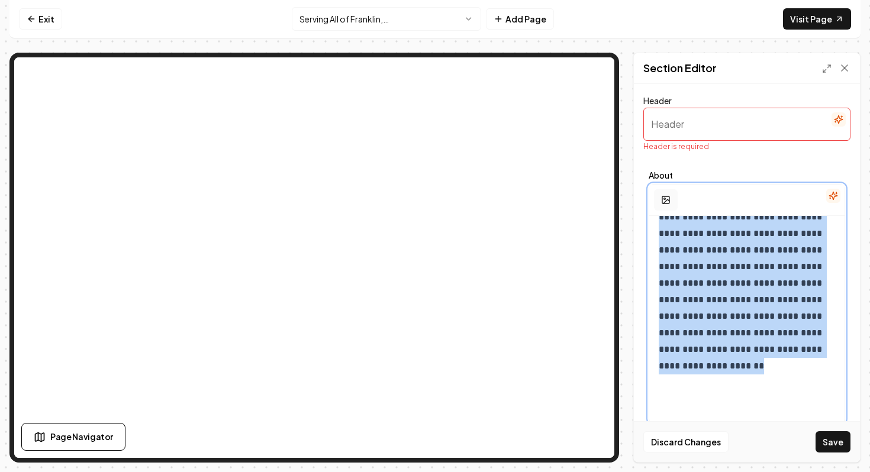
scroll to position [0, 0]
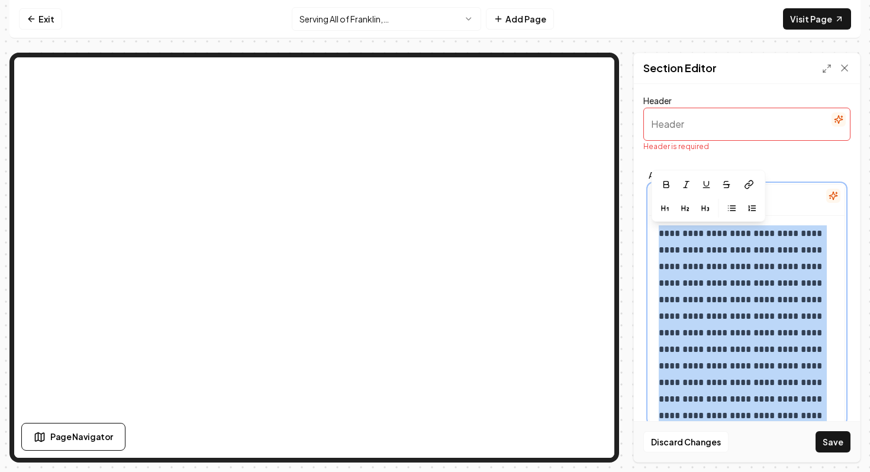
drag, startPoint x: 759, startPoint y: 357, endPoint x: 659, endPoint y: 236, distance: 157.1
click at [659, 236] on p "**********" at bounding box center [747, 341] width 176 height 232
copy span "**********"
click at [707, 134] on input "Header" at bounding box center [746, 124] width 207 height 33
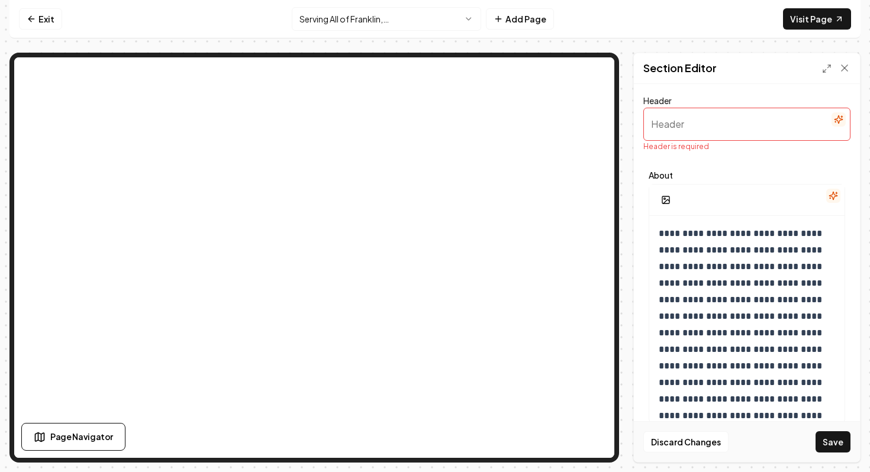
paste input "Located in the historic 1881 [GEOGRAPHIC_DATA] on [GEOGRAPHIC_DATA], this museu…"
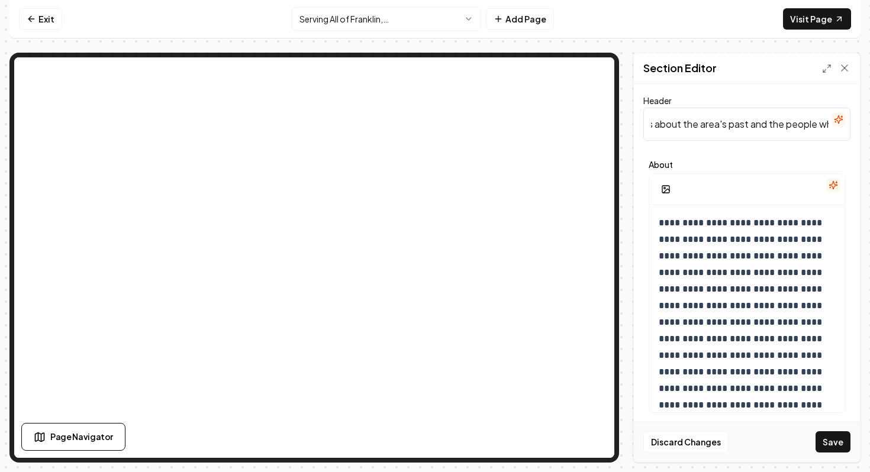
scroll to position [124, 0]
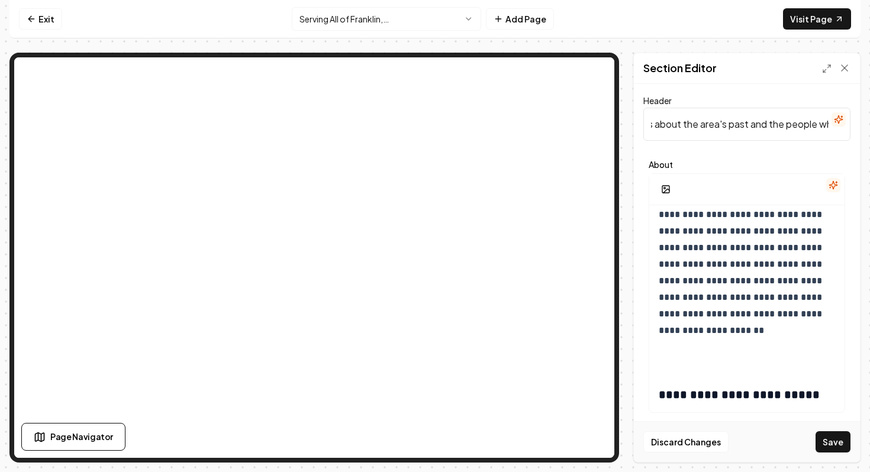
type input "Located in the historic 1881 [GEOGRAPHIC_DATA] on [GEOGRAPHIC_DATA], this museu…"
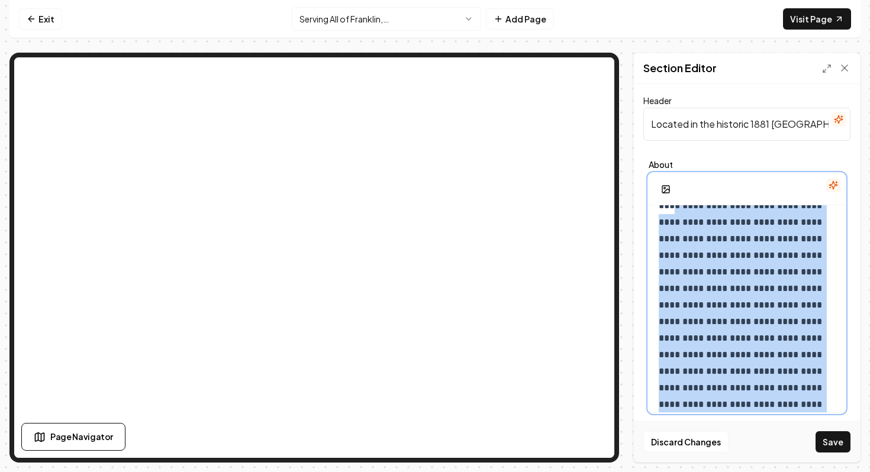
scroll to position [0, 0]
drag, startPoint x: 773, startPoint y: 331, endPoint x: 612, endPoint y: 207, distance: 203.8
click at [582, 147] on div "**********" at bounding box center [434, 258] width 851 height 410
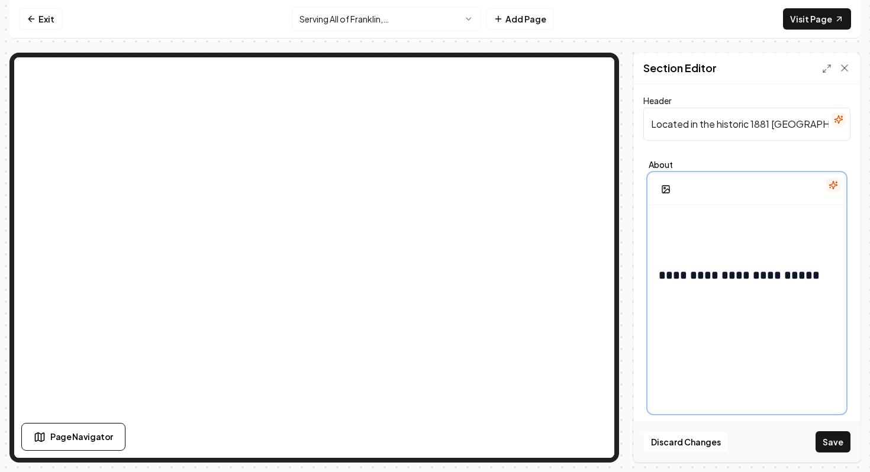
click at [757, 247] on p at bounding box center [747, 231] width 176 height 33
click at [801, 256] on div "**********" at bounding box center [746, 318] width 195 height 227
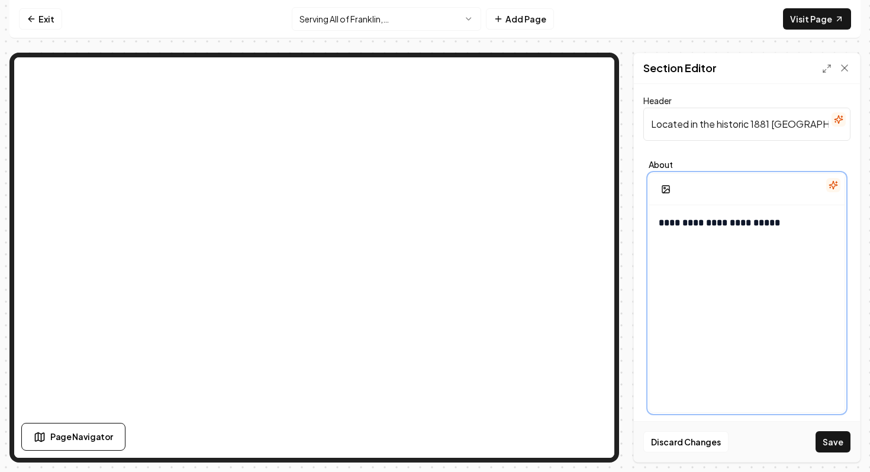
click at [801, 256] on div "**********" at bounding box center [746, 318] width 195 height 227
click at [801, 256] on div at bounding box center [746, 318] width 195 height 227
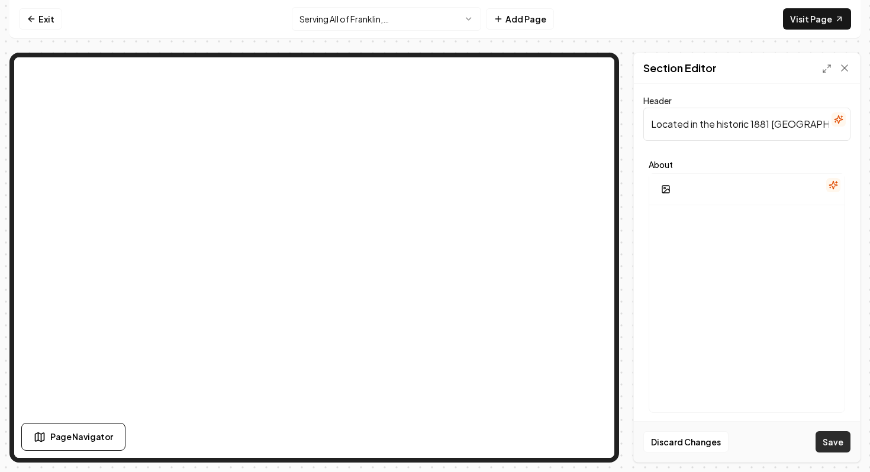
click at [832, 452] on button "Save" at bounding box center [832, 441] width 35 height 21
click at [706, 128] on input "Located in the historic 1881 [GEOGRAPHIC_DATA] on [GEOGRAPHIC_DATA], this museu…" at bounding box center [746, 124] width 207 height 33
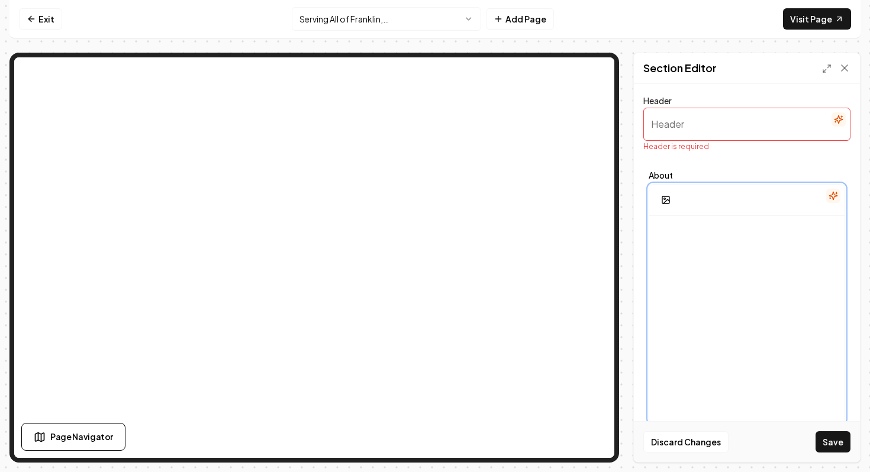
click at [730, 222] on div at bounding box center [746, 329] width 195 height 227
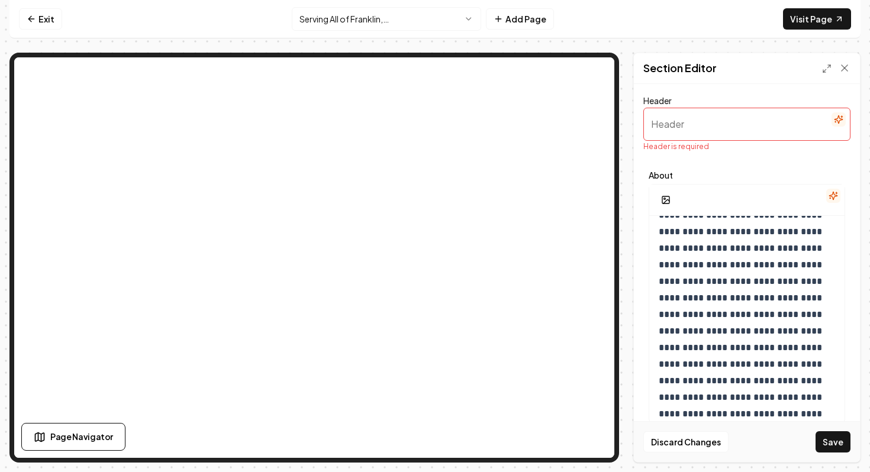
click at [678, 122] on input "Header" at bounding box center [746, 124] width 207 height 33
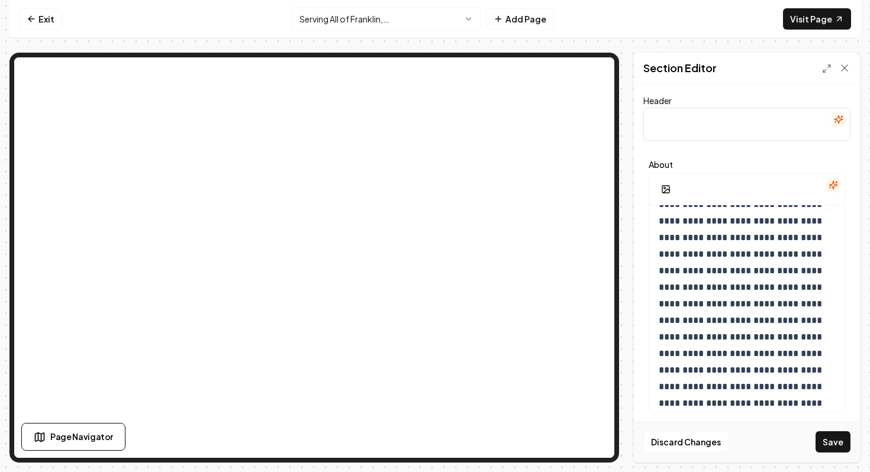
click at [828, 426] on div "Discard Changes Save" at bounding box center [747, 441] width 226 height 41
click at [830, 440] on button "Save" at bounding box center [832, 441] width 35 height 21
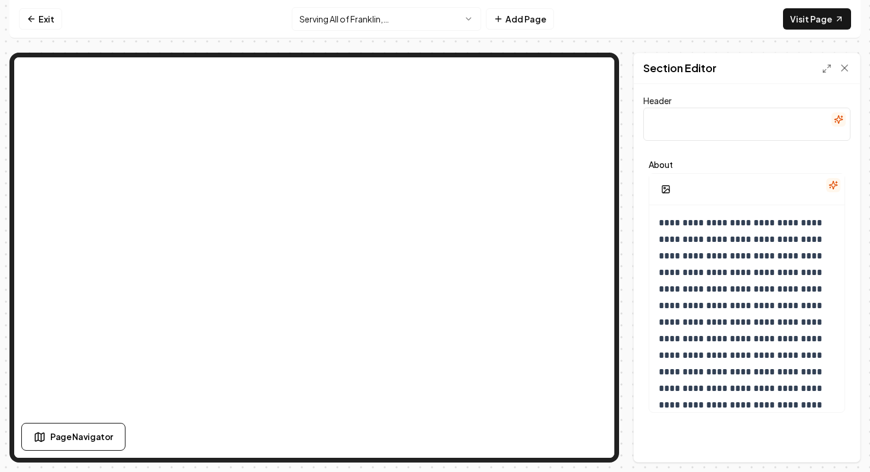
scroll to position [44, 0]
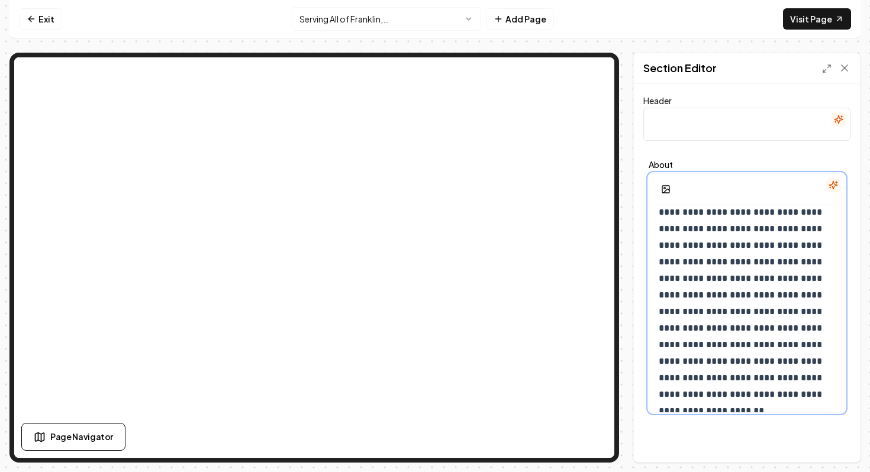
click at [719, 298] on p "**********" at bounding box center [747, 287] width 176 height 232
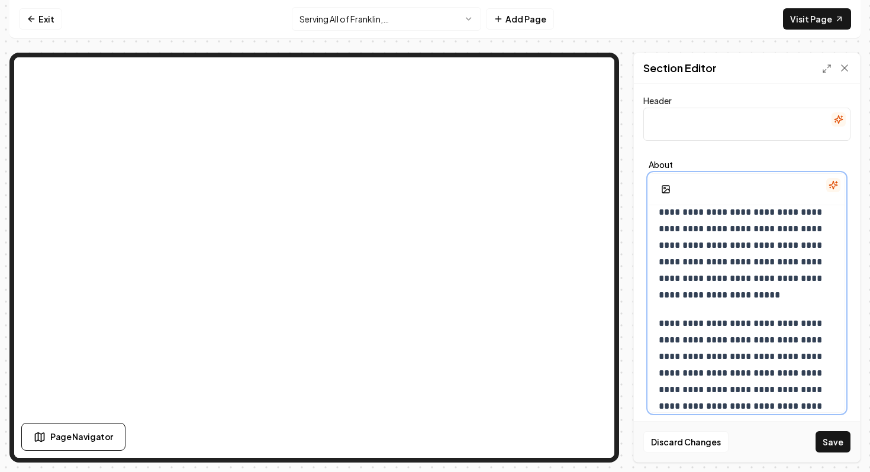
scroll to position [72, 0]
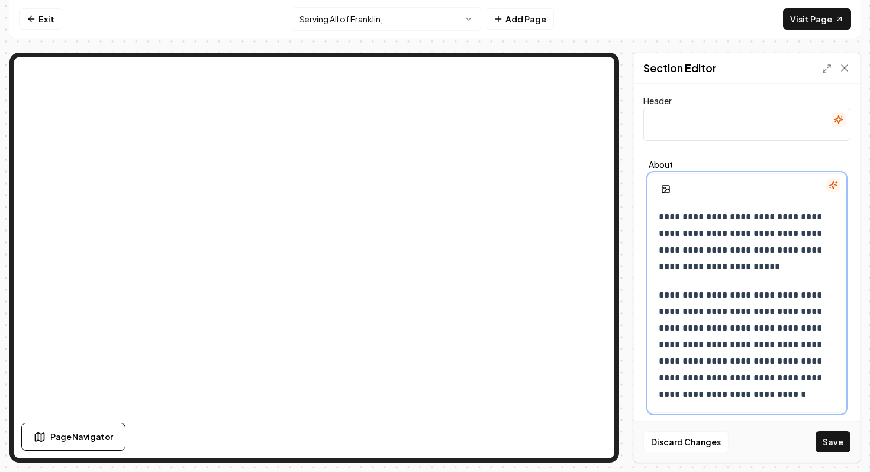
click at [766, 396] on p "**********" at bounding box center [747, 345] width 176 height 116
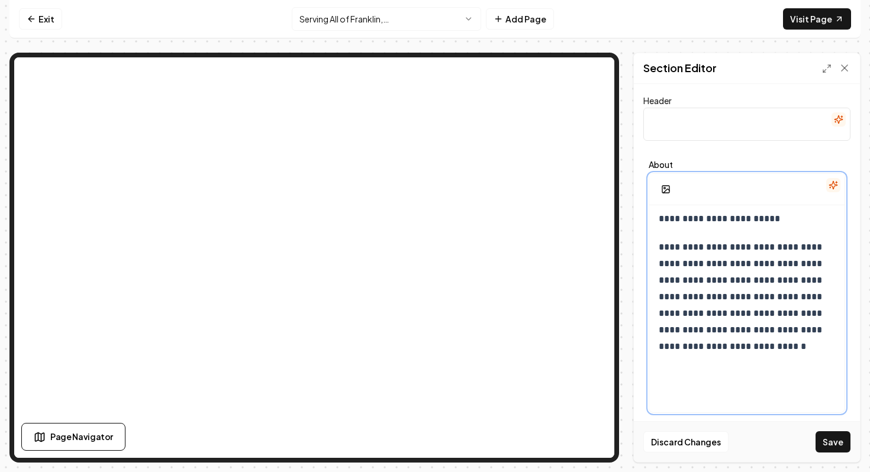
scroll to position [128, 0]
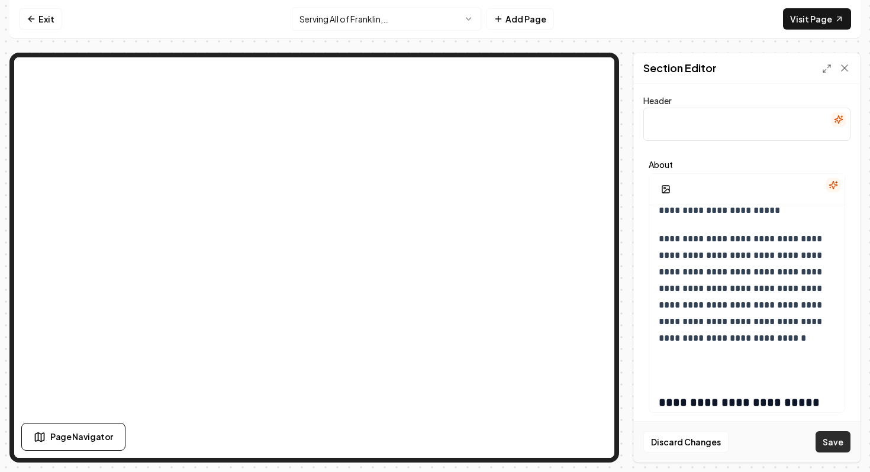
click at [840, 448] on button "Save" at bounding box center [832, 441] width 35 height 21
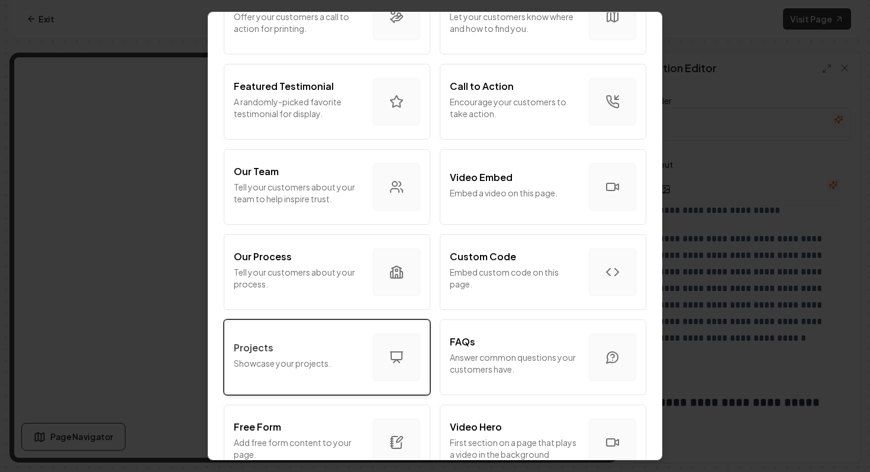
scroll to position [362, 0]
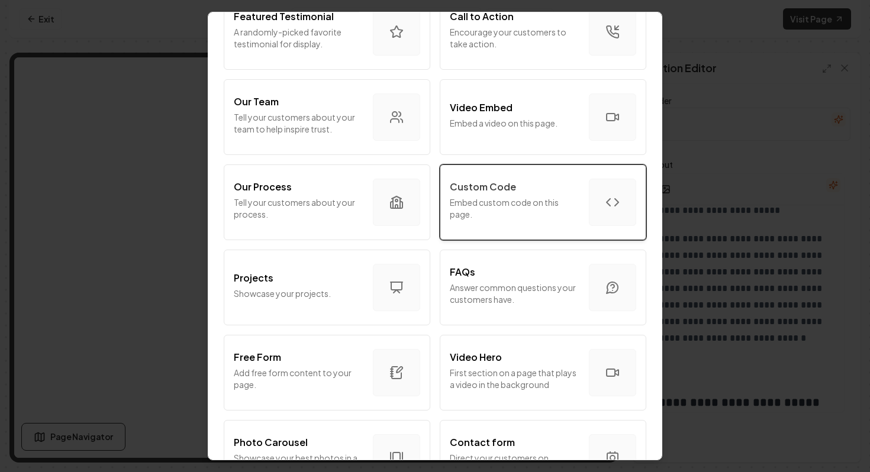
click at [527, 209] on p "Embed custom code on this page." at bounding box center [515, 208] width 130 height 24
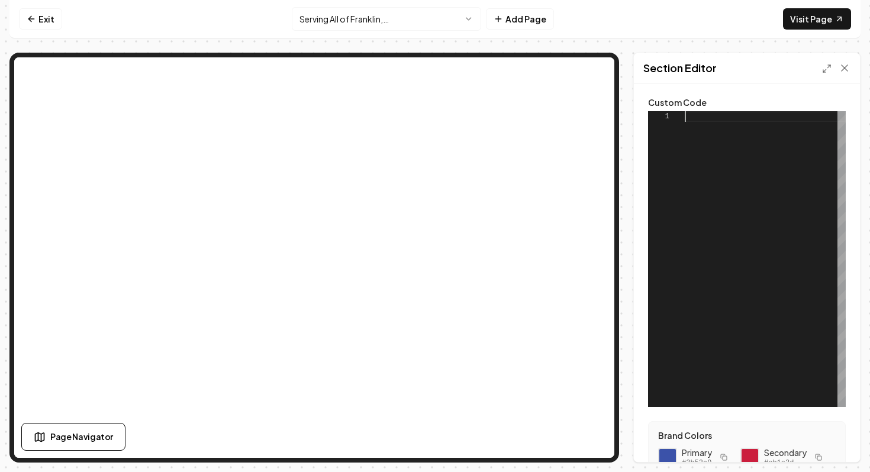
click at [722, 156] on div at bounding box center [765, 259] width 161 height 296
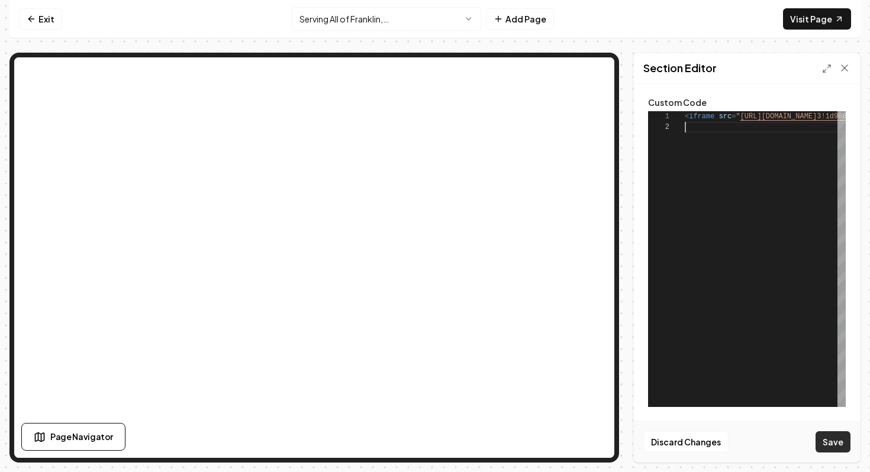
click at [836, 444] on button "Save" at bounding box center [832, 441] width 35 height 21
type textarea "**********"
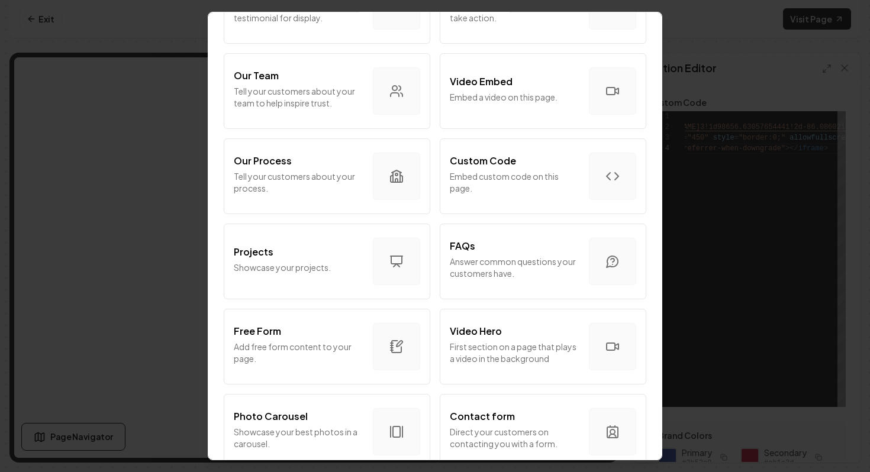
scroll to position [496, 0]
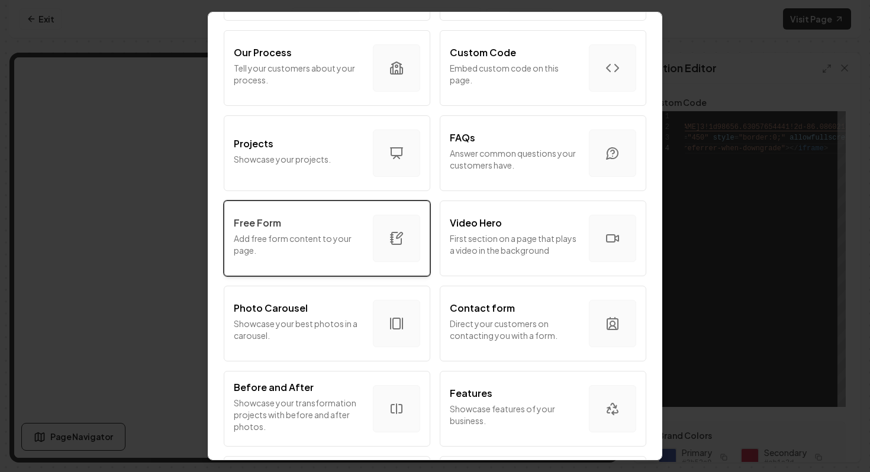
click at [330, 217] on div "Free Form" at bounding box center [299, 223] width 130 height 14
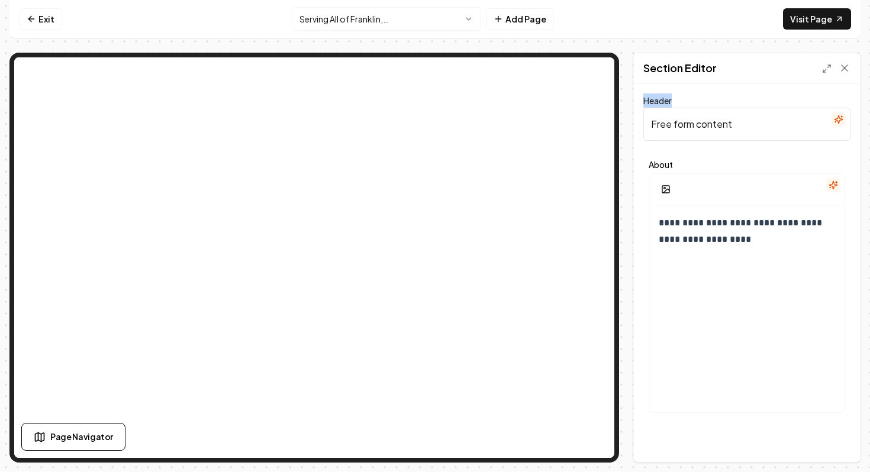
drag, startPoint x: 716, startPoint y: 91, endPoint x: 714, endPoint y: 109, distance: 18.5
click at [714, 106] on div "**********" at bounding box center [747, 273] width 226 height 378
drag, startPoint x: 714, startPoint y: 109, endPoint x: 705, endPoint y: 133, distance: 25.6
click at [707, 125] on input "Free form content" at bounding box center [746, 124] width 207 height 33
click at [705, 133] on input "Free form content" at bounding box center [746, 124] width 207 height 33
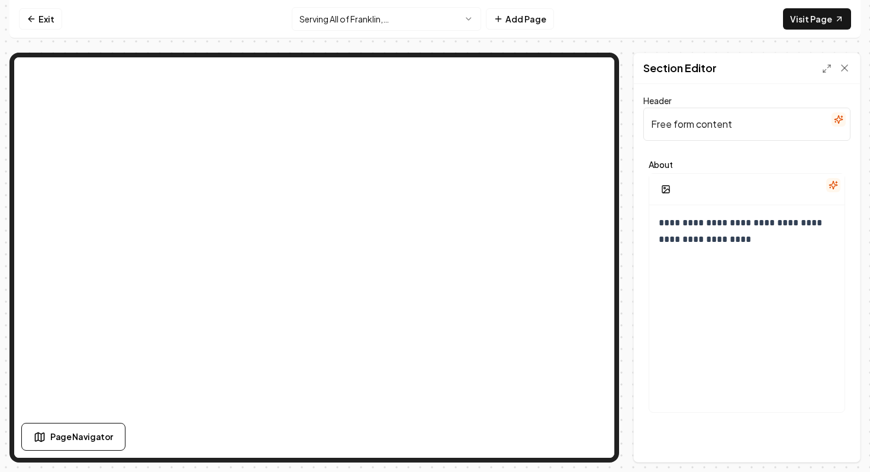
click at [705, 133] on input "Free form content" at bounding box center [746, 124] width 207 height 33
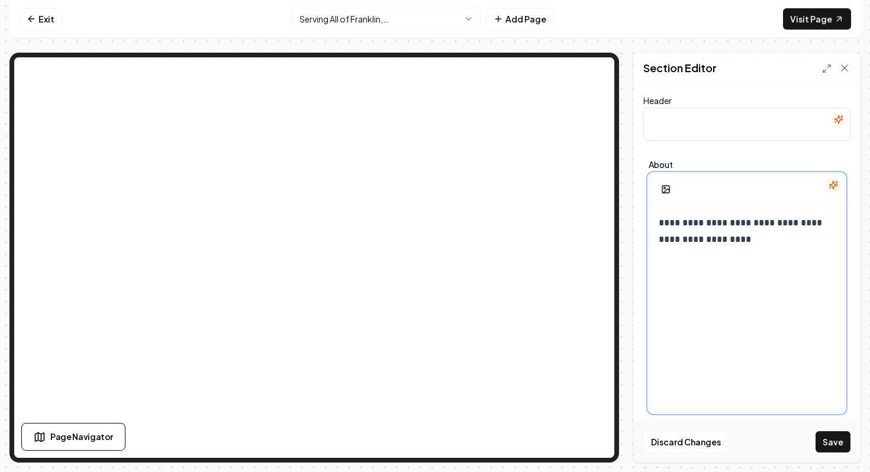
click at [702, 248] on div "**********" at bounding box center [746, 318] width 195 height 227
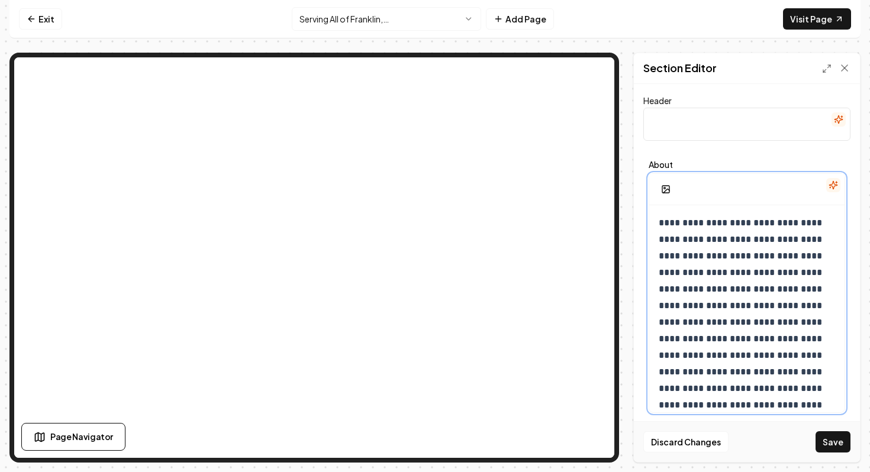
scroll to position [100, 0]
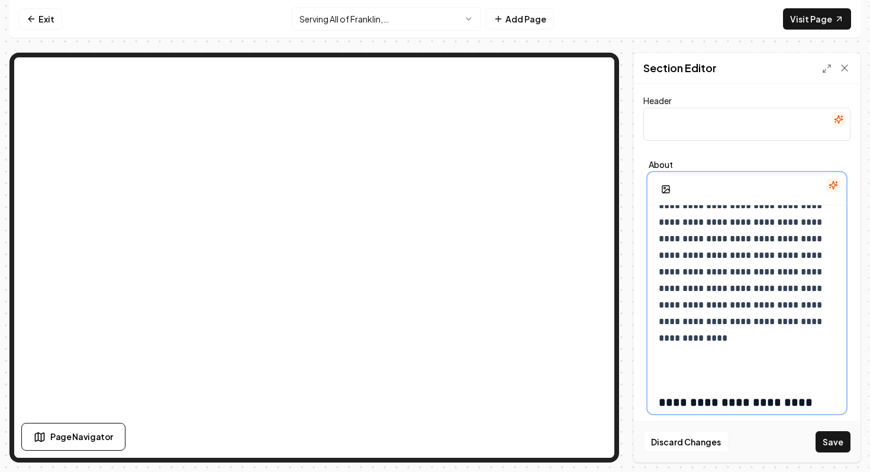
click at [786, 376] on div "**********" at bounding box center [746, 270] width 195 height 331
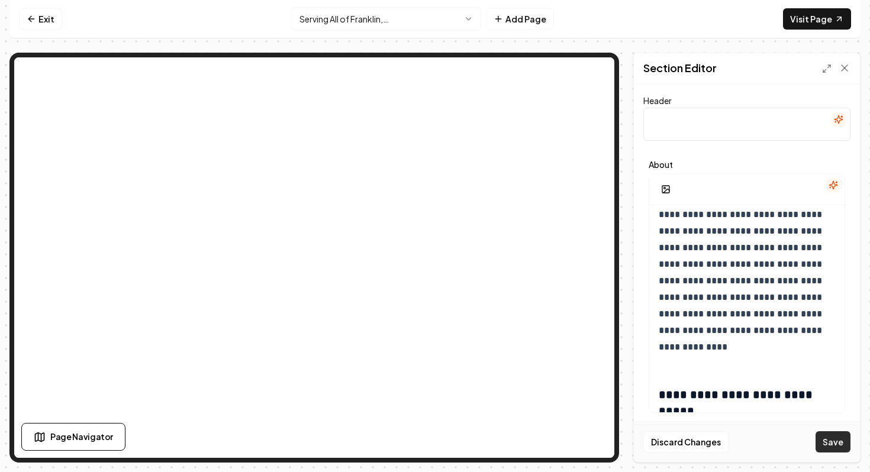
click at [834, 438] on button "Save" at bounding box center [832, 441] width 35 height 21
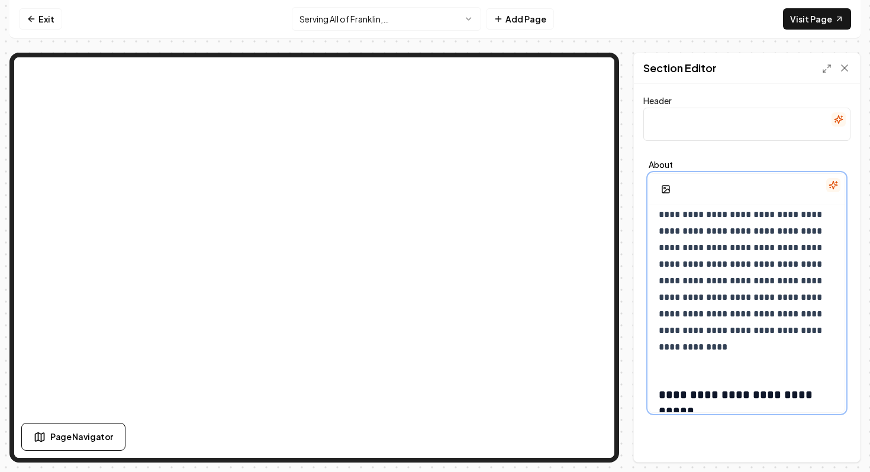
click at [718, 263] on span "**********" at bounding box center [742, 239] width 166 height 224
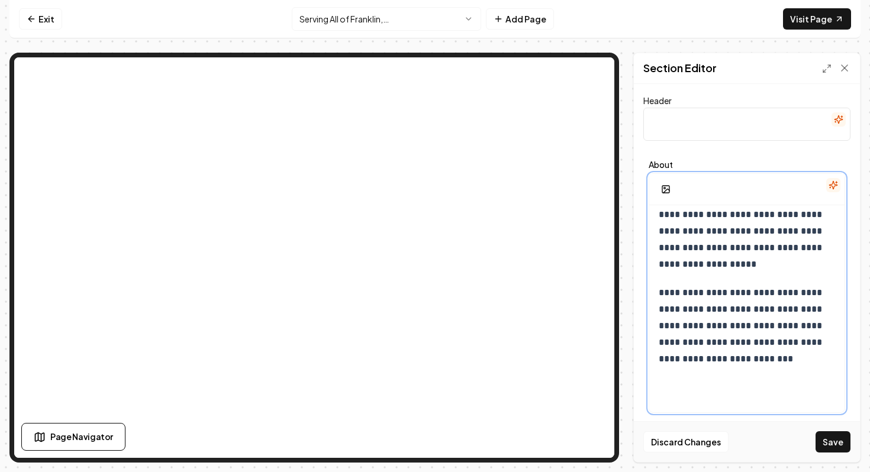
scroll to position [120, 0]
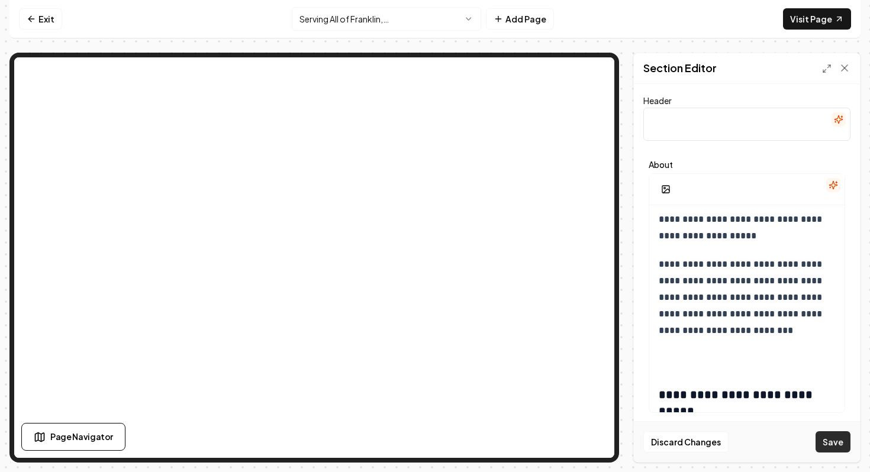
click at [827, 438] on button "Save" at bounding box center [832, 441] width 35 height 21
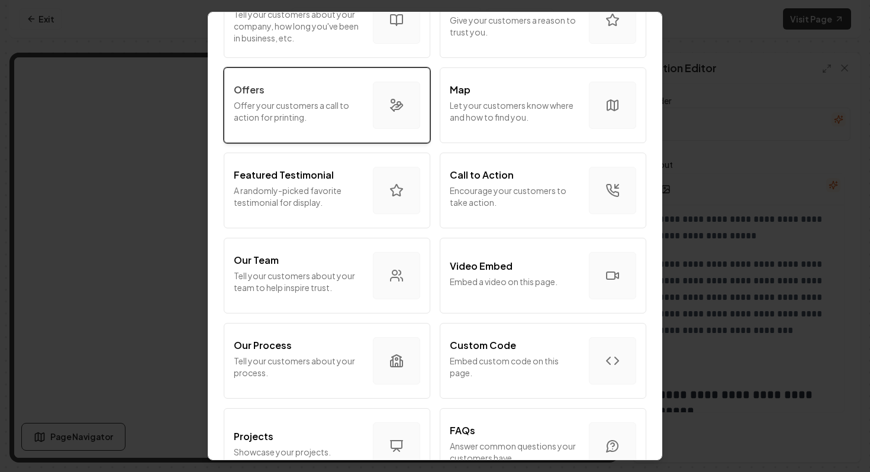
scroll to position [450, 0]
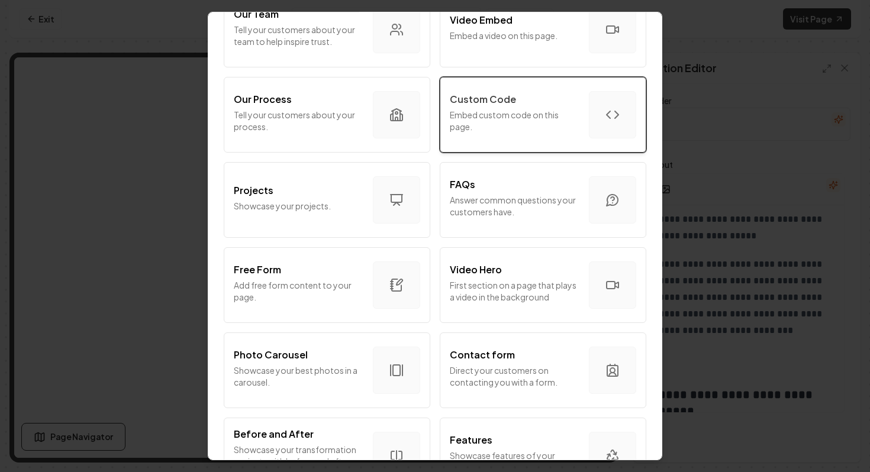
click at [503, 130] on p "Embed custom code on this page." at bounding box center [515, 121] width 130 height 24
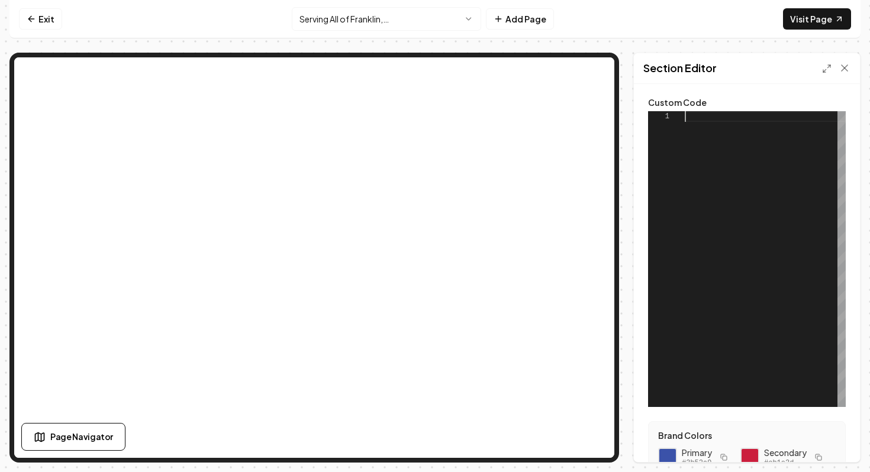
click at [701, 256] on div at bounding box center [765, 259] width 161 height 296
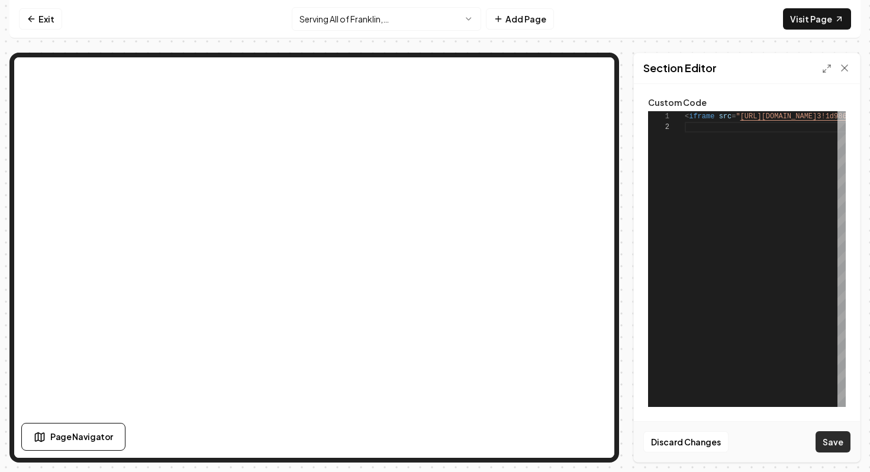
click at [838, 440] on button "Save" at bounding box center [832, 441] width 35 height 21
type textarea "**********"
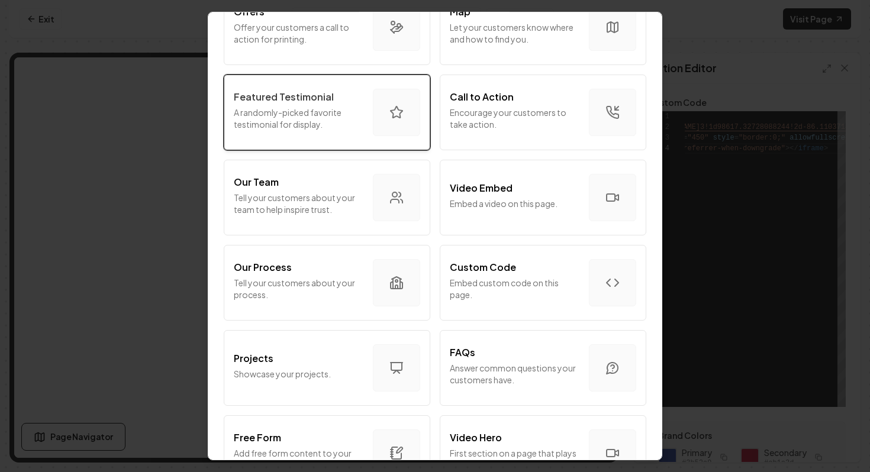
scroll to position [398, 0]
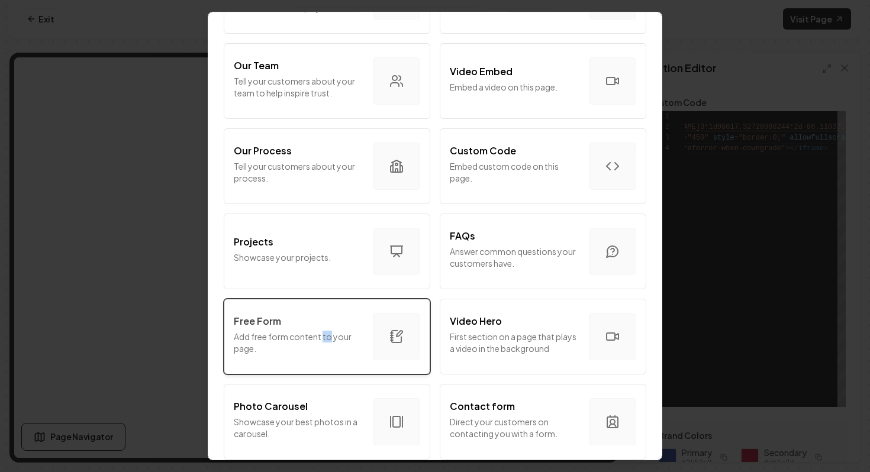
click at [291, 339] on p "Add free form content to your page." at bounding box center [299, 343] width 130 height 24
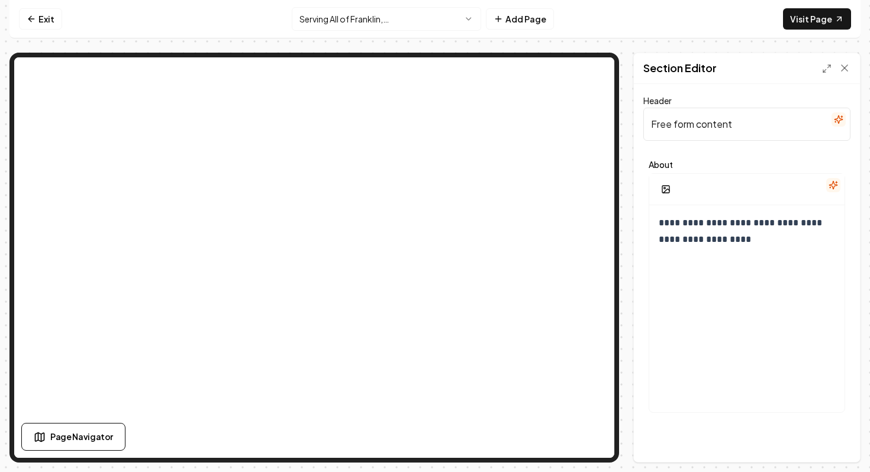
click at [717, 128] on input "Free form content" at bounding box center [746, 124] width 207 height 33
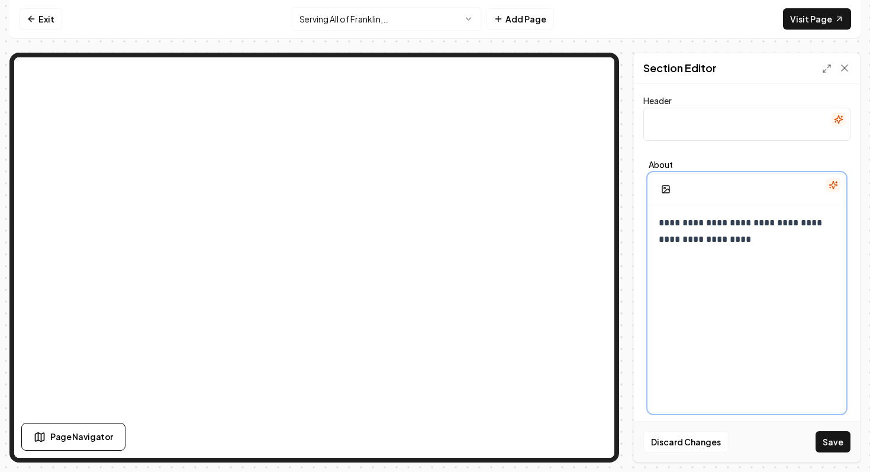
click at [744, 233] on p "**********" at bounding box center [747, 231] width 176 height 33
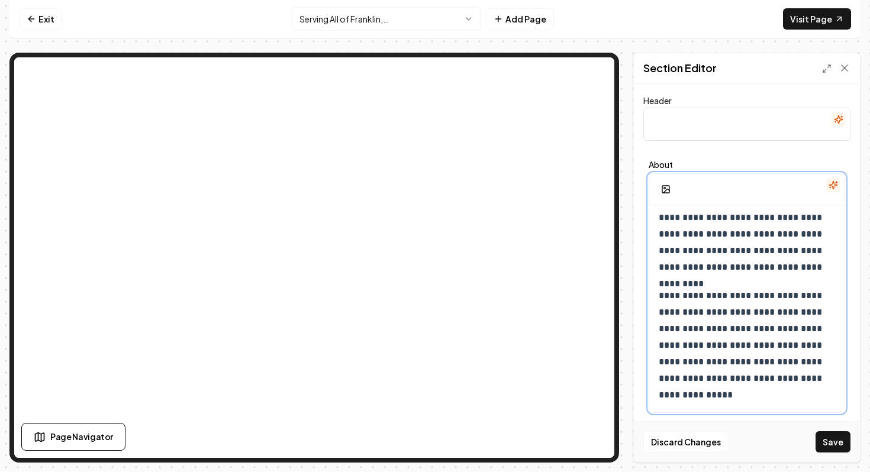
scroll to position [153, 0]
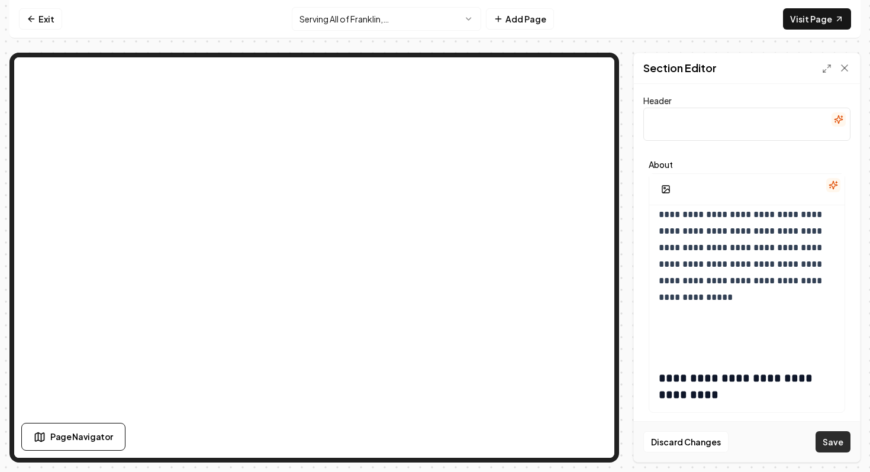
click at [831, 440] on button "Save" at bounding box center [832, 441] width 35 height 21
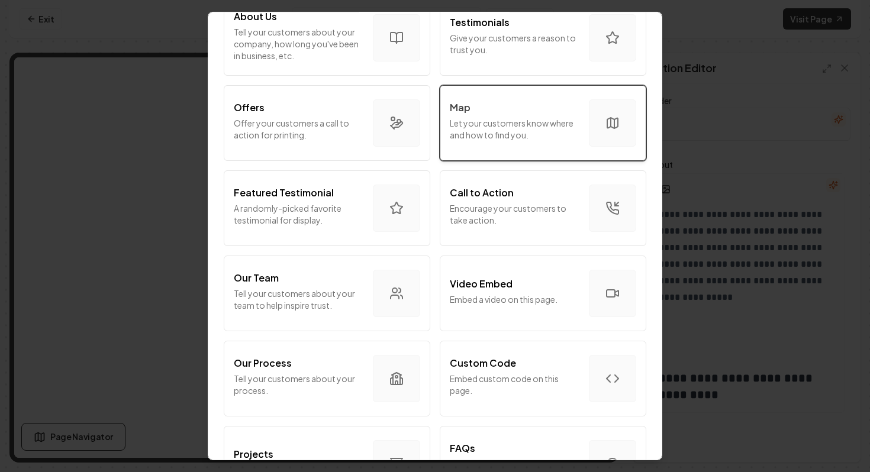
scroll to position [200, 0]
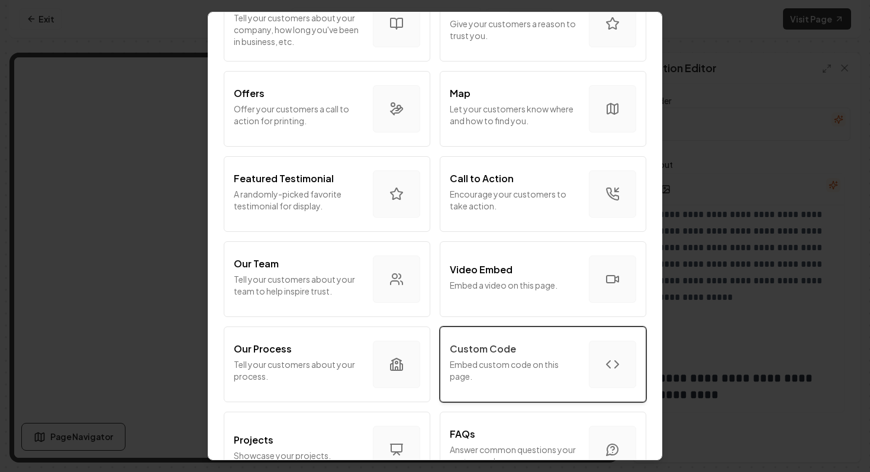
click at [491, 354] on p "Custom Code" at bounding box center [483, 349] width 66 height 14
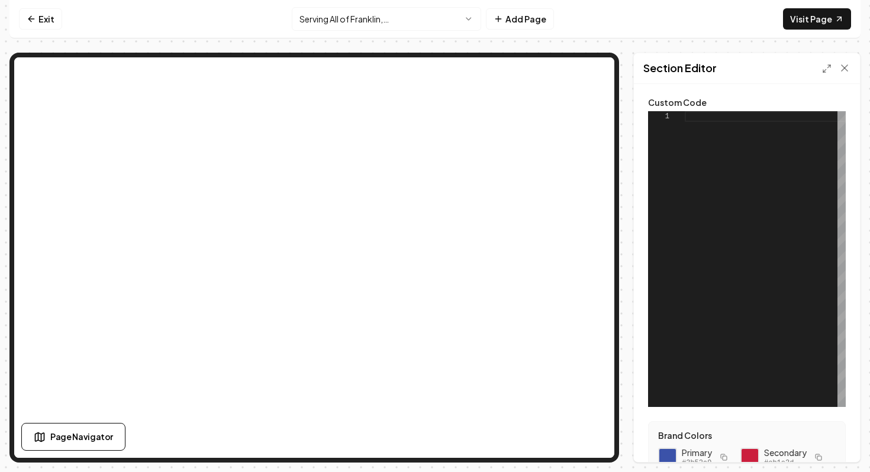
click at [724, 167] on div at bounding box center [765, 259] width 161 height 296
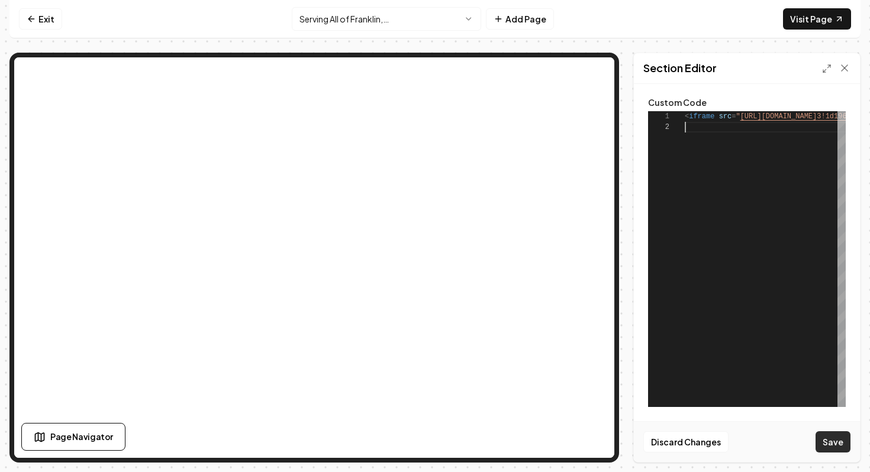
click at [838, 444] on button "Save" at bounding box center [832, 441] width 35 height 21
type textarea "**********"
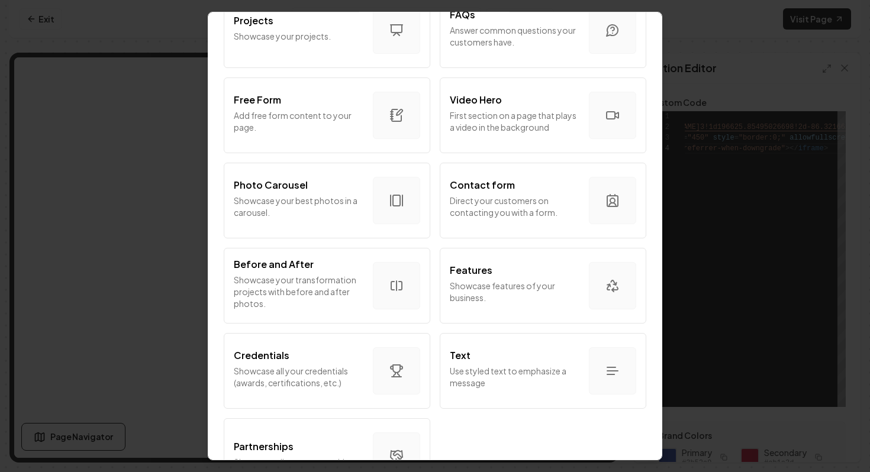
scroll to position [659, 0]
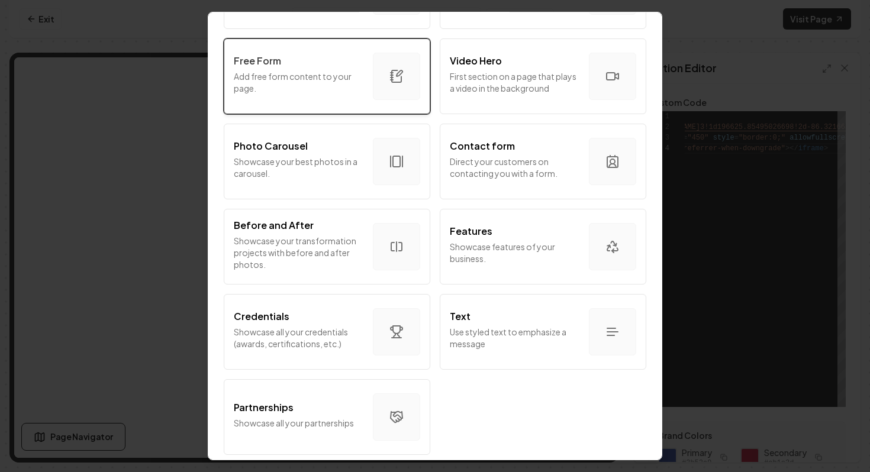
click at [306, 89] on p "Add free form content to your page." at bounding box center [299, 82] width 130 height 24
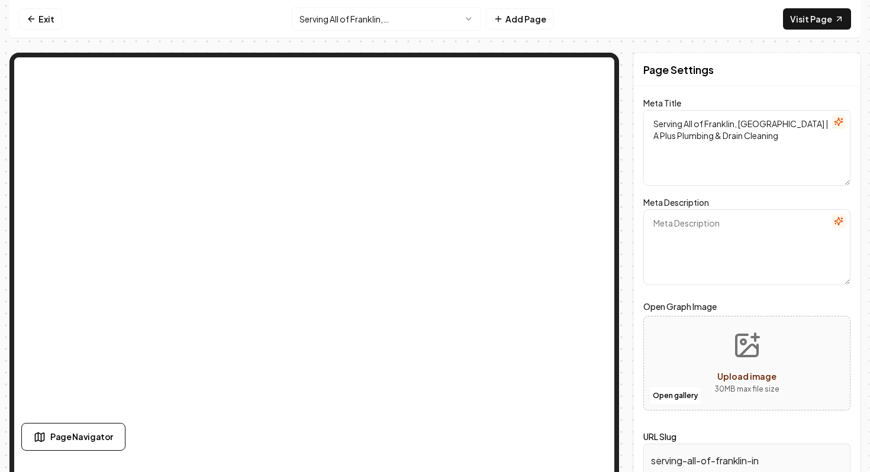
click at [674, 131] on textarea "Serving All of Franklin, [GEOGRAPHIC_DATA] | A Plus Plumbing & Drain Cleaning" at bounding box center [746, 148] width 207 height 76
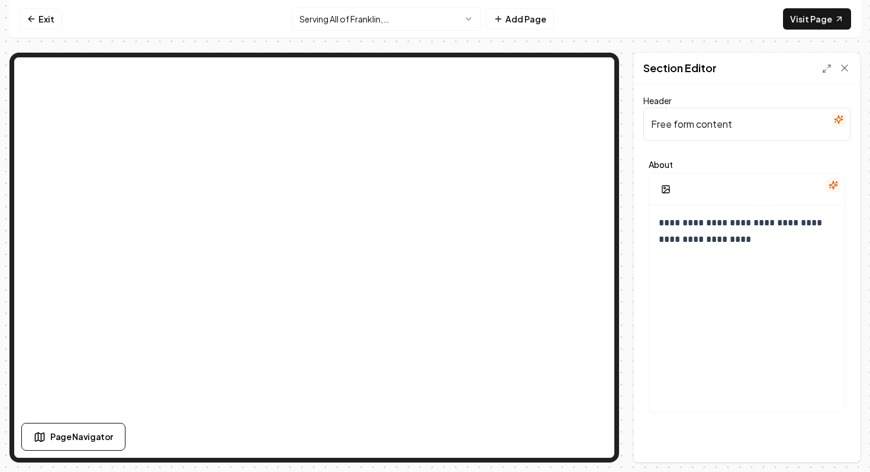
click at [773, 125] on input "Free form content" at bounding box center [746, 124] width 207 height 33
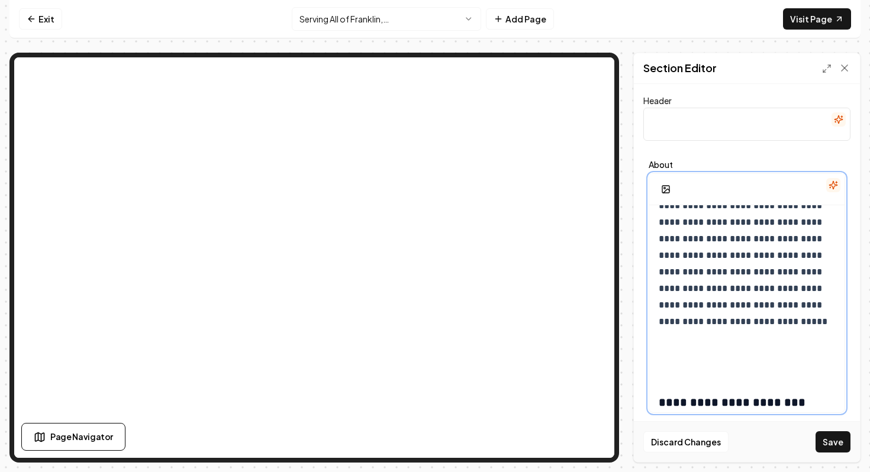
scroll to position [0, 0]
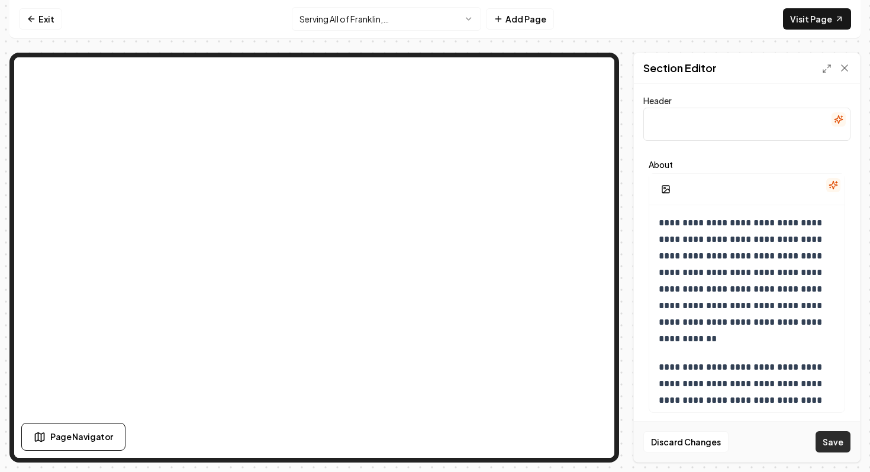
click at [822, 444] on button "Save" at bounding box center [832, 441] width 35 height 21
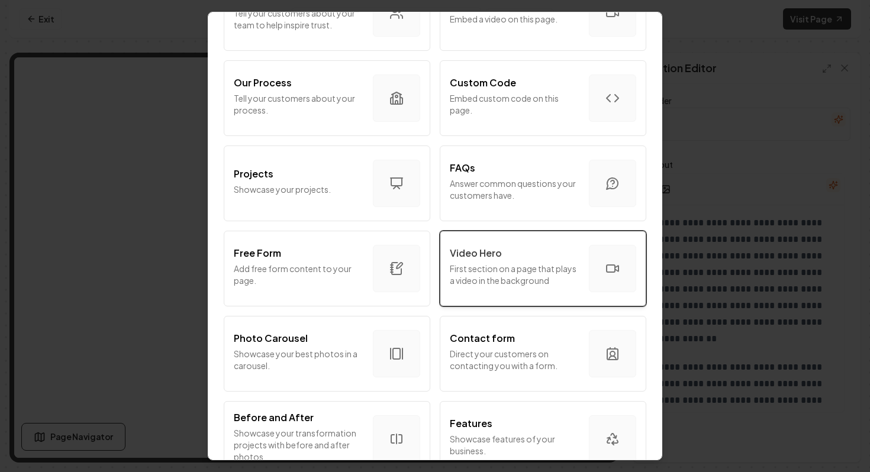
scroll to position [464, 0]
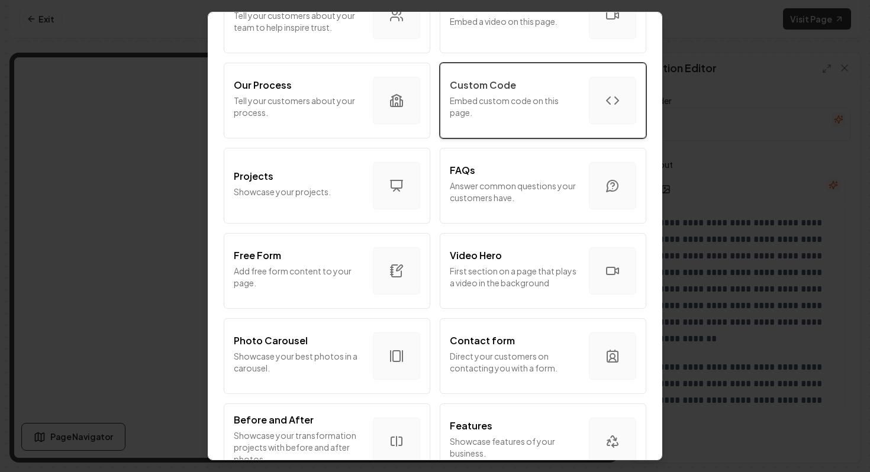
click at [534, 114] on p "Embed custom code on this page." at bounding box center [515, 107] width 130 height 24
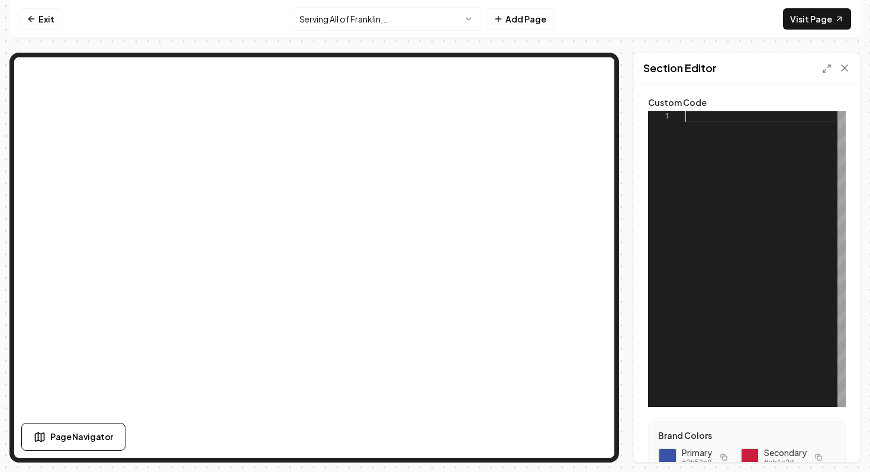
click at [741, 115] on div at bounding box center [765, 259] width 161 height 296
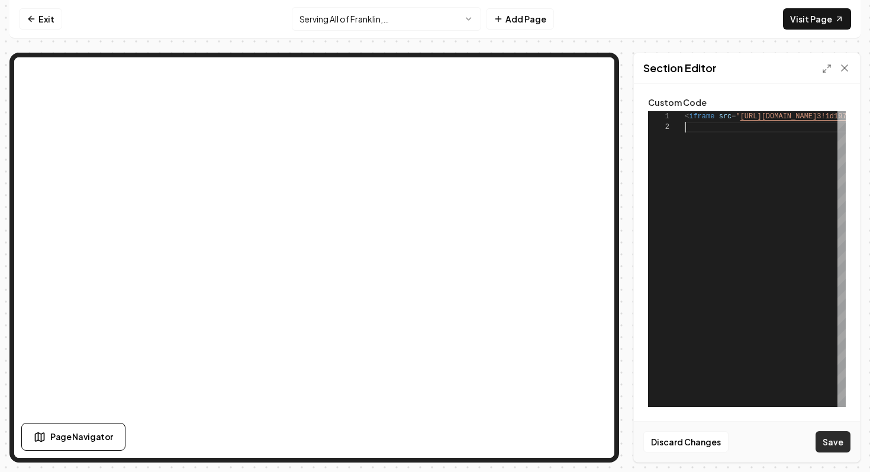
click at [840, 440] on button "Save" at bounding box center [832, 441] width 35 height 21
type textarea "**********"
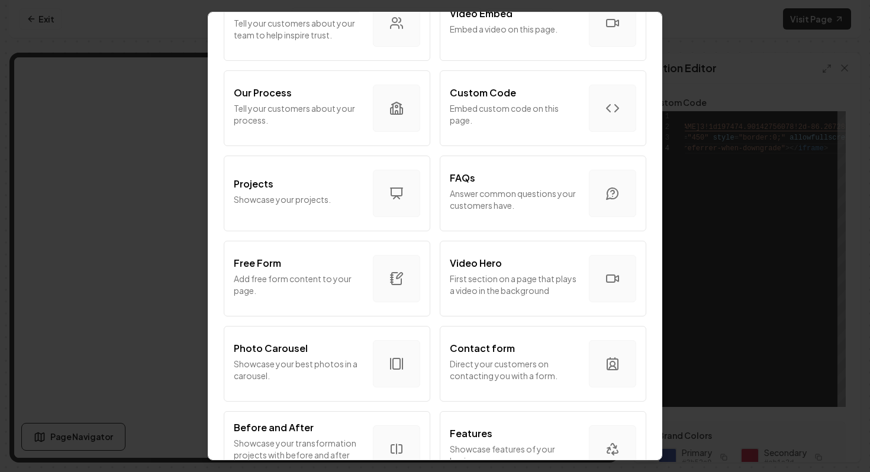
scroll to position [472, 0]
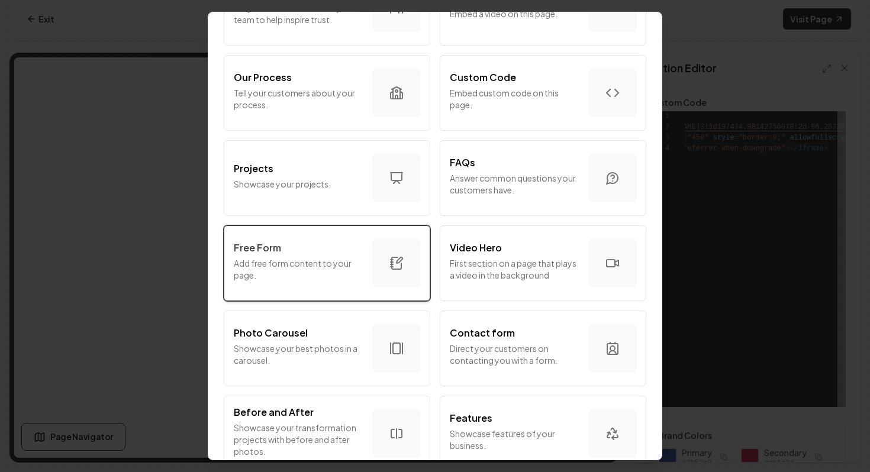
click at [308, 266] on p "Add free form content to your page." at bounding box center [299, 269] width 130 height 24
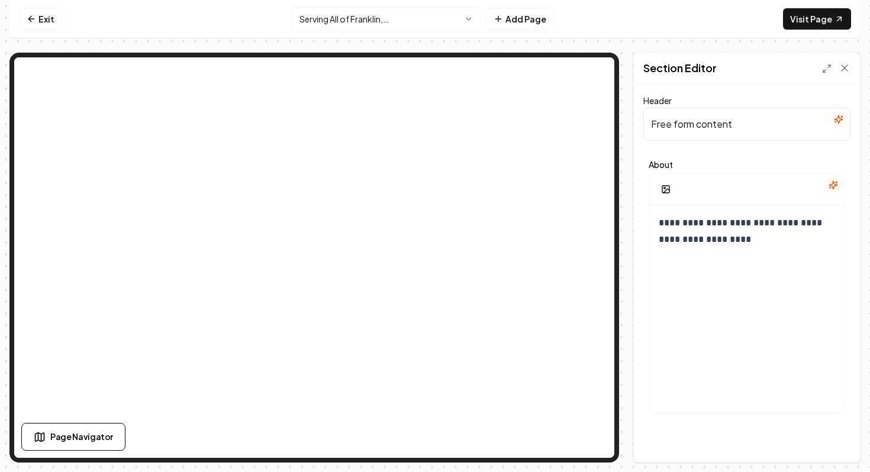
click at [687, 128] on input "Free form content" at bounding box center [746, 124] width 207 height 33
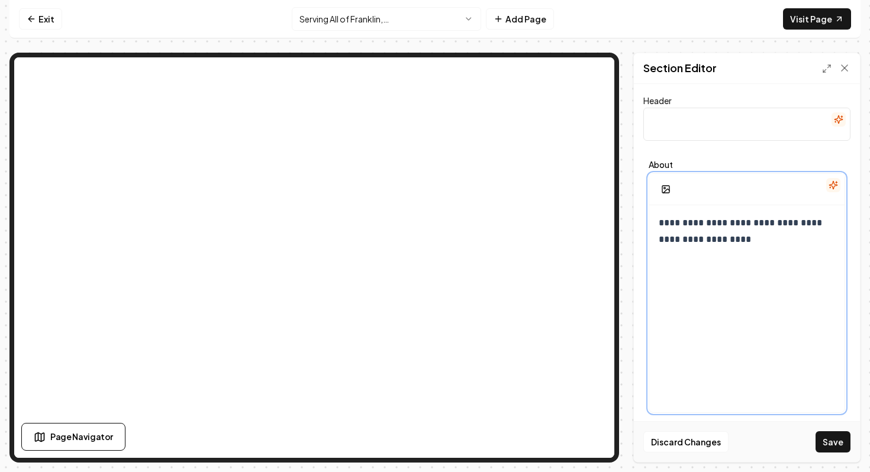
click at [813, 257] on div "**********" at bounding box center [746, 318] width 195 height 227
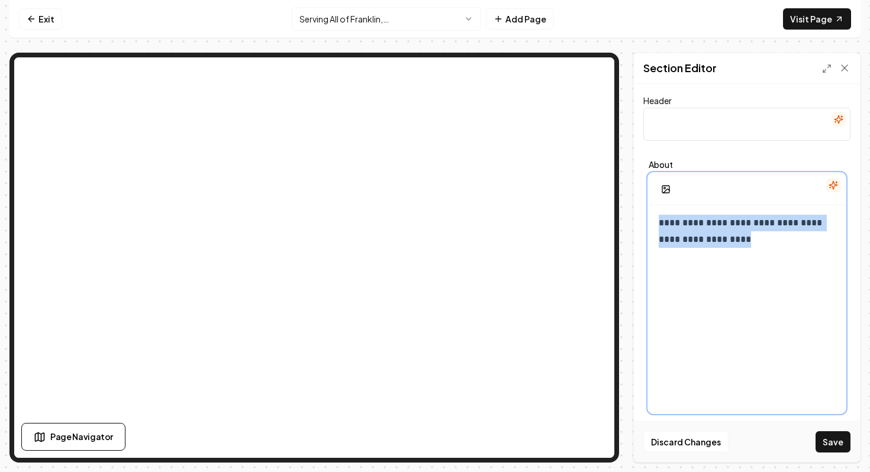
click at [813, 257] on div "**********" at bounding box center [746, 318] width 195 height 227
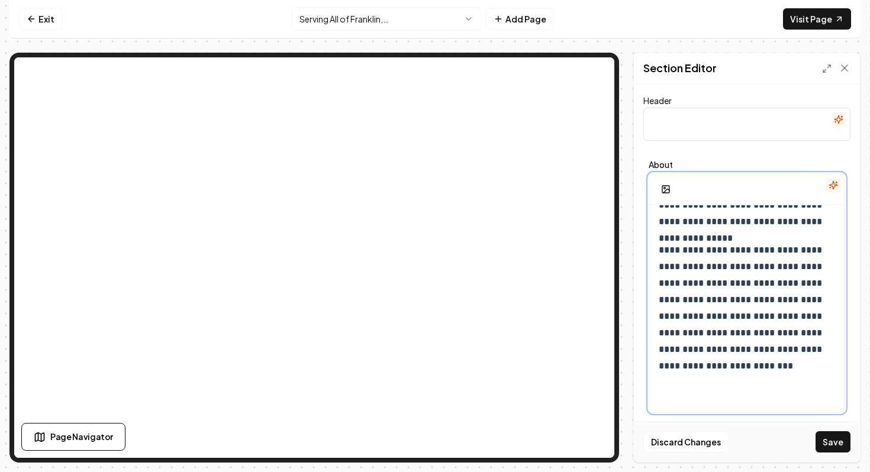
scroll to position [72, 0]
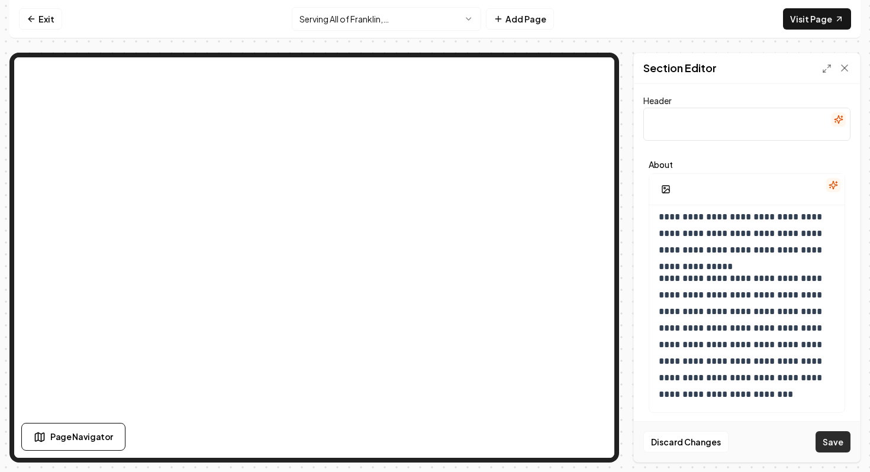
click at [839, 438] on button "Save" at bounding box center [832, 441] width 35 height 21
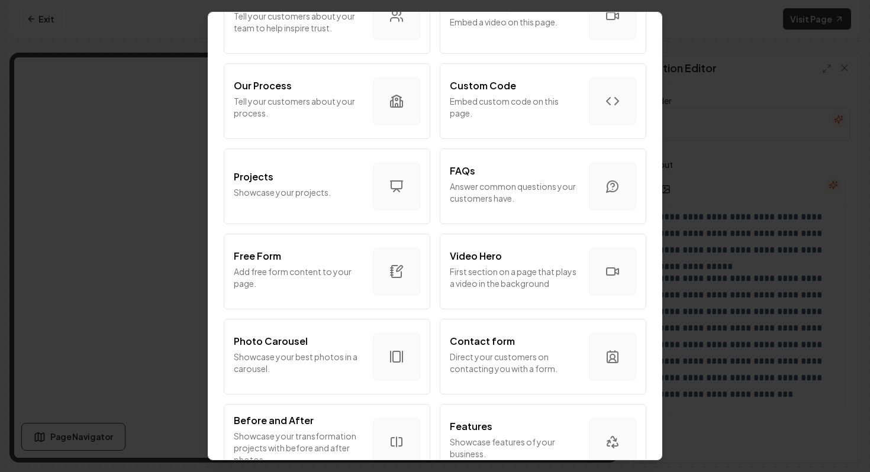
scroll to position [659, 0]
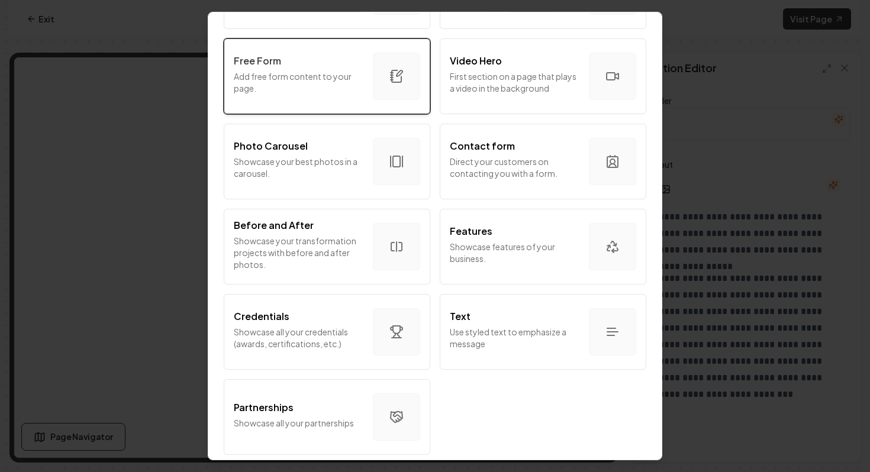
click at [327, 94] on div "Free Form Add free form content to your page." at bounding box center [299, 76] width 130 height 45
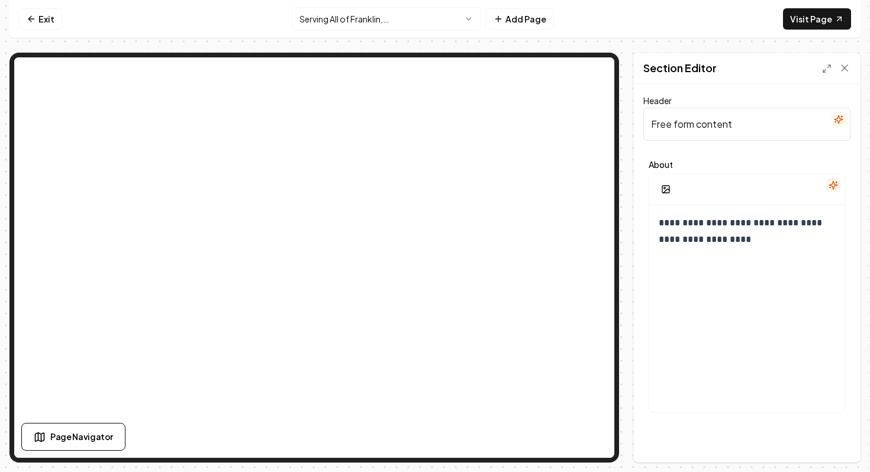
drag, startPoint x: 750, startPoint y: 150, endPoint x: 750, endPoint y: 139, distance: 11.3
click at [750, 139] on form "**********" at bounding box center [746, 255] width 207 height 325
click at [750, 139] on input "Free form content" at bounding box center [746, 124] width 207 height 33
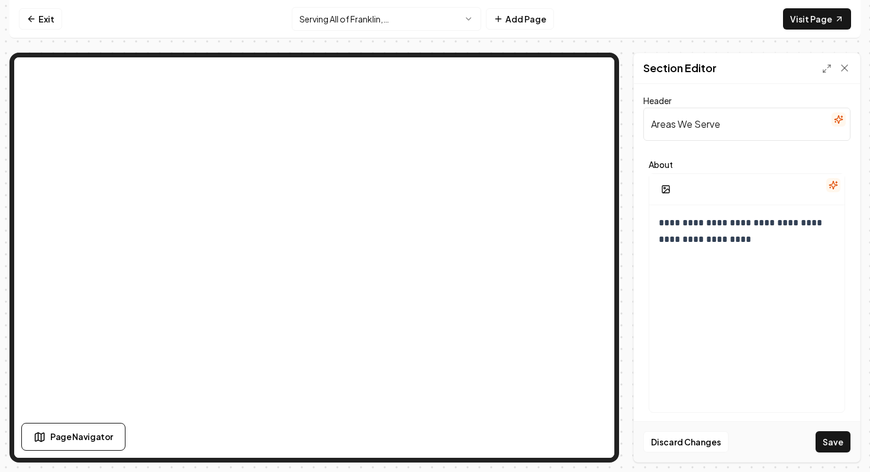
type input "Areas We Serve"
click at [739, 254] on div "**********" at bounding box center [746, 318] width 195 height 227
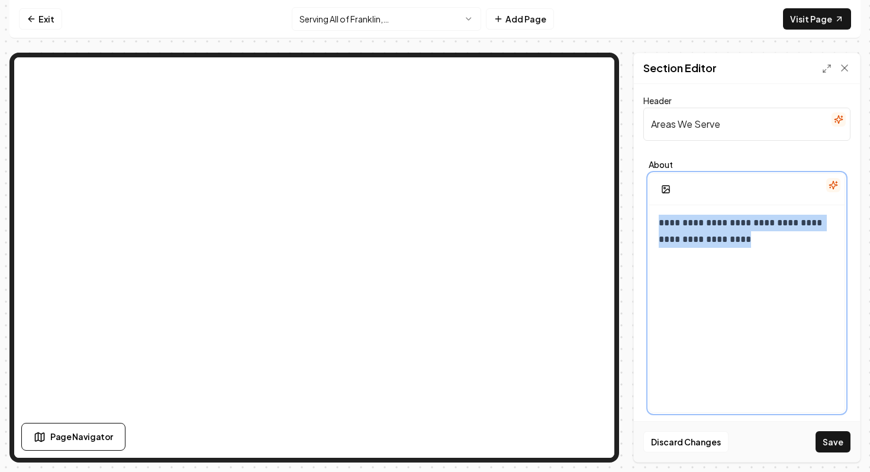
click at [739, 254] on div "**********" at bounding box center [746, 318] width 195 height 227
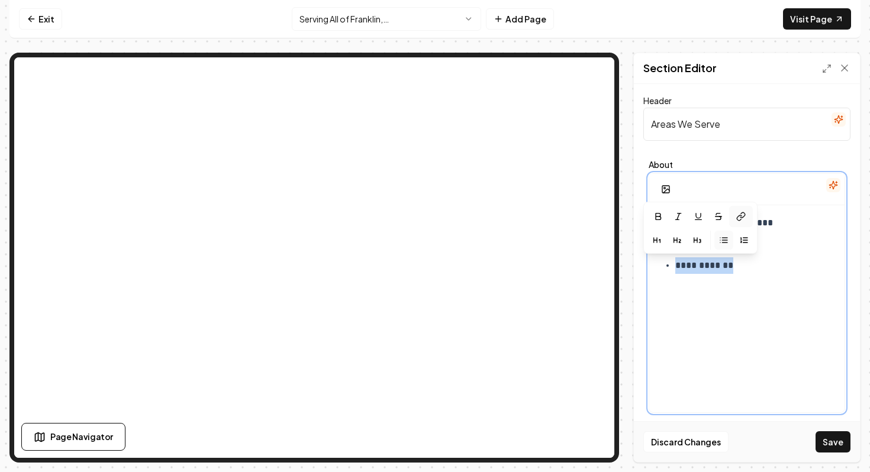
click at [740, 218] on icon at bounding box center [739, 217] width 5 height 5
click at [737, 217] on icon at bounding box center [740, 216] width 9 height 9
click at [779, 234] on ul "**********" at bounding box center [747, 244] width 176 height 59
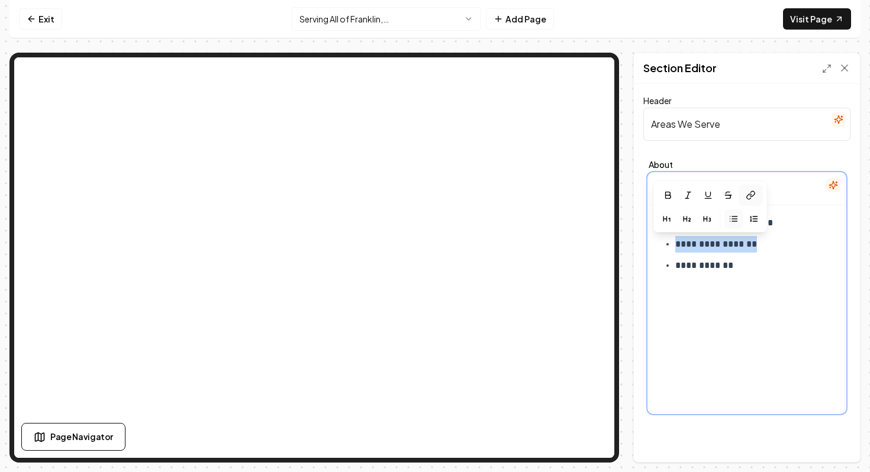
click at [750, 197] on icon at bounding box center [749, 195] width 9 height 9
click at [754, 197] on icon at bounding box center [749, 195] width 9 height 9
click at [779, 223] on p "**********" at bounding box center [755, 223] width 160 height 17
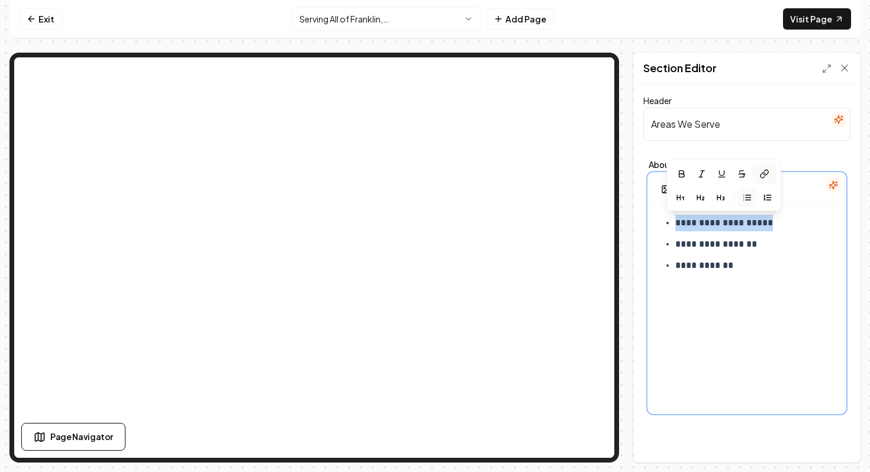
click at [762, 173] on icon at bounding box center [762, 175] width 5 height 5
click at [767, 175] on icon at bounding box center [763, 173] width 9 height 9
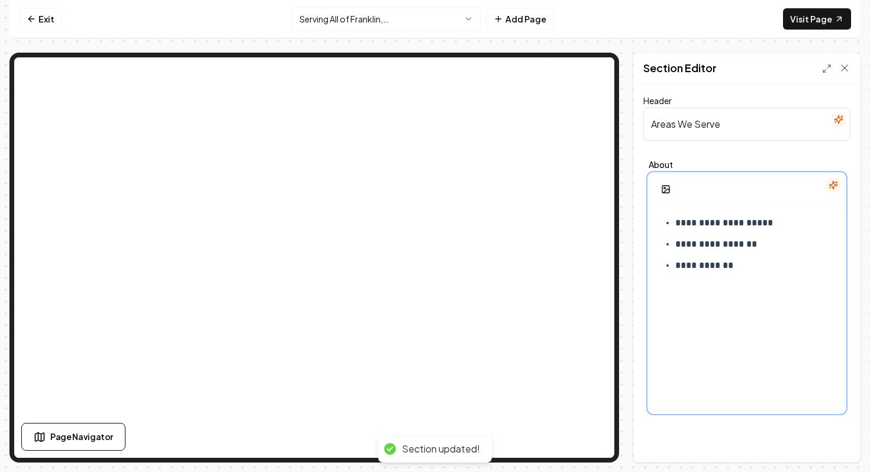
click at [741, 335] on div "**********" at bounding box center [746, 318] width 195 height 227
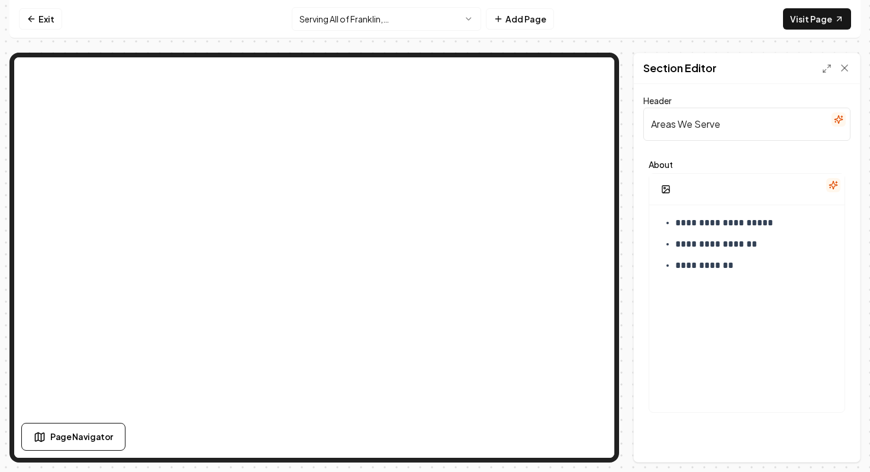
click at [704, 133] on input "Areas We Serve" at bounding box center [746, 124] width 207 height 33
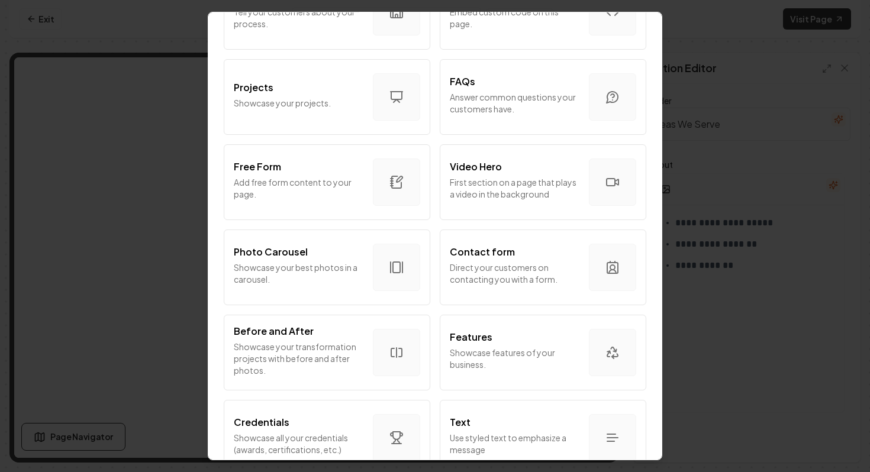
scroll to position [560, 0]
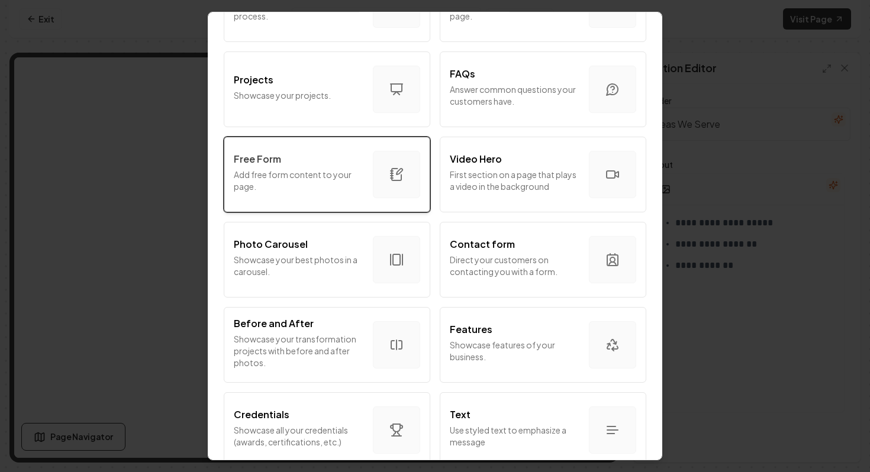
click at [340, 173] on p "Add free form content to your page." at bounding box center [299, 181] width 130 height 24
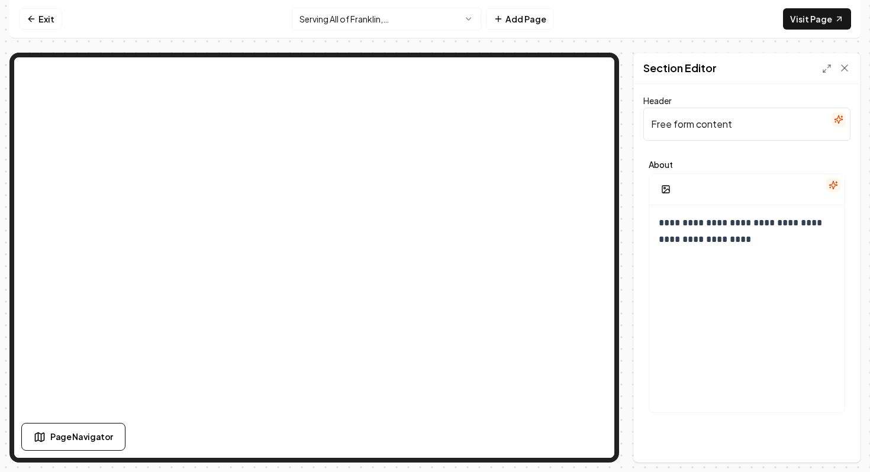
click at [750, 129] on input "Free form content" at bounding box center [746, 124] width 207 height 33
type input "A"
type input "Services We Offer"
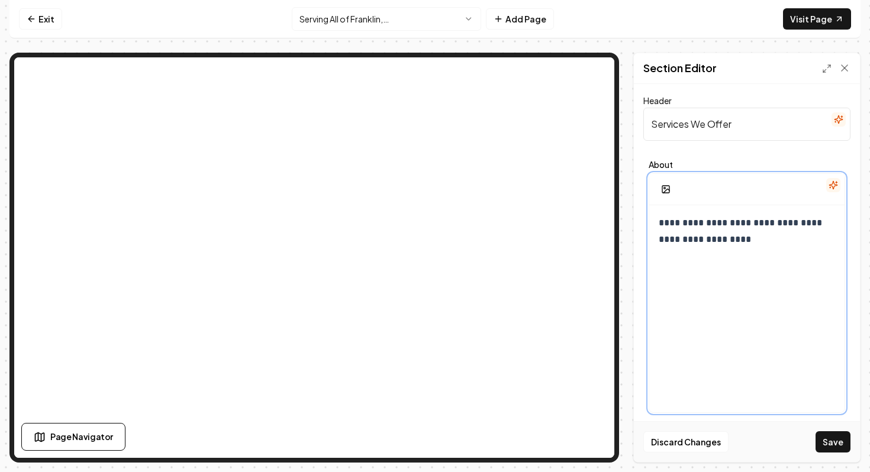
click at [765, 254] on div "**********" at bounding box center [746, 318] width 195 height 227
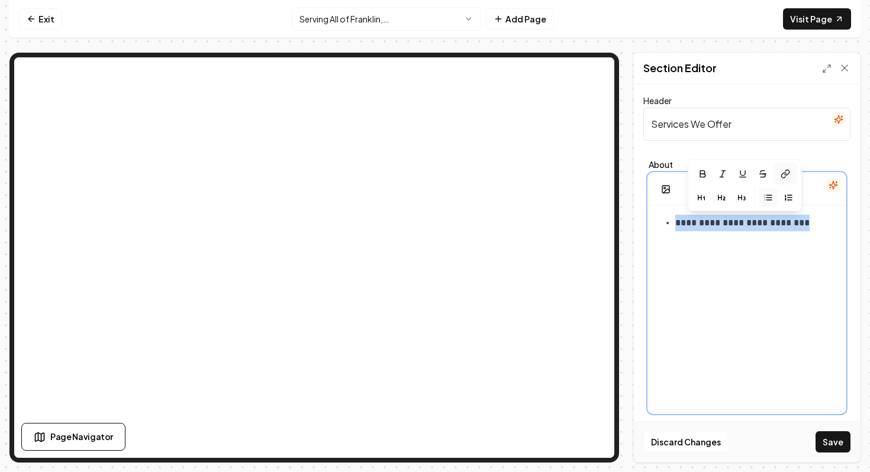
click at [790, 176] on button at bounding box center [785, 173] width 24 height 21
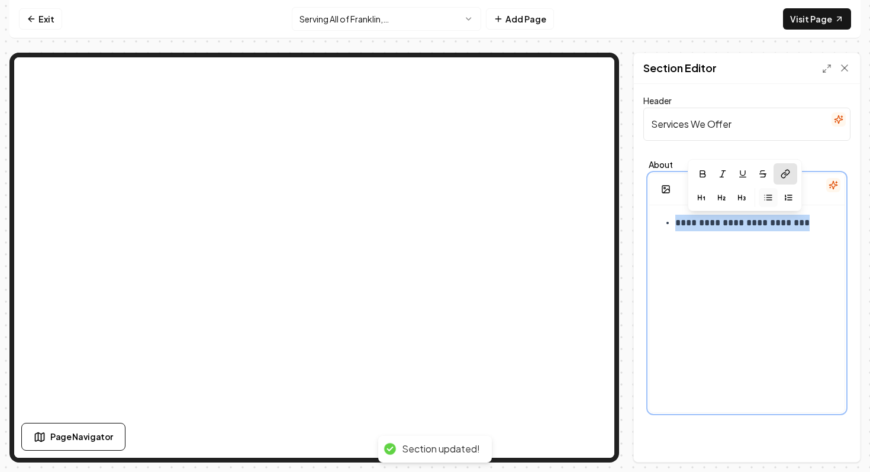
click at [822, 221] on p "**********" at bounding box center [755, 223] width 160 height 17
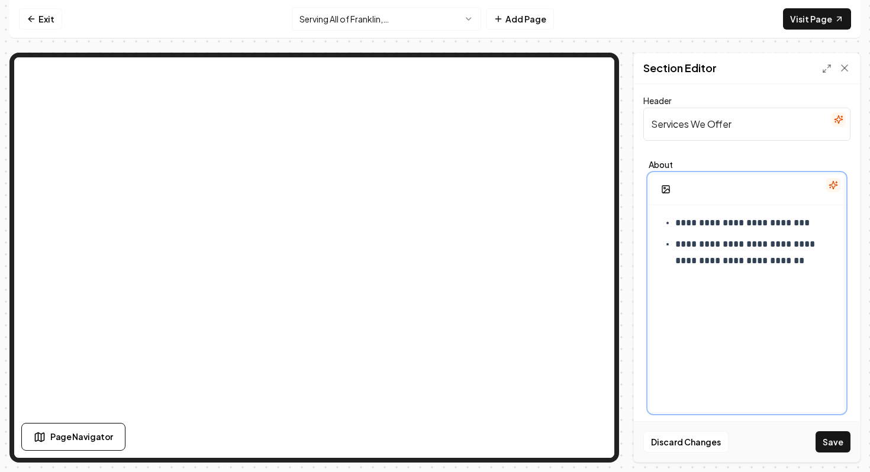
click at [693, 291] on div "**********" at bounding box center [746, 318] width 195 height 227
drag, startPoint x: 677, startPoint y: 250, endPoint x: 790, endPoint y: 288, distance: 119.2
click at [790, 288] on div "**********" at bounding box center [746, 318] width 195 height 227
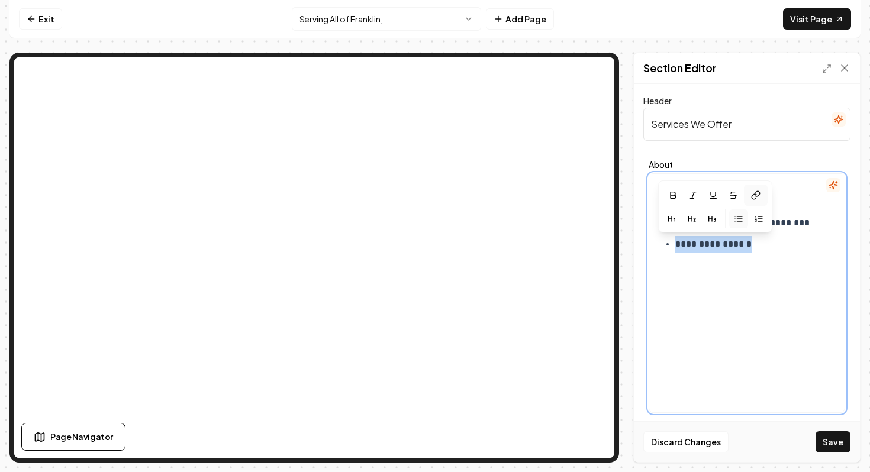
click at [753, 195] on icon at bounding box center [753, 196] width 5 height 5
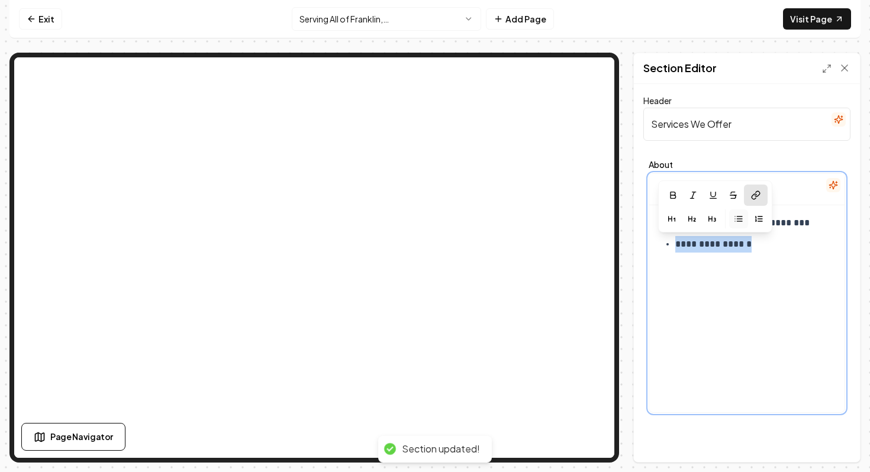
click at [782, 246] on p "**********" at bounding box center [755, 244] width 160 height 17
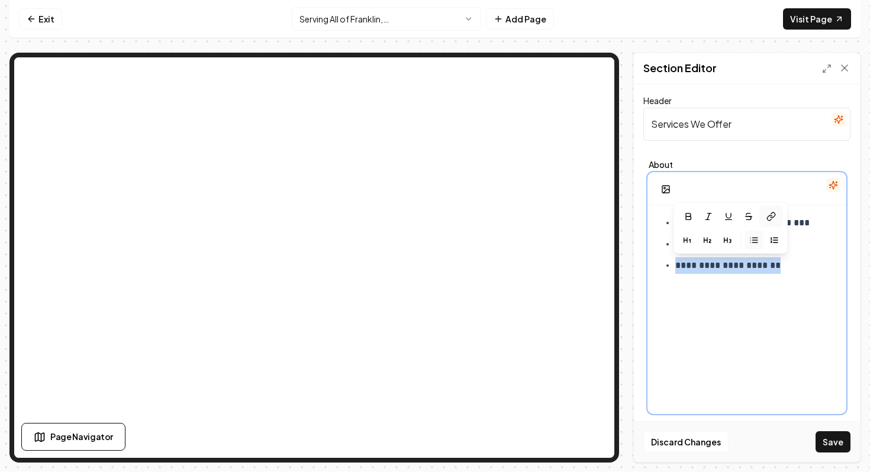
click at [774, 219] on icon at bounding box center [770, 216] width 9 height 9
click at [772, 215] on icon at bounding box center [770, 216] width 9 height 9
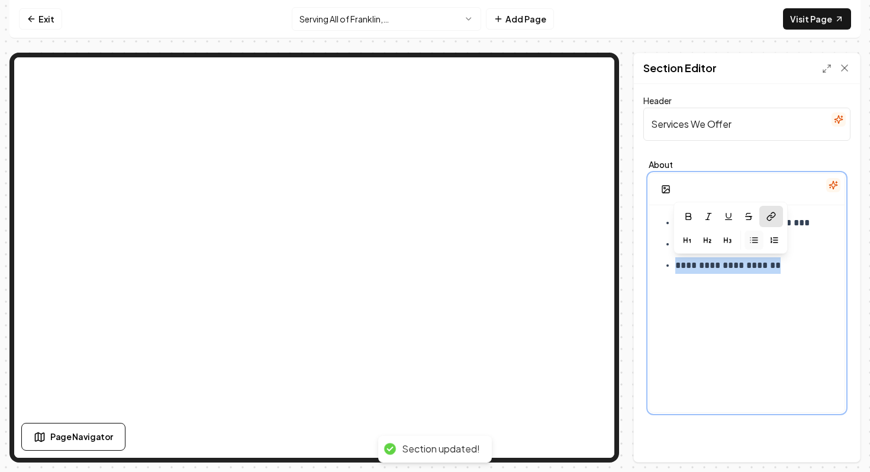
click at [774, 346] on div "**********" at bounding box center [746, 318] width 195 height 227
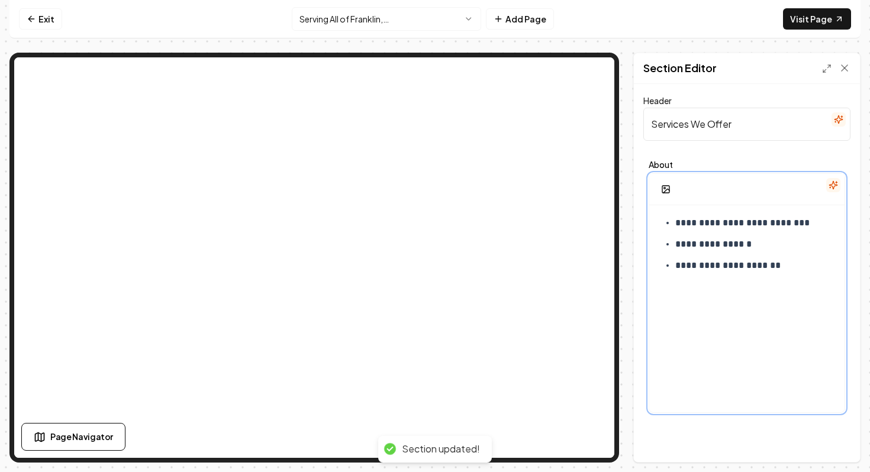
click at [802, 274] on div "**********" at bounding box center [746, 318] width 195 height 227
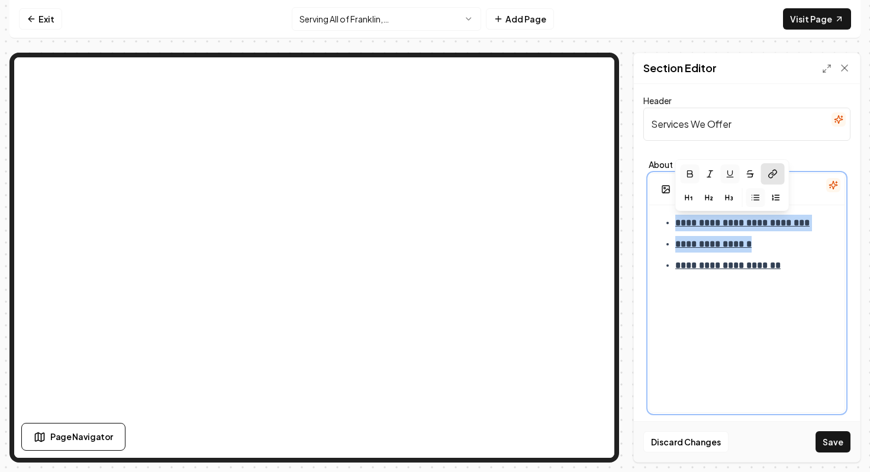
click at [794, 327] on div "**********" at bounding box center [746, 318] width 195 height 227
click at [774, 335] on div "**********" at bounding box center [746, 318] width 195 height 227
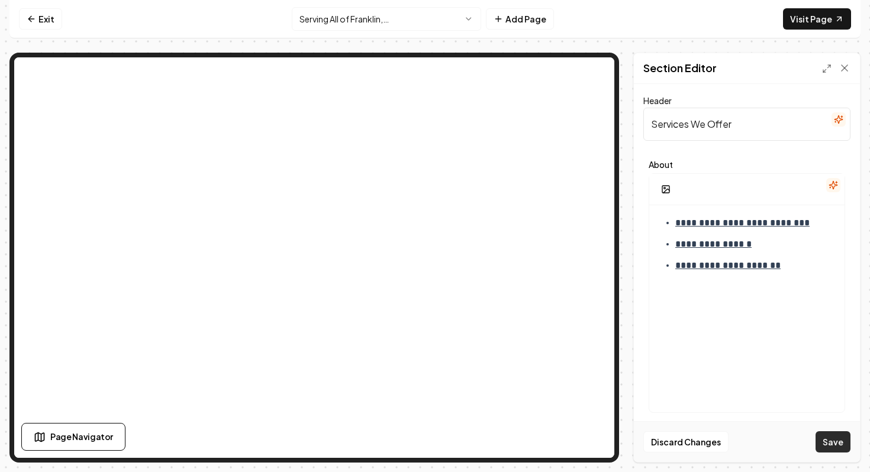
click at [838, 440] on button "Save" at bounding box center [832, 441] width 35 height 21
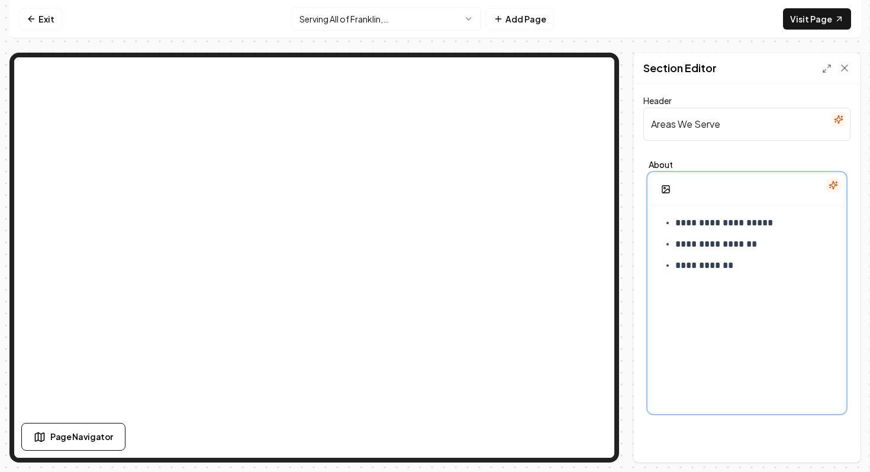
click at [754, 269] on p "**********" at bounding box center [755, 265] width 160 height 17
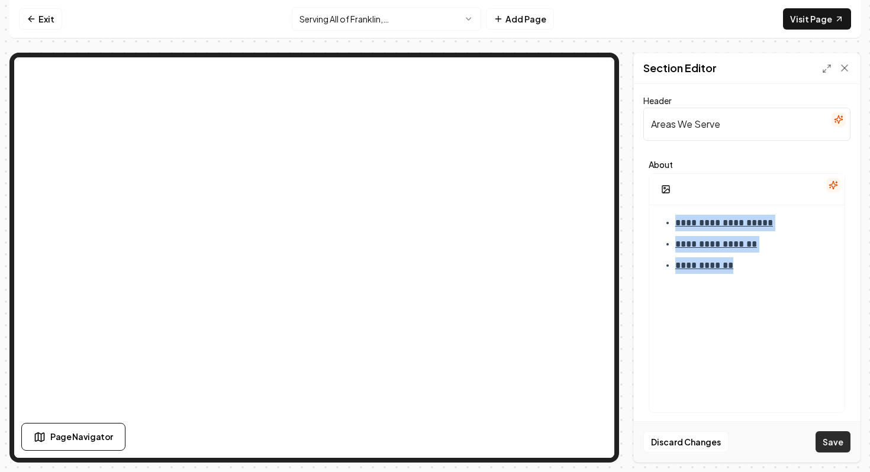
click at [834, 436] on button "Save" at bounding box center [832, 441] width 35 height 21
click at [818, 20] on link "Visit Page" at bounding box center [817, 18] width 68 height 21
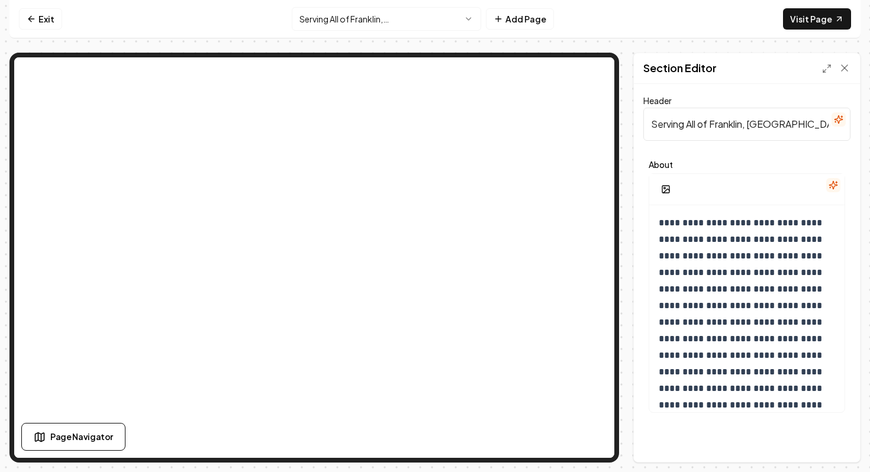
click at [734, 119] on input "Serving All of Franklin, [GEOGRAPHIC_DATA]" at bounding box center [746, 124] width 207 height 33
click at [721, 114] on input "Serving All of Franklin, [GEOGRAPHIC_DATA]" at bounding box center [746, 124] width 207 height 33
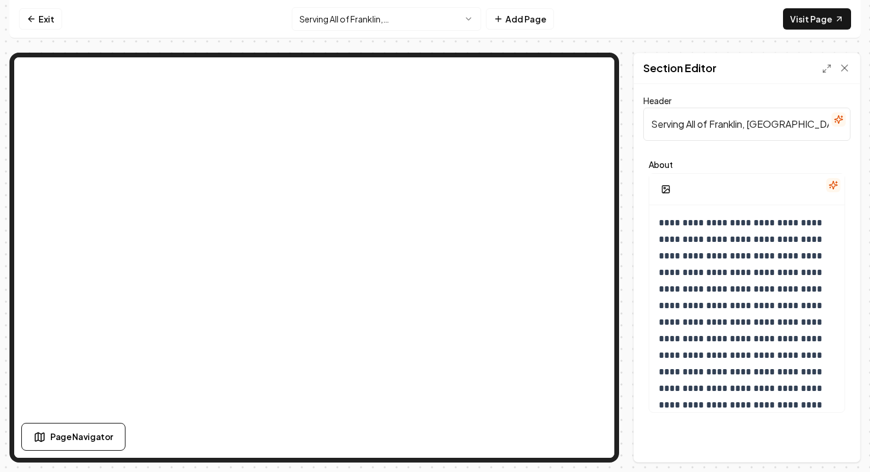
click at [721, 114] on input "Serving All of Franklin, [GEOGRAPHIC_DATA]" at bounding box center [746, 124] width 207 height 33
click at [848, 69] on icon at bounding box center [844, 68] width 12 height 12
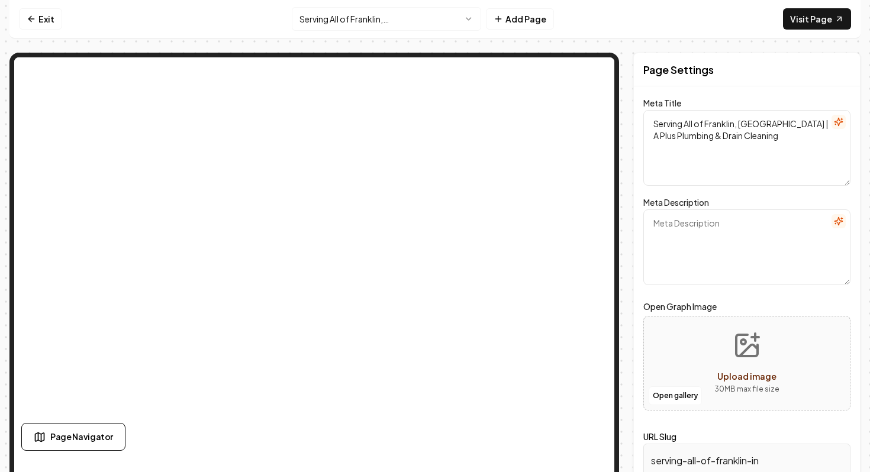
click at [767, 144] on textarea "Serving All of Franklin, [GEOGRAPHIC_DATA] | A Plus Plumbing & Drain Cleaning" at bounding box center [746, 148] width 207 height 76
click at [736, 209] on textarea "Meta Description" at bounding box center [746, 247] width 207 height 76
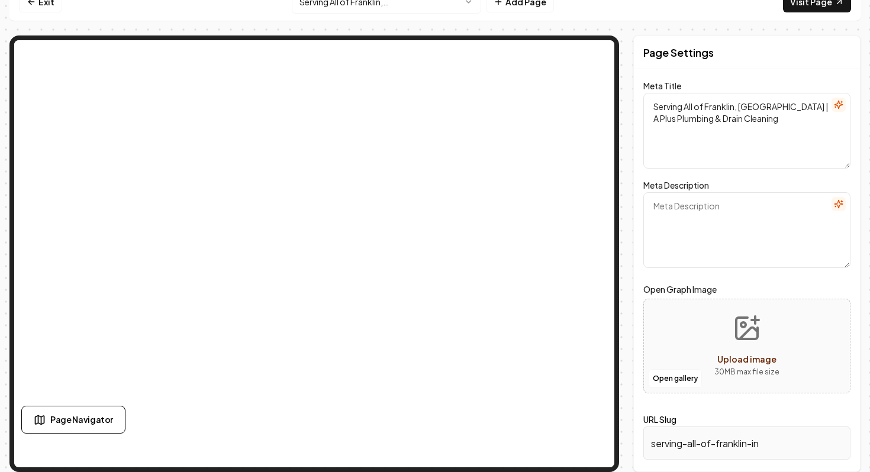
click at [726, 282] on label "Open Graph Image" at bounding box center [746, 289] width 207 height 14
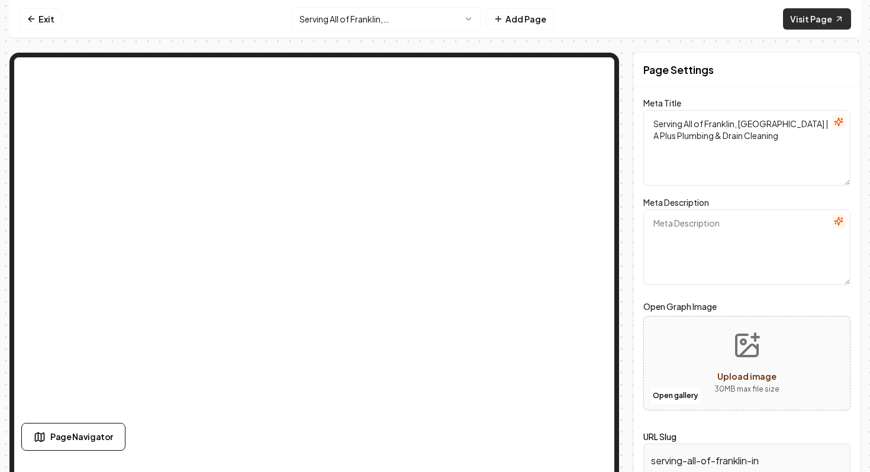
click at [817, 20] on link "Visit Page" at bounding box center [817, 18] width 68 height 21
